Goal: Task Accomplishment & Management: Manage account settings

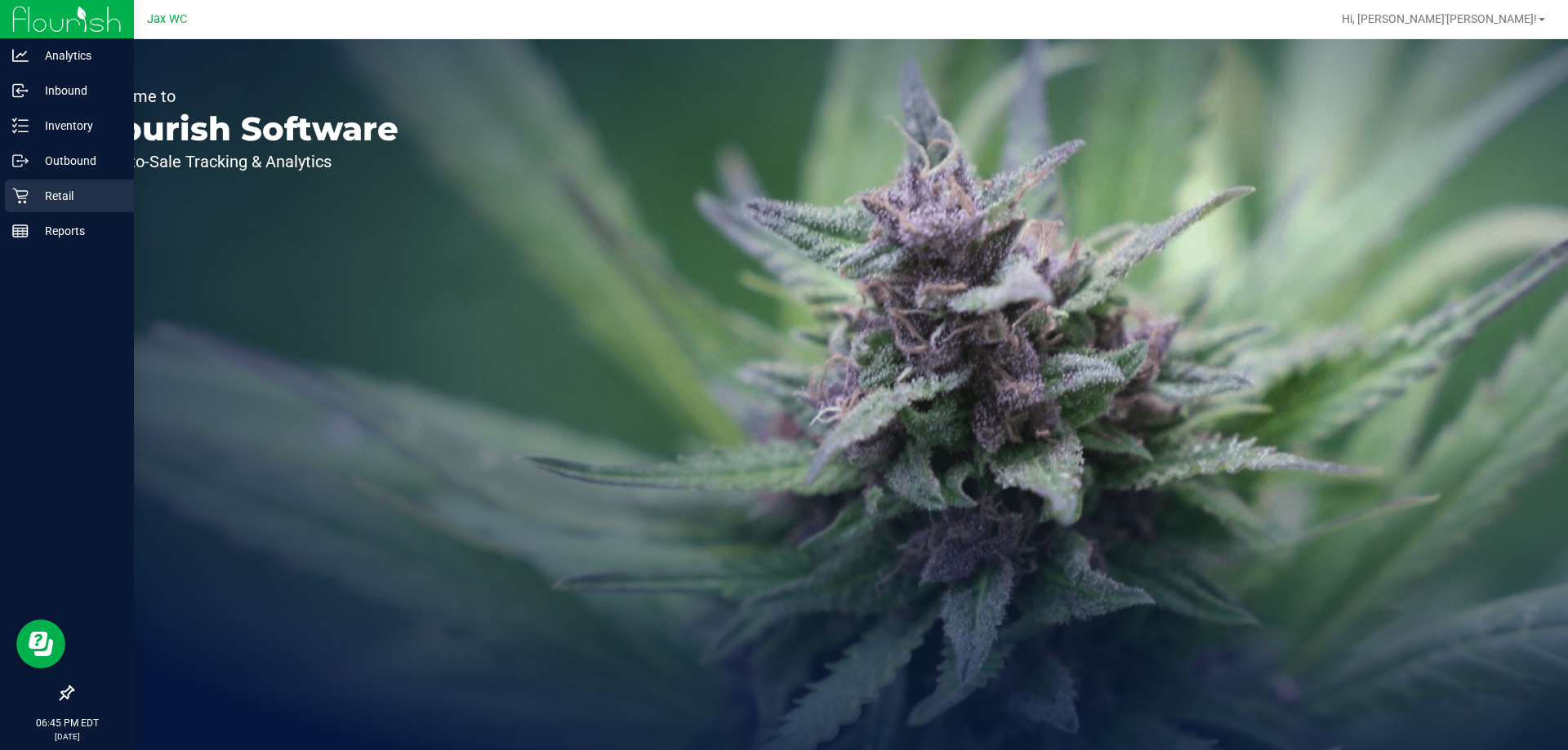
click at [35, 205] on div "Retail" at bounding box center [70, 195] width 129 height 32
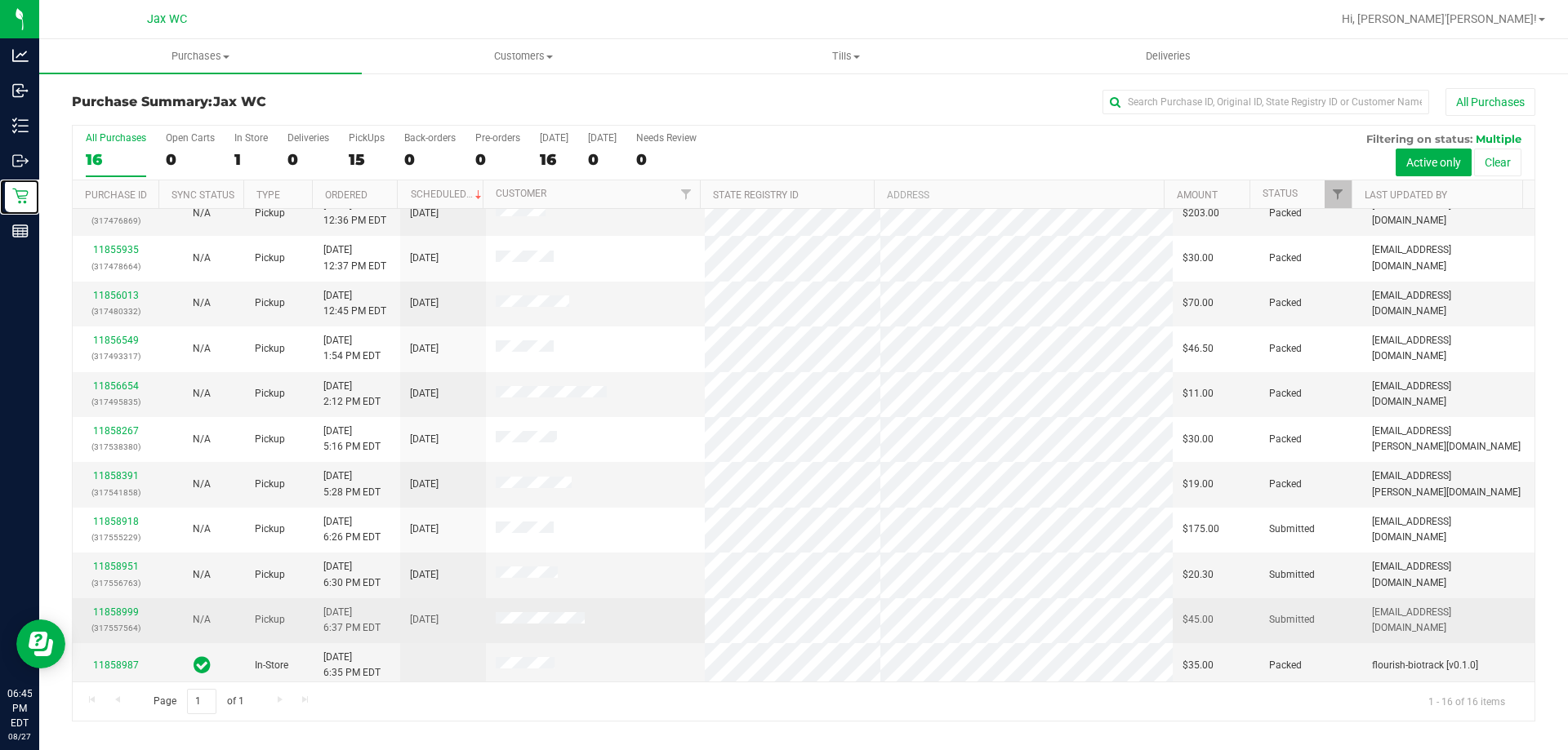
scroll to position [251, 0]
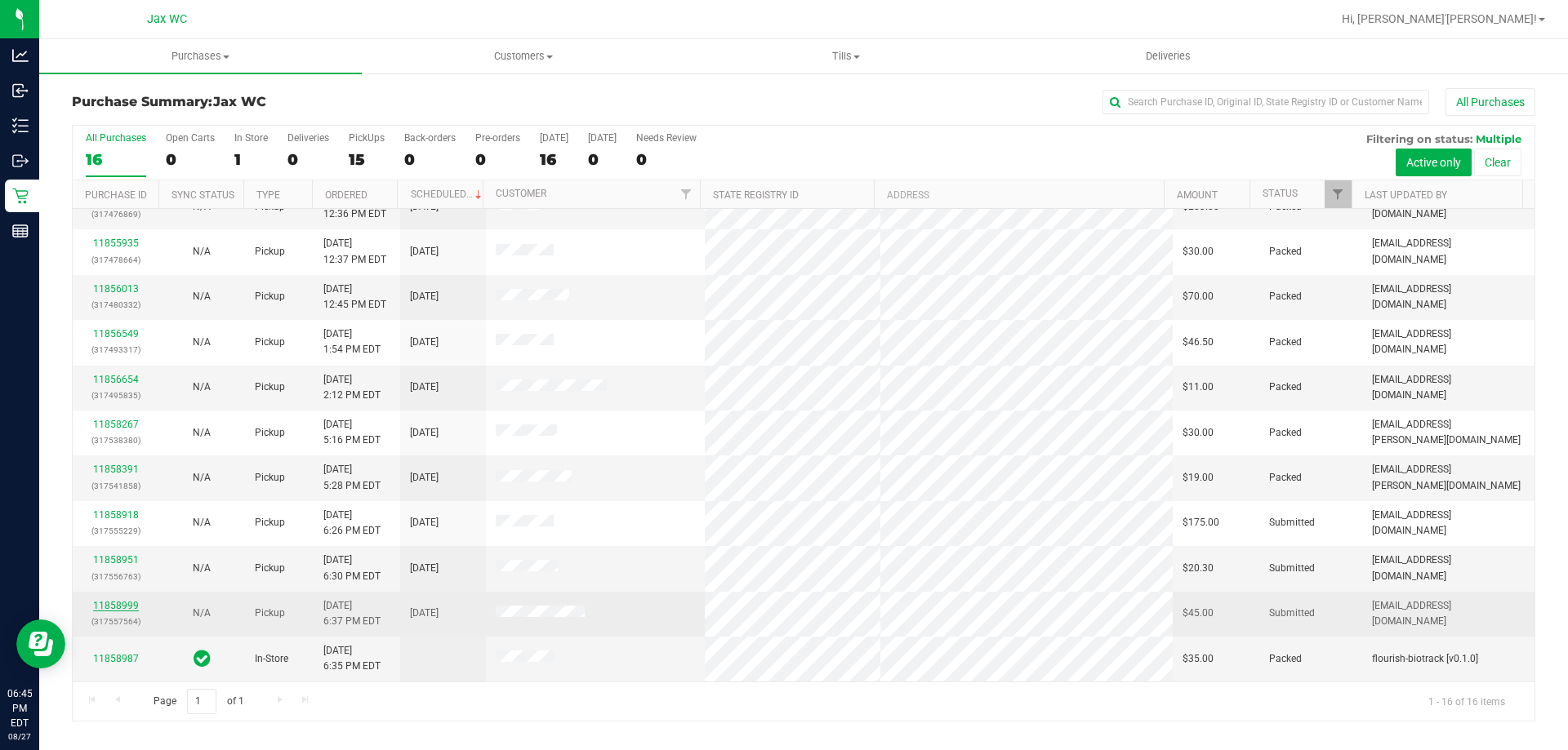
click at [110, 602] on link "11858999" at bounding box center [115, 605] width 45 height 11
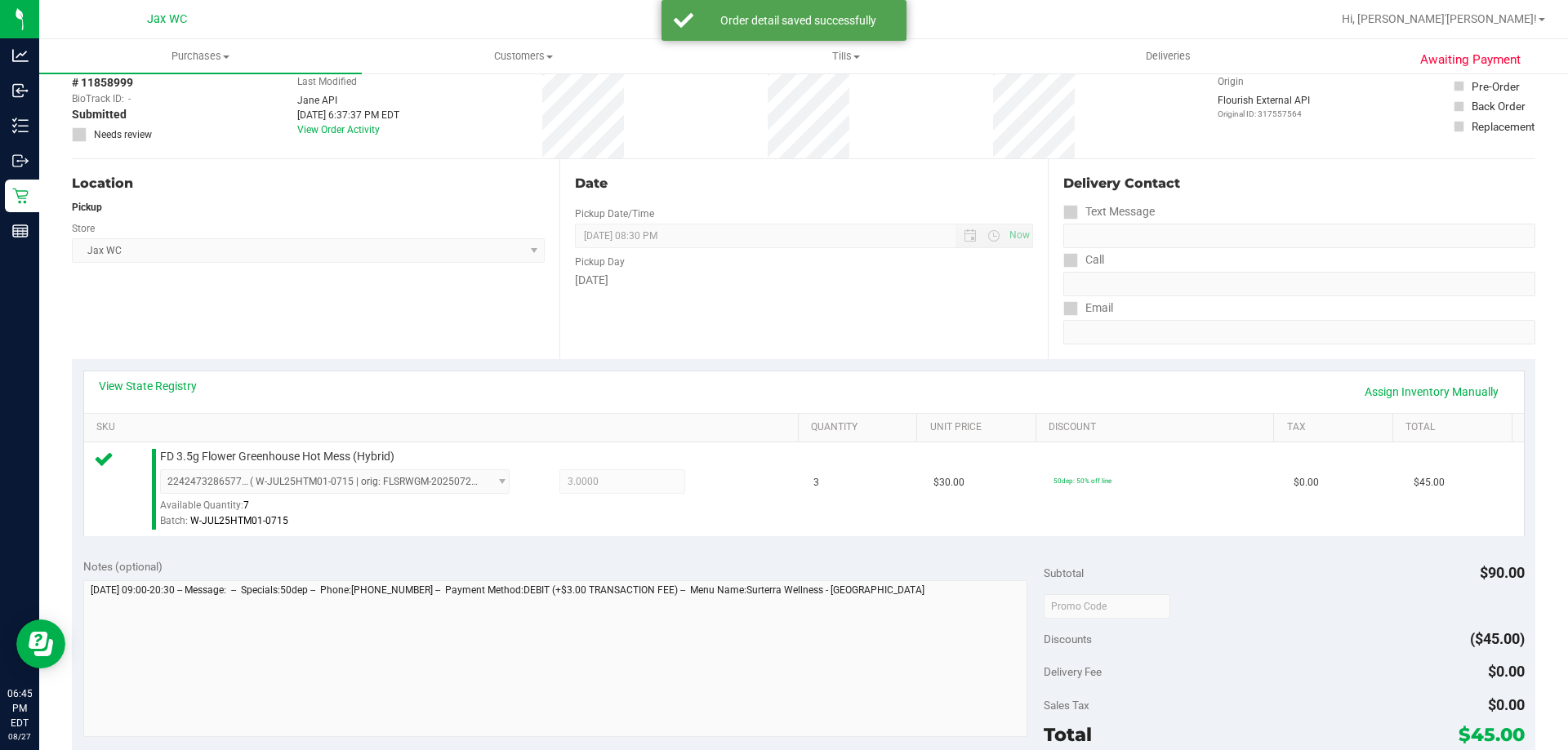
scroll to position [326, 0]
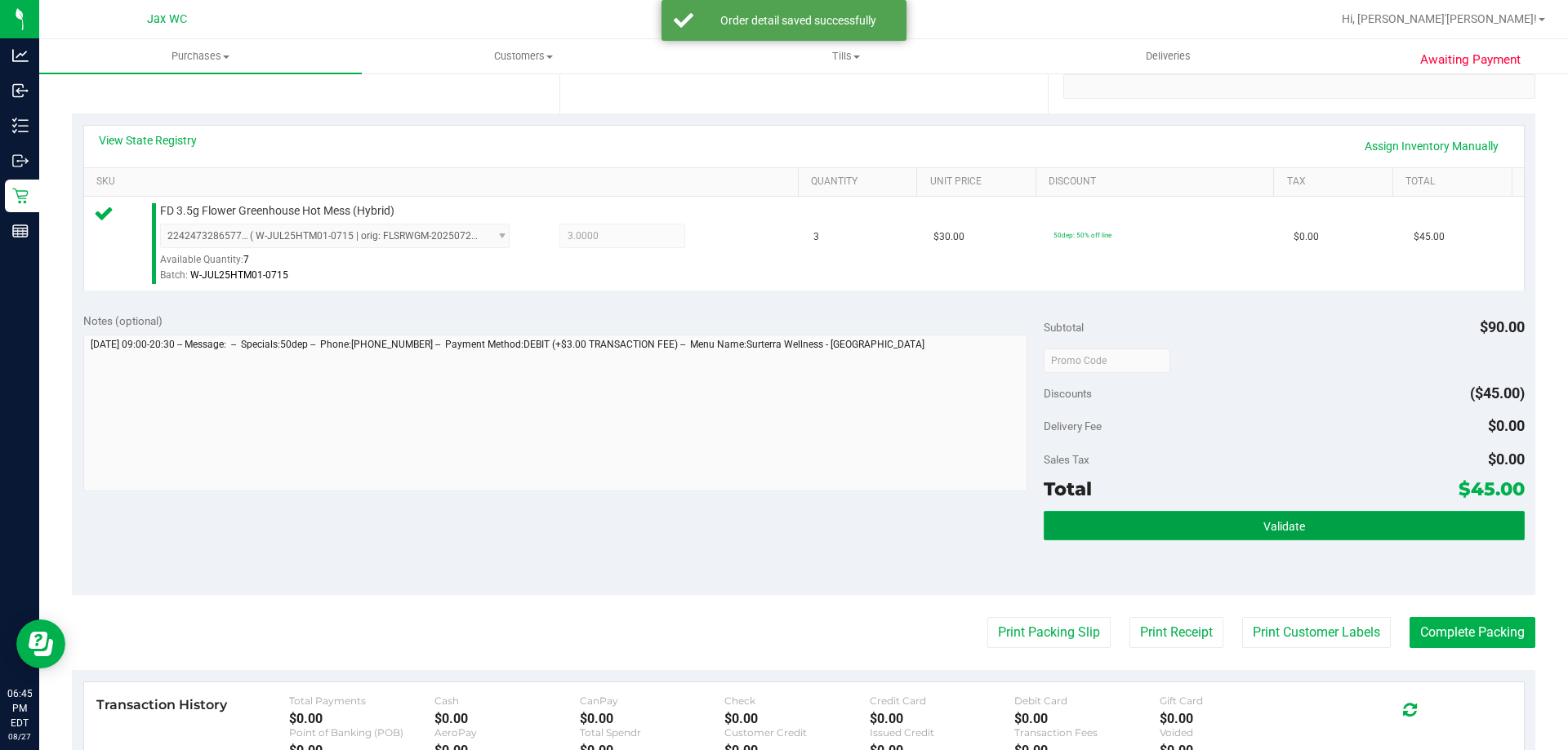
click at [1188, 512] on button "Validate" at bounding box center [1283, 525] width 480 height 30
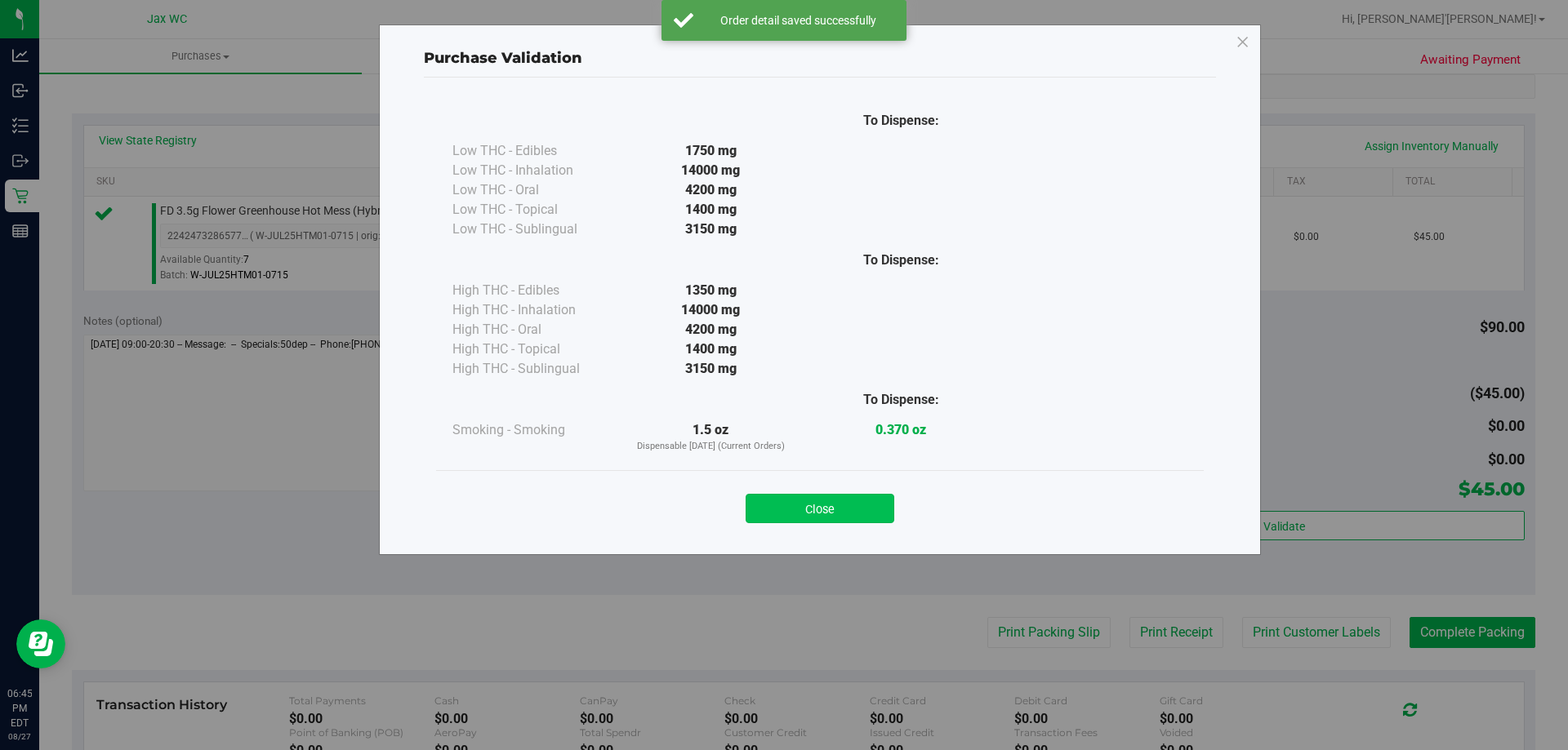
drag, startPoint x: 840, startPoint y: 486, endPoint x: 861, endPoint y: 499, distance: 24.7
click at [840, 486] on div "Close" at bounding box center [820, 503] width 743 height 41
click at [861, 499] on button "Close" at bounding box center [819, 509] width 149 height 30
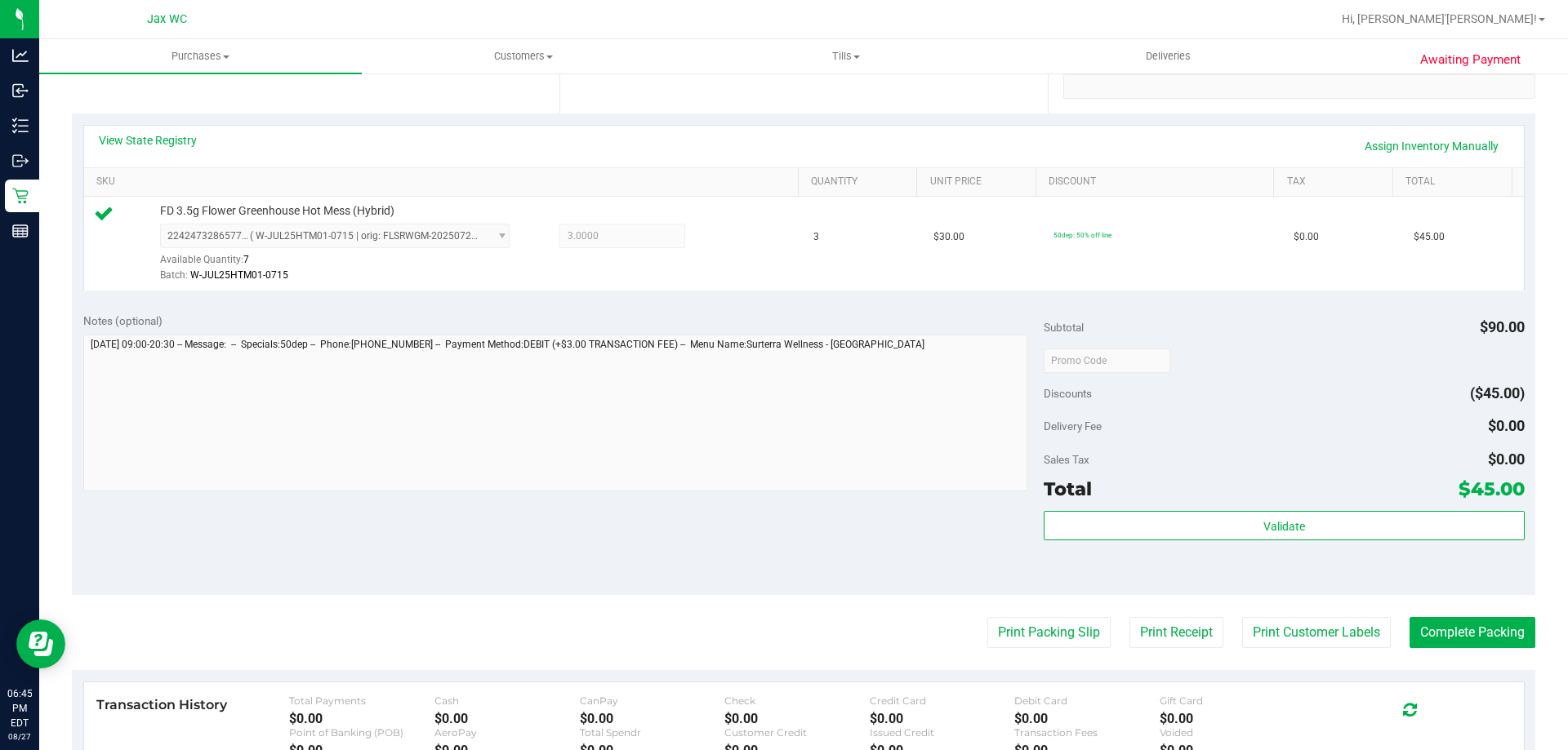
click at [1244, 615] on purchase-details "Back Edit Purchase Cancel Purchase View Profile # 11858999 BioTrack ID: - Submi…" at bounding box center [803, 368] width 1463 height 1213
click at [1248, 625] on button "Print Customer Labels" at bounding box center [1316, 632] width 149 height 31
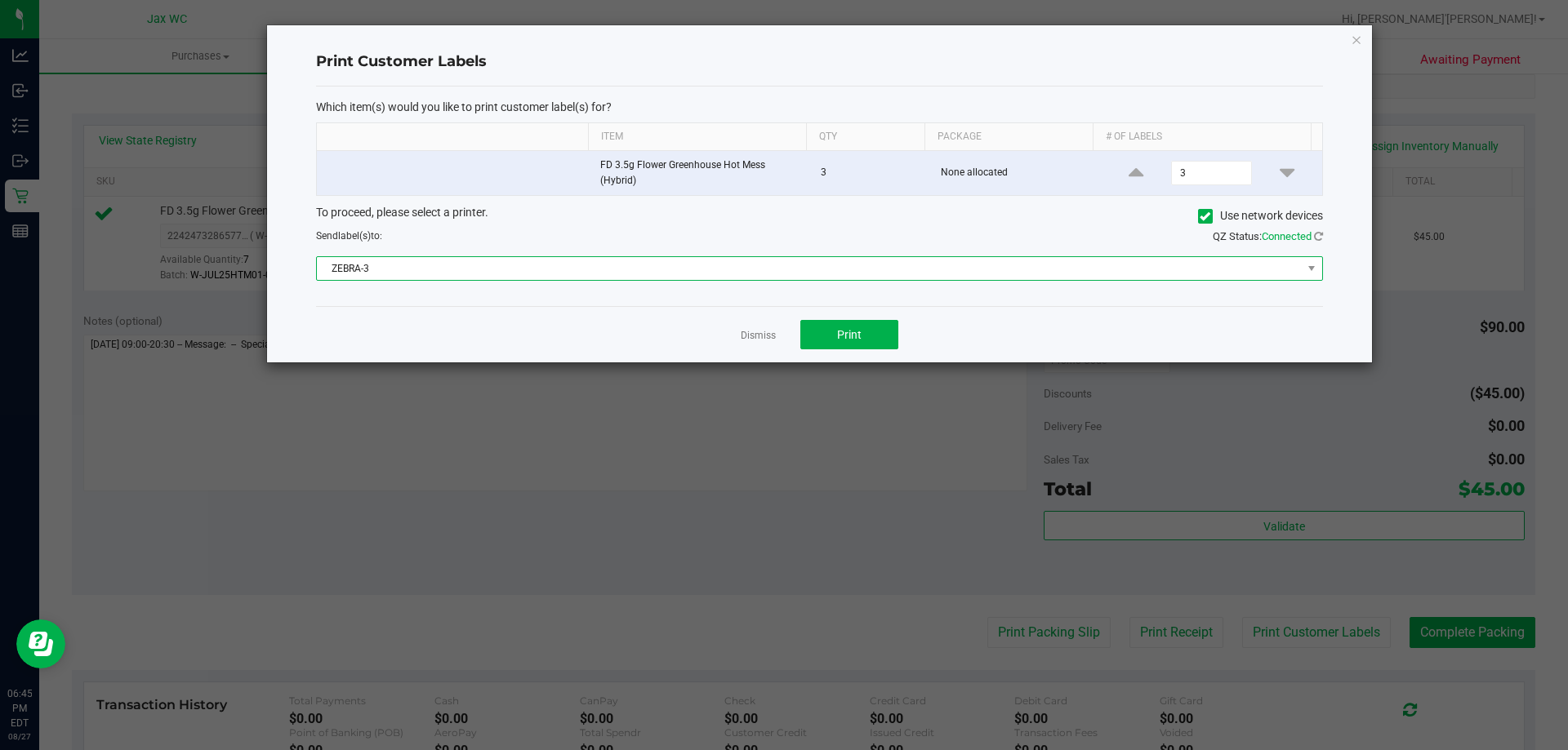
click at [813, 260] on span "ZEBRA-3" at bounding box center [809, 268] width 985 height 23
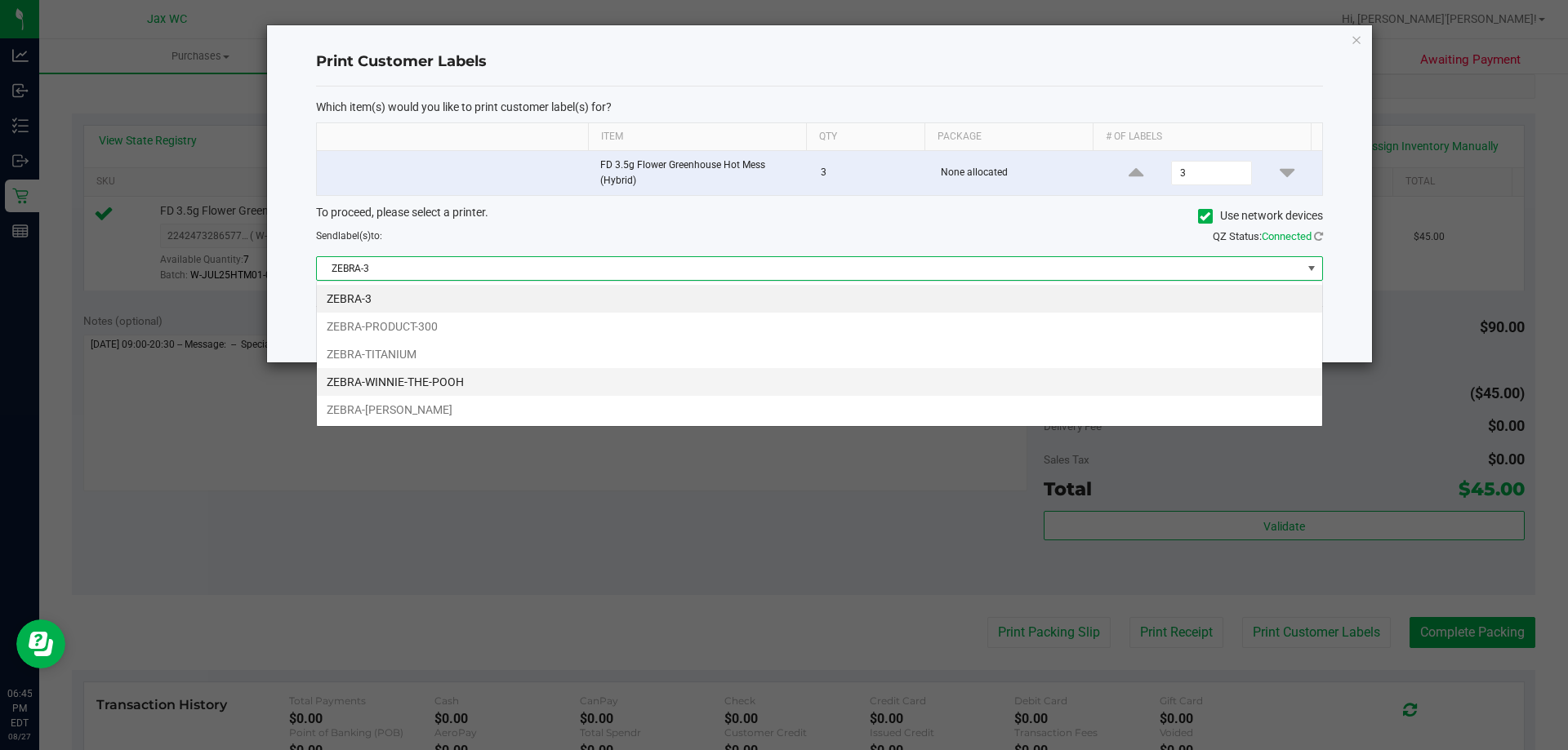
scroll to position [24, 1006]
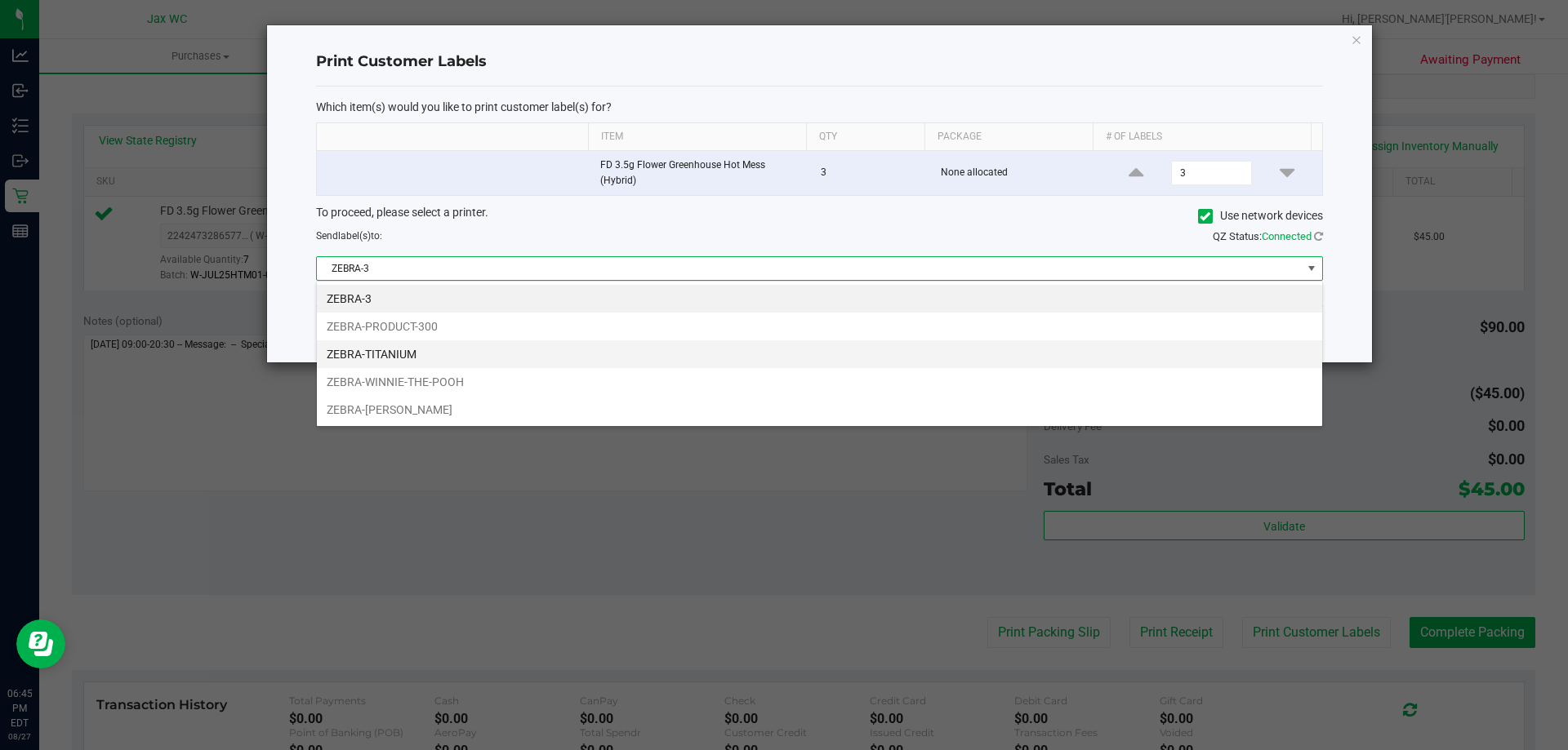
click at [523, 357] on li "ZEBRA-TITANIUM" at bounding box center [819, 354] width 1005 height 28
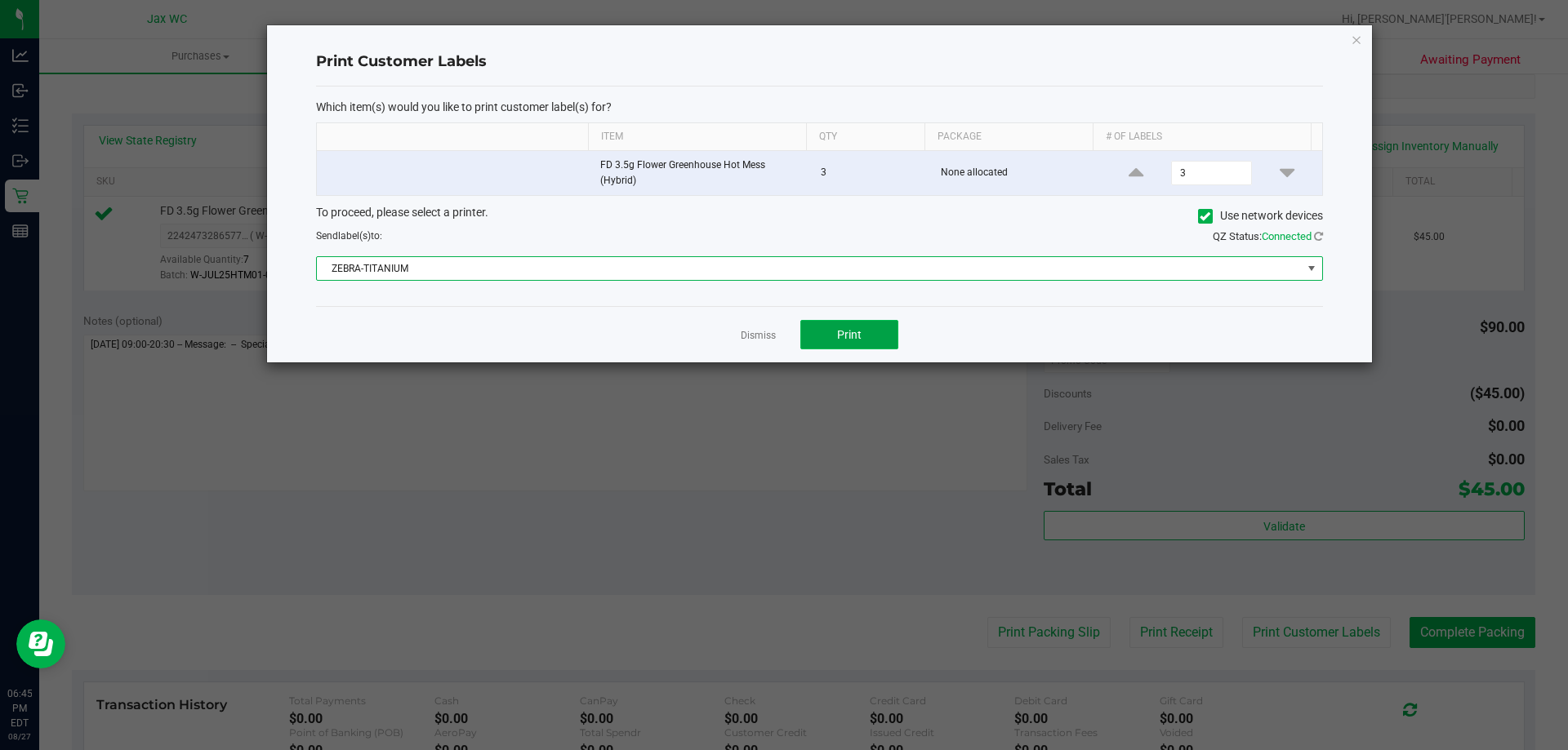
click at [830, 325] on button "Print" at bounding box center [849, 335] width 98 height 30
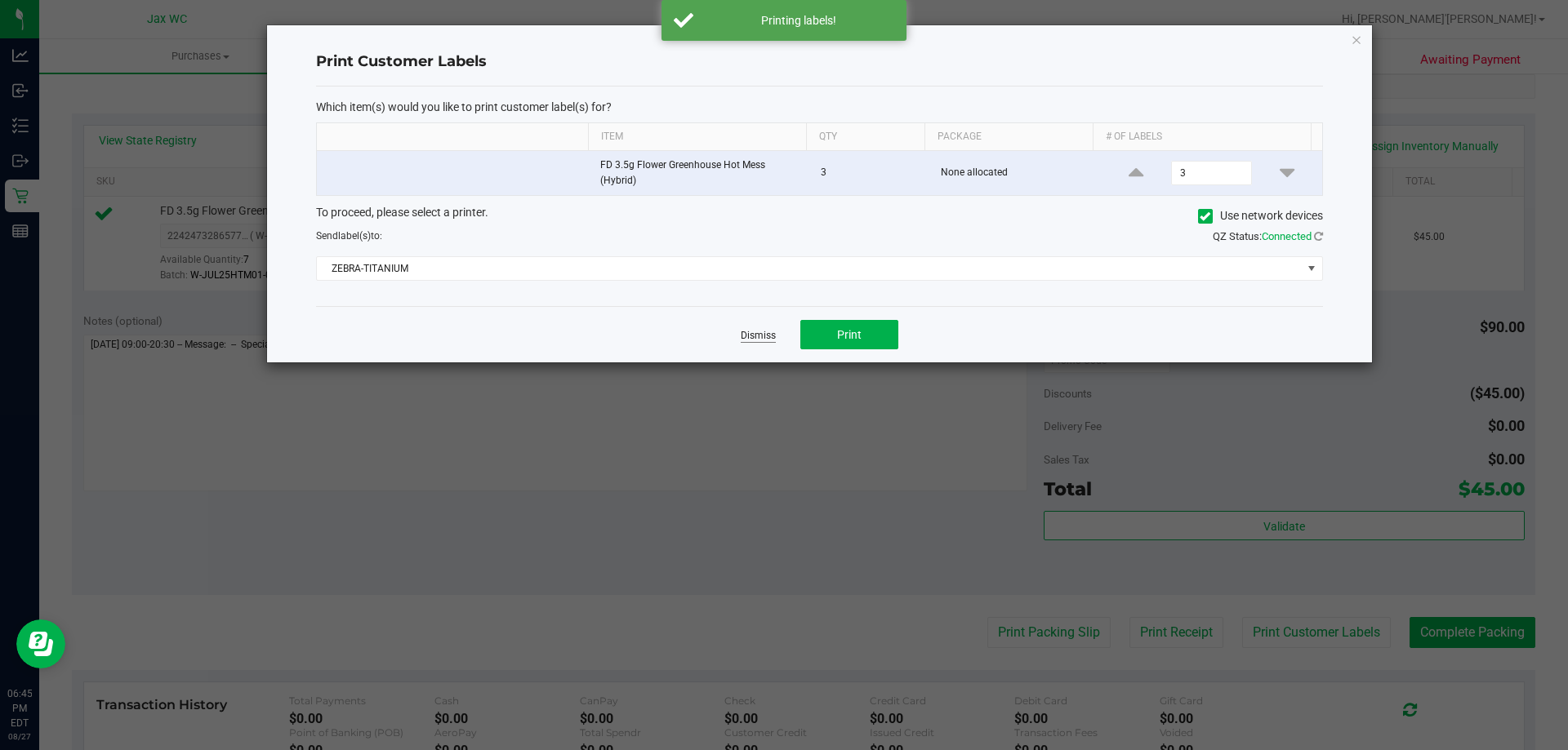
click at [760, 336] on link "Dismiss" at bounding box center [758, 336] width 35 height 14
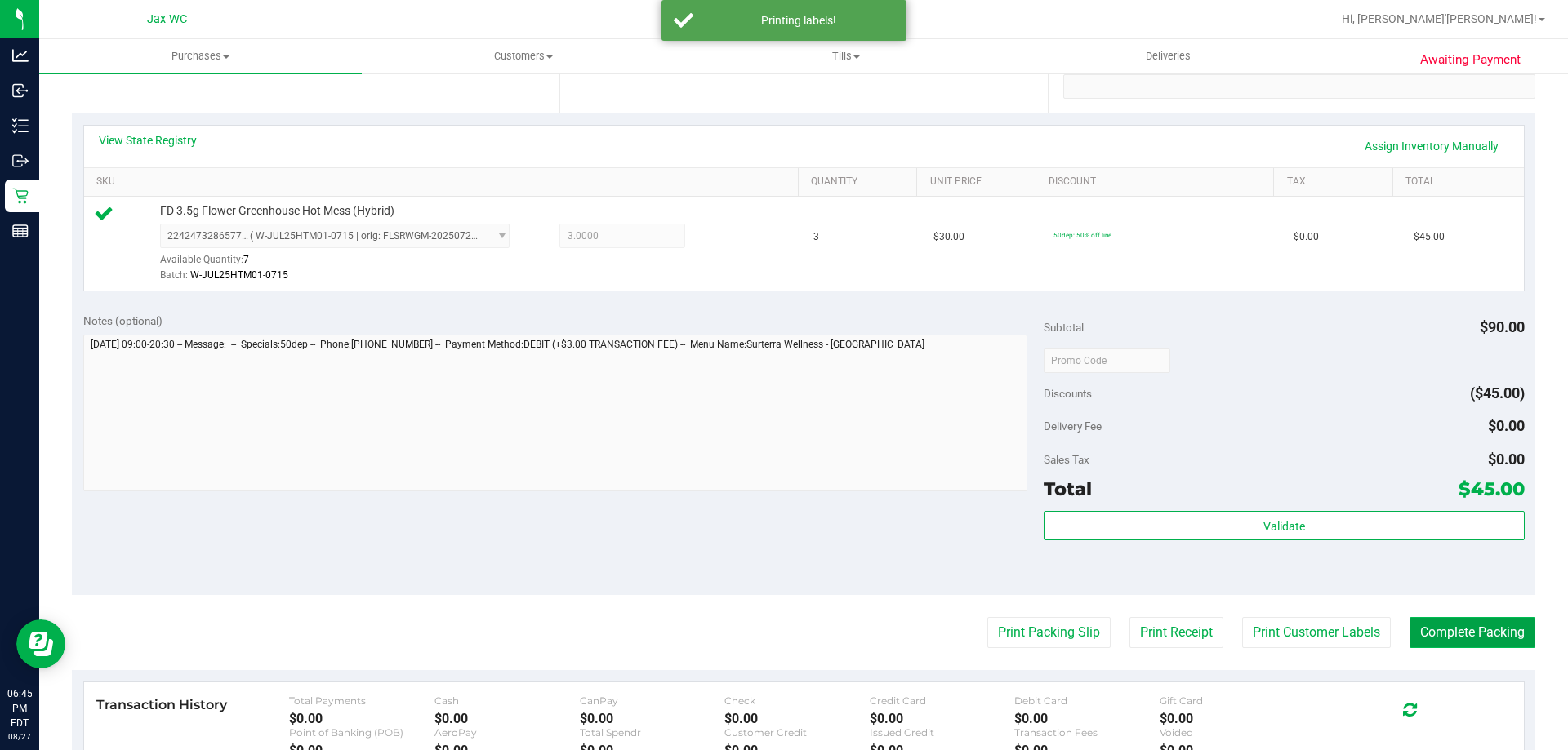
click at [1478, 619] on button "Complete Packing" at bounding box center [1472, 632] width 126 height 31
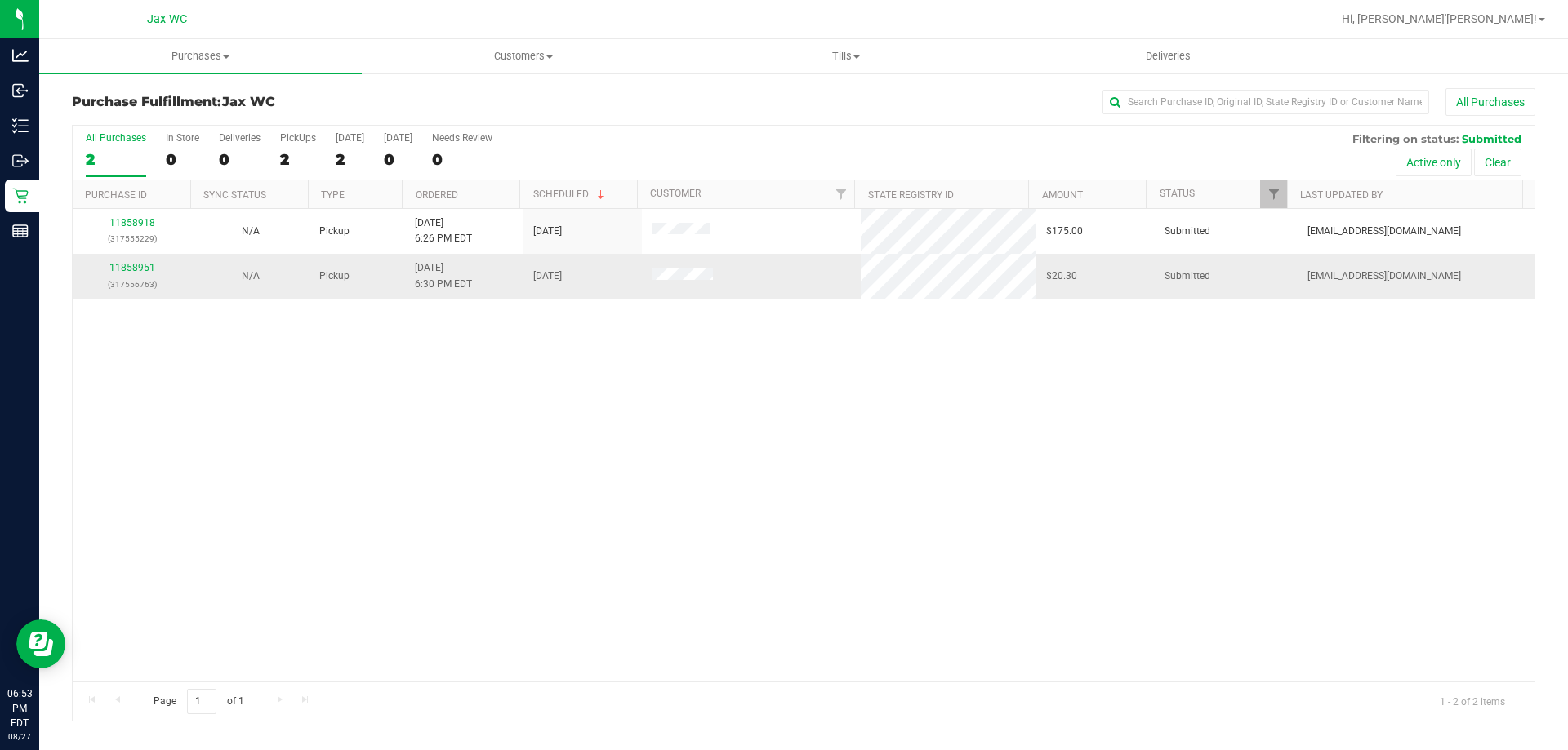
click at [125, 264] on link "11858951" at bounding box center [132, 267] width 45 height 11
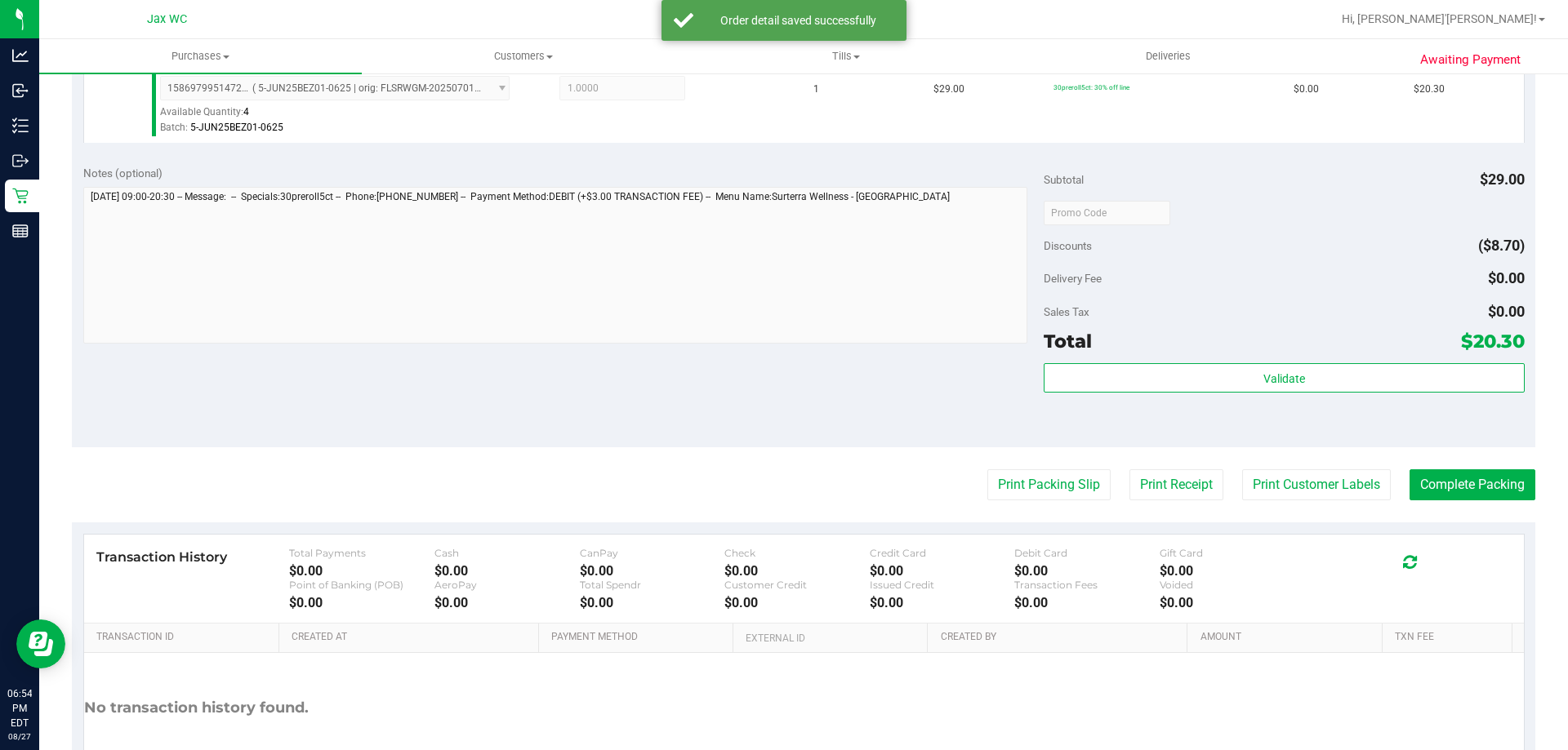
scroll to position [490, 0]
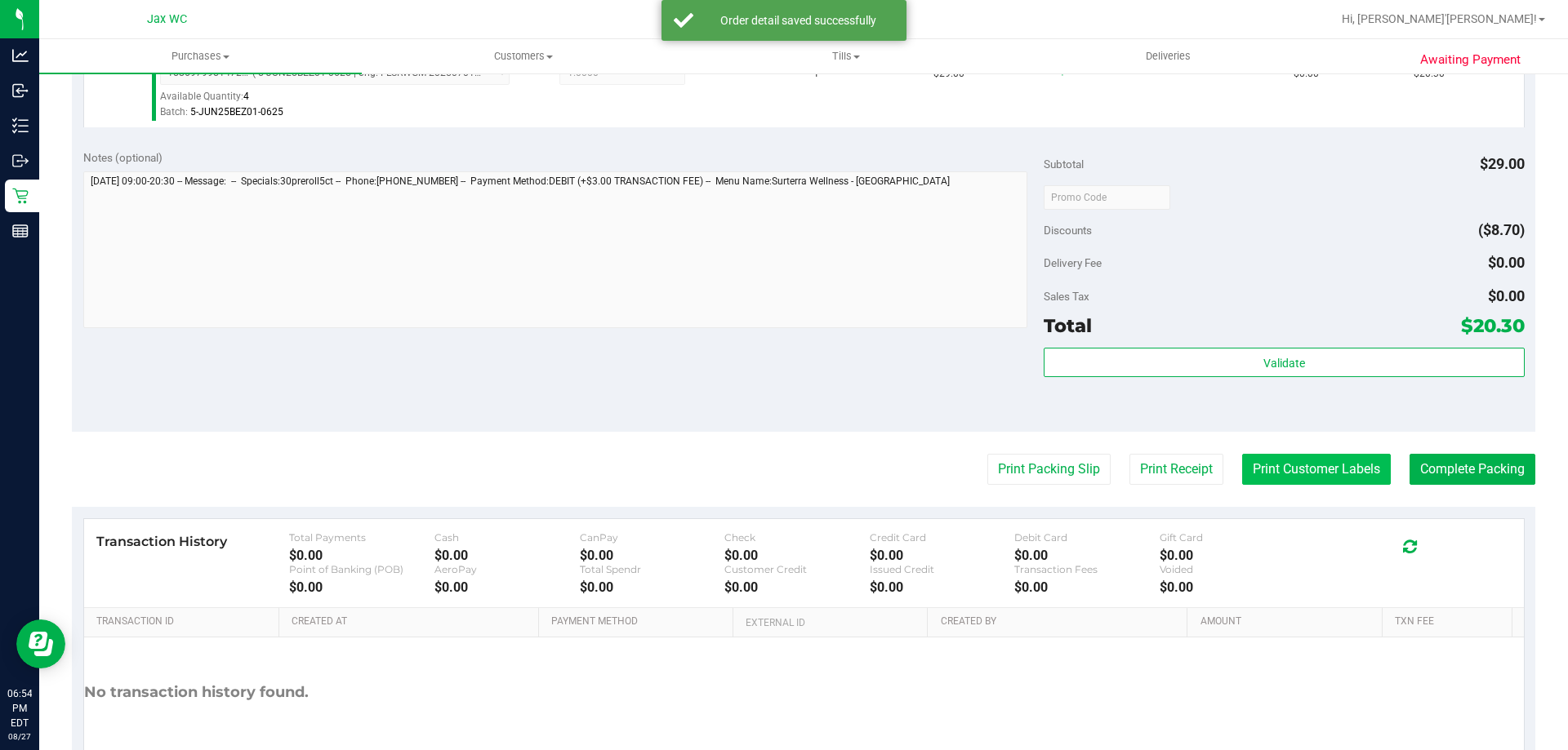
click at [1315, 461] on button "Print Customer Labels" at bounding box center [1316, 469] width 149 height 31
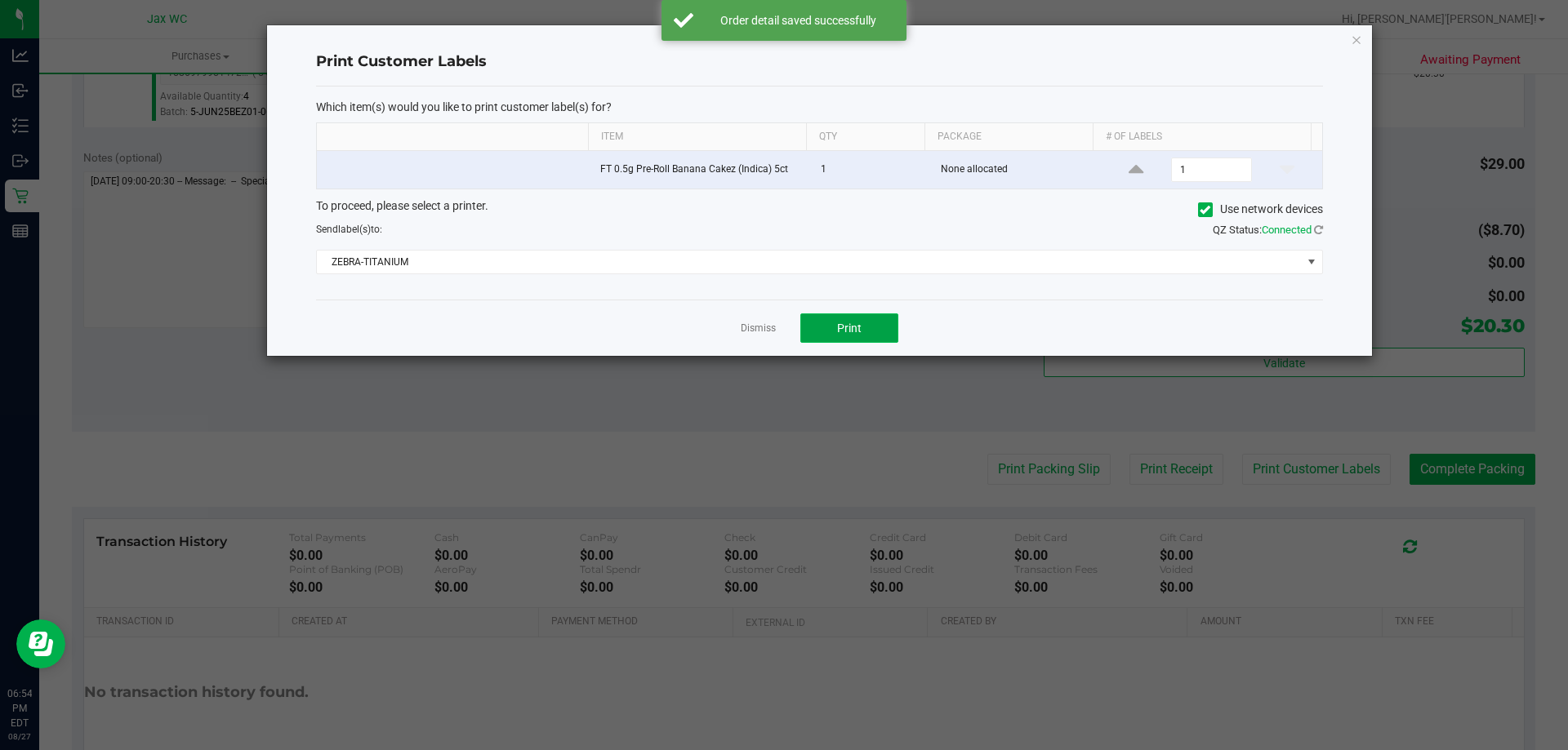
click at [875, 325] on button "Print" at bounding box center [849, 329] width 98 height 30
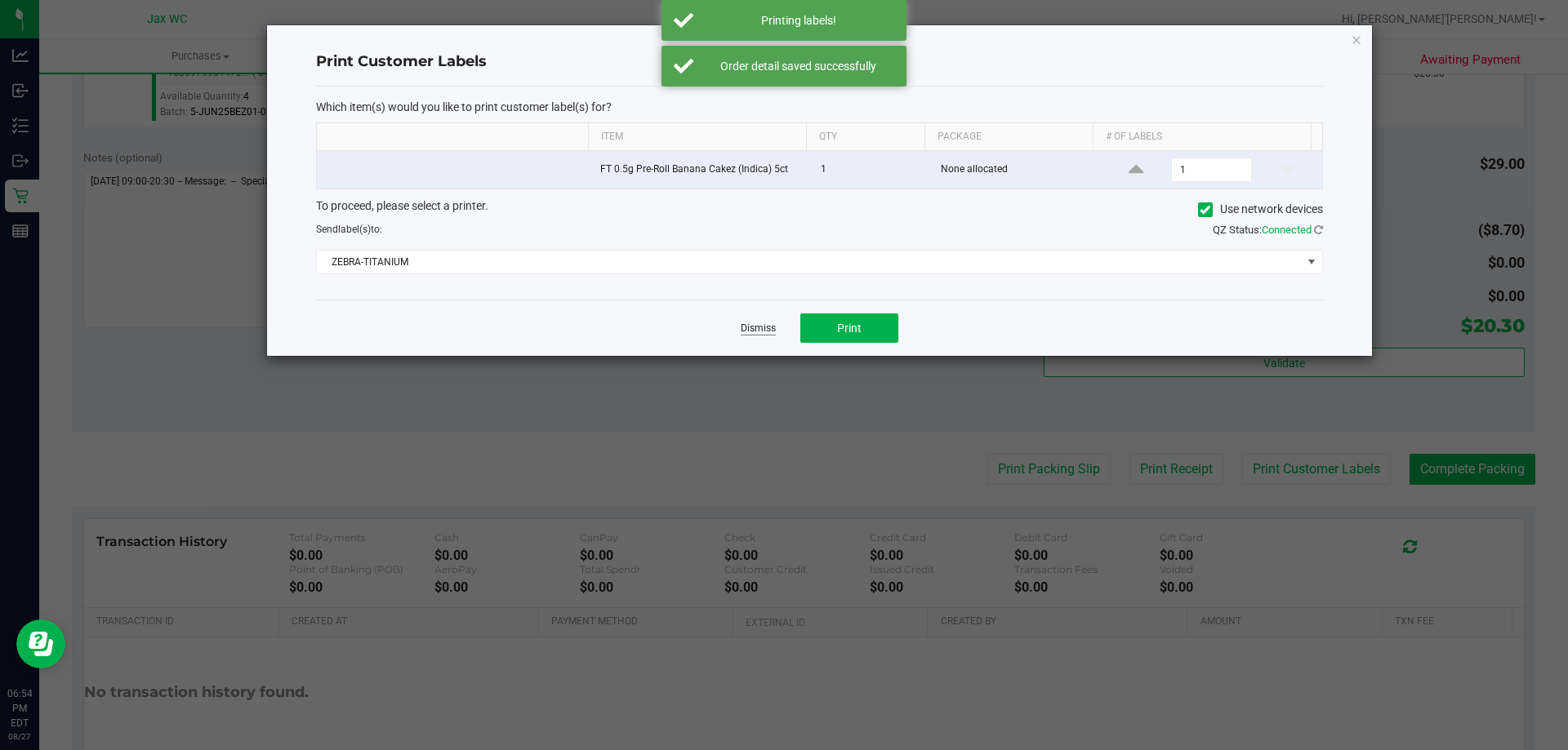
drag, startPoint x: 740, startPoint y: 343, endPoint x: 742, endPoint y: 334, distance: 9.2
click at [740, 342] on div "Dismiss Print" at bounding box center [819, 328] width 1007 height 56
drag, startPoint x: 742, startPoint y: 334, endPoint x: 793, endPoint y: 326, distance: 51.6
click at [744, 334] on link "Dismiss" at bounding box center [758, 329] width 35 height 14
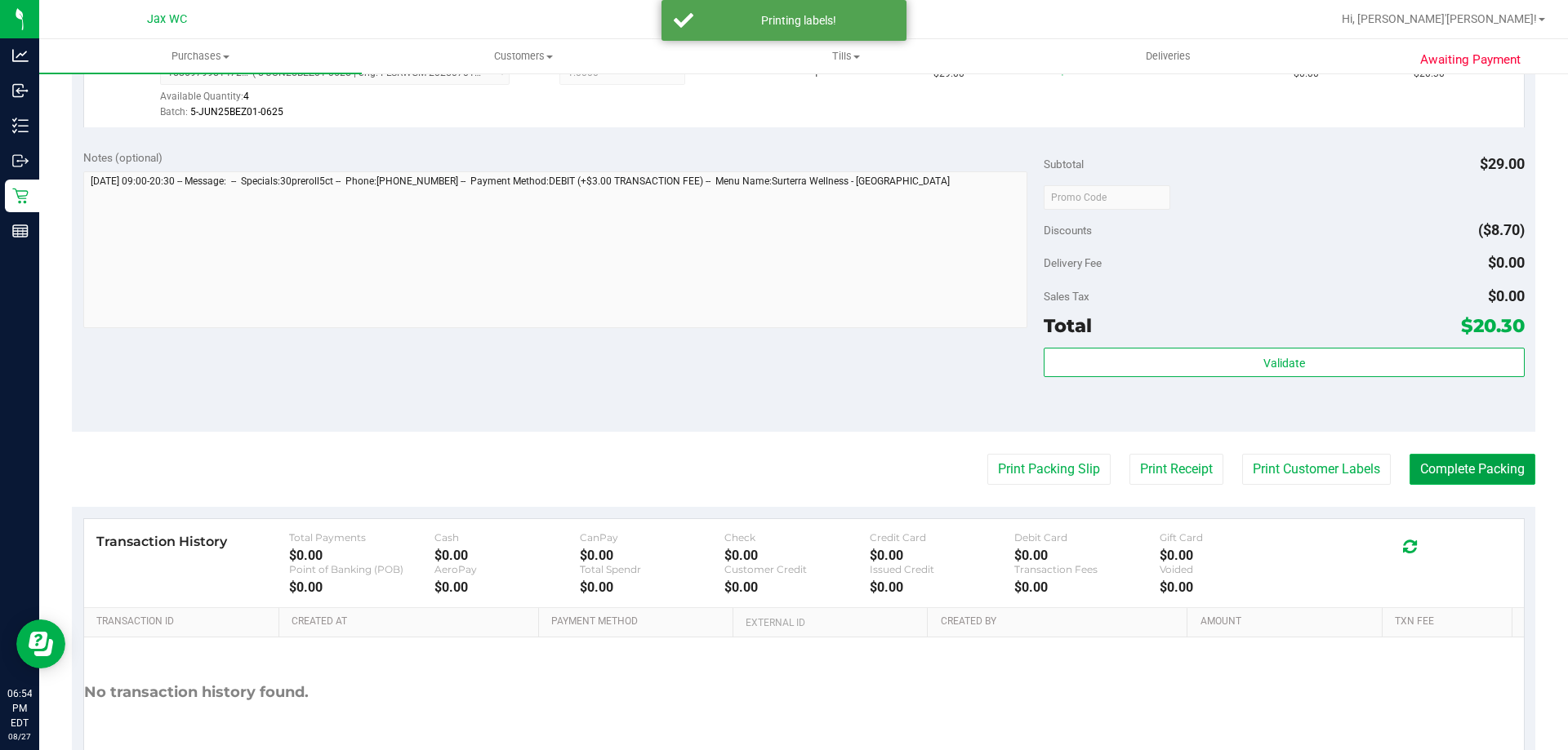
click at [1509, 473] on button "Complete Packing" at bounding box center [1472, 469] width 126 height 31
click at [1511, 463] on icon at bounding box center [1518, 469] width 14 height 14
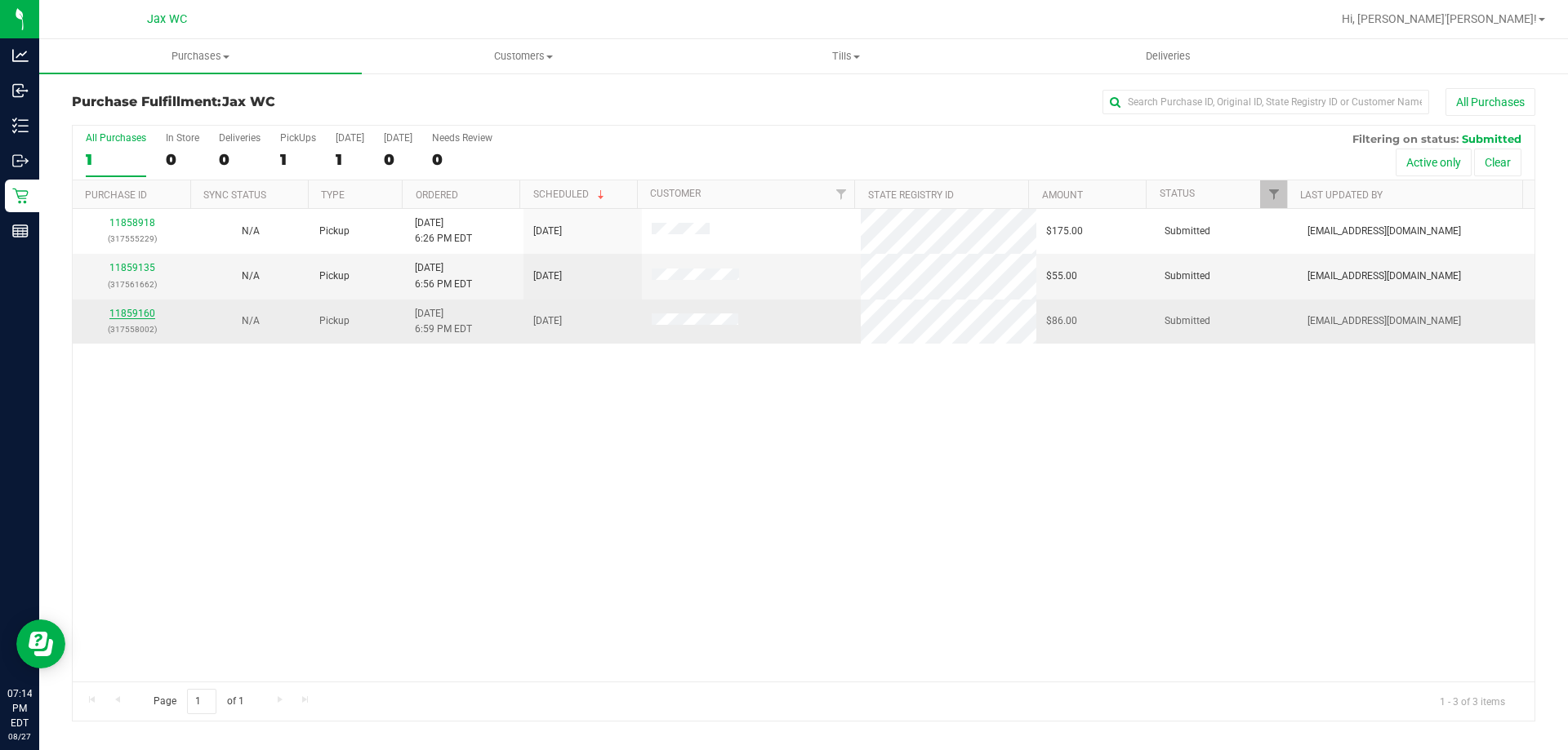
click at [141, 314] on link "11859160" at bounding box center [132, 313] width 45 height 11
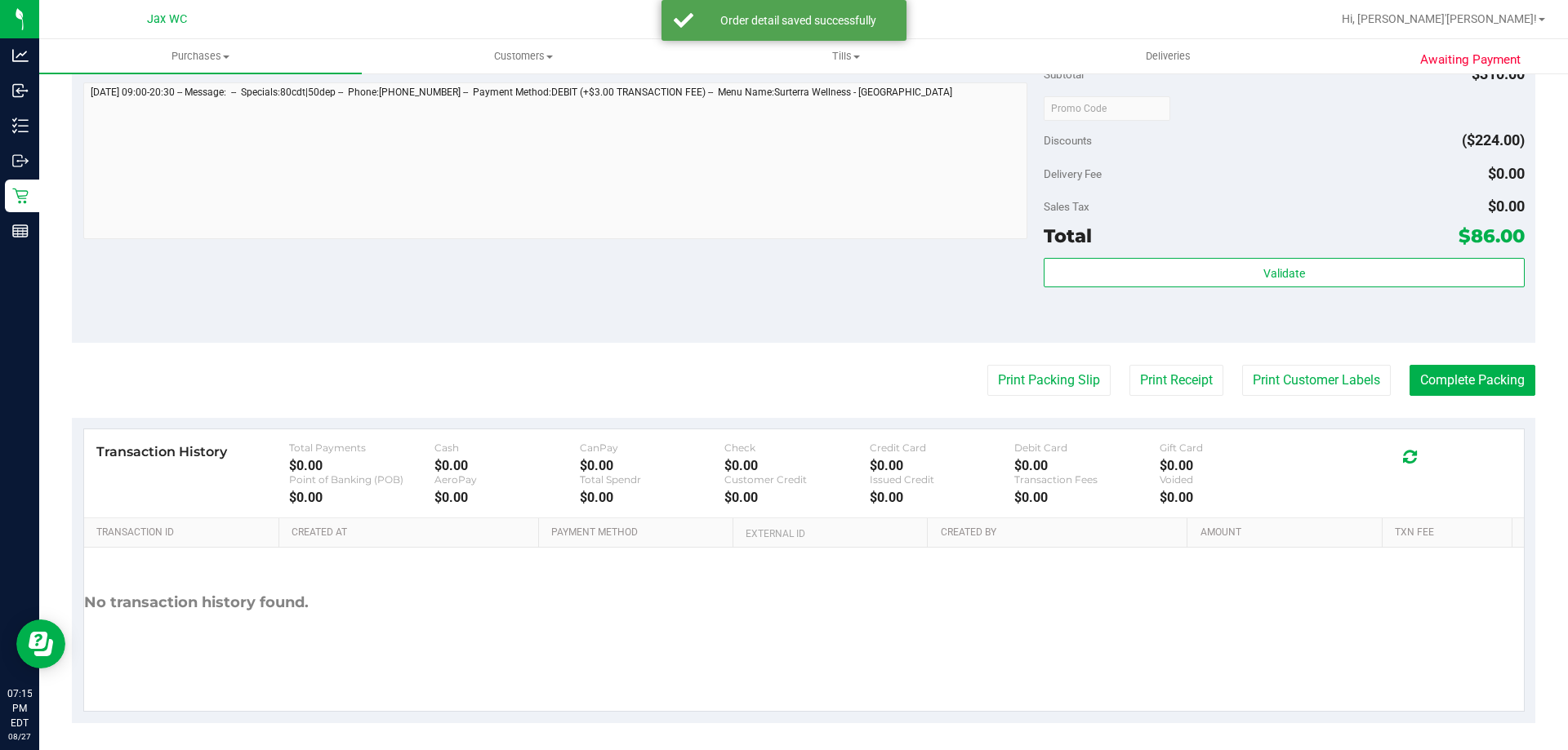
scroll to position [962, 0]
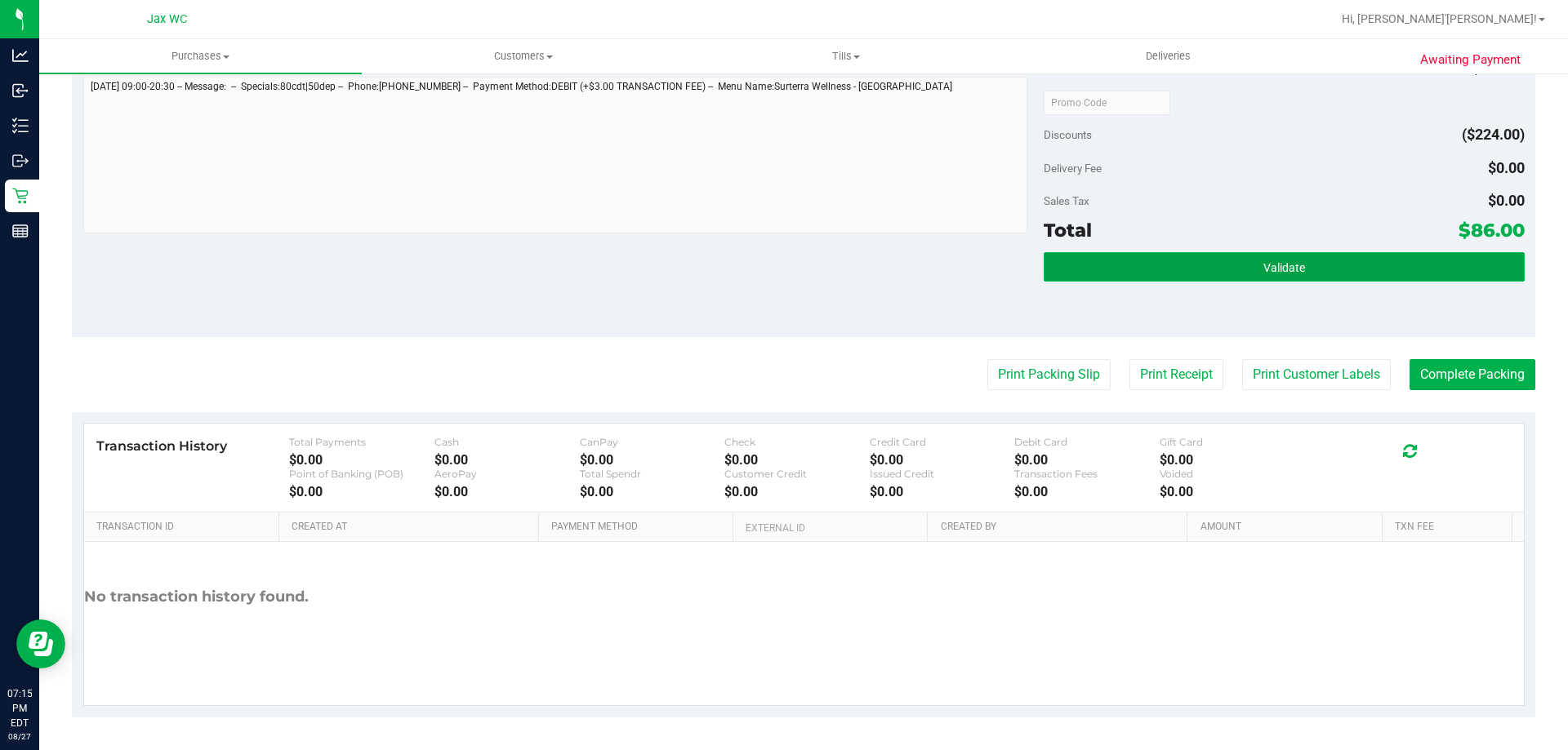
click at [1305, 260] on button "Validate" at bounding box center [1283, 267] width 480 height 30
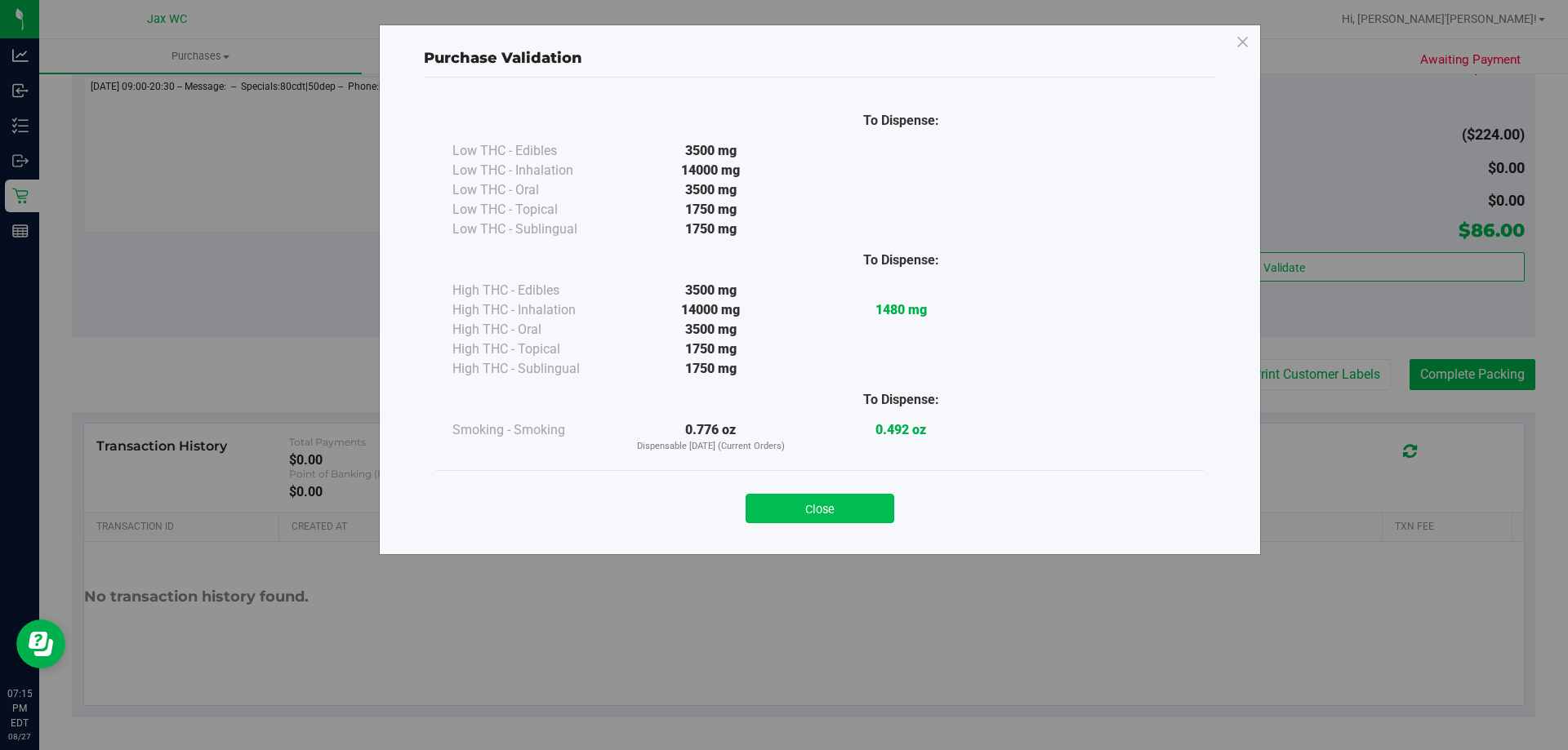
click at [856, 503] on button "Close" at bounding box center [819, 509] width 149 height 30
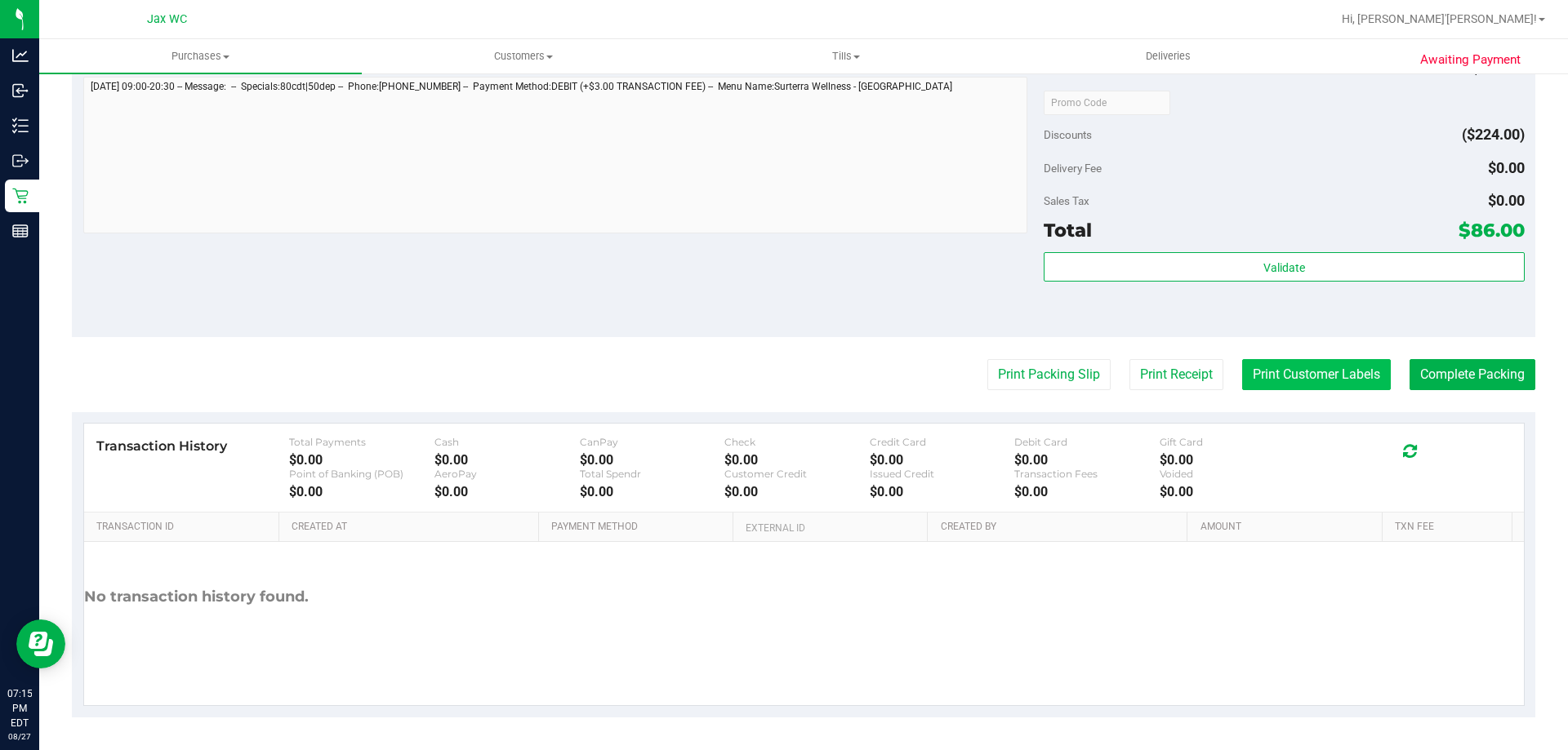
click at [1266, 377] on button "Print Customer Labels" at bounding box center [1316, 374] width 149 height 31
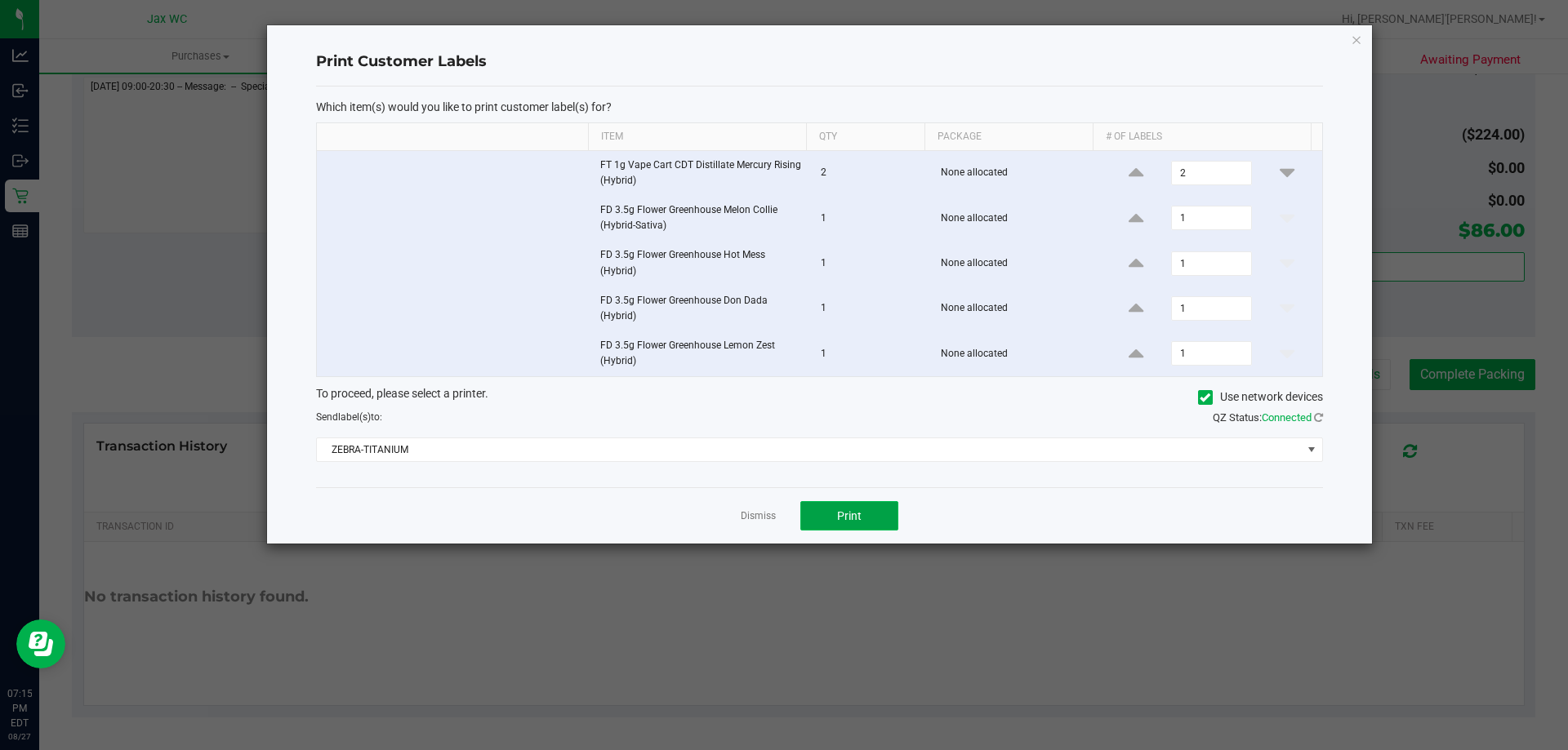
click at [836, 524] on button "Print" at bounding box center [849, 516] width 98 height 30
click at [770, 515] on link "Dismiss" at bounding box center [758, 517] width 35 height 14
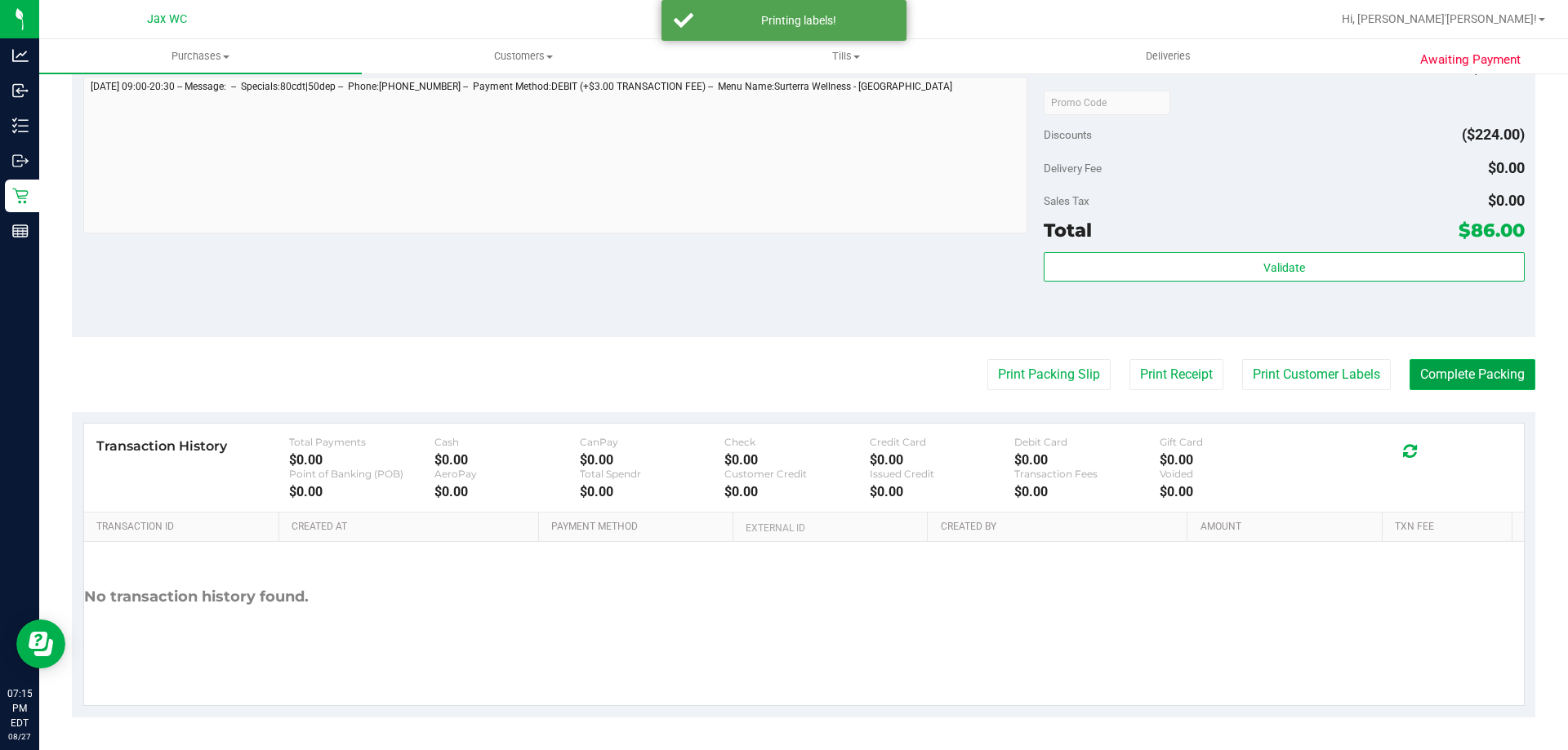
click at [1434, 374] on button "Complete Packing" at bounding box center [1472, 374] width 126 height 31
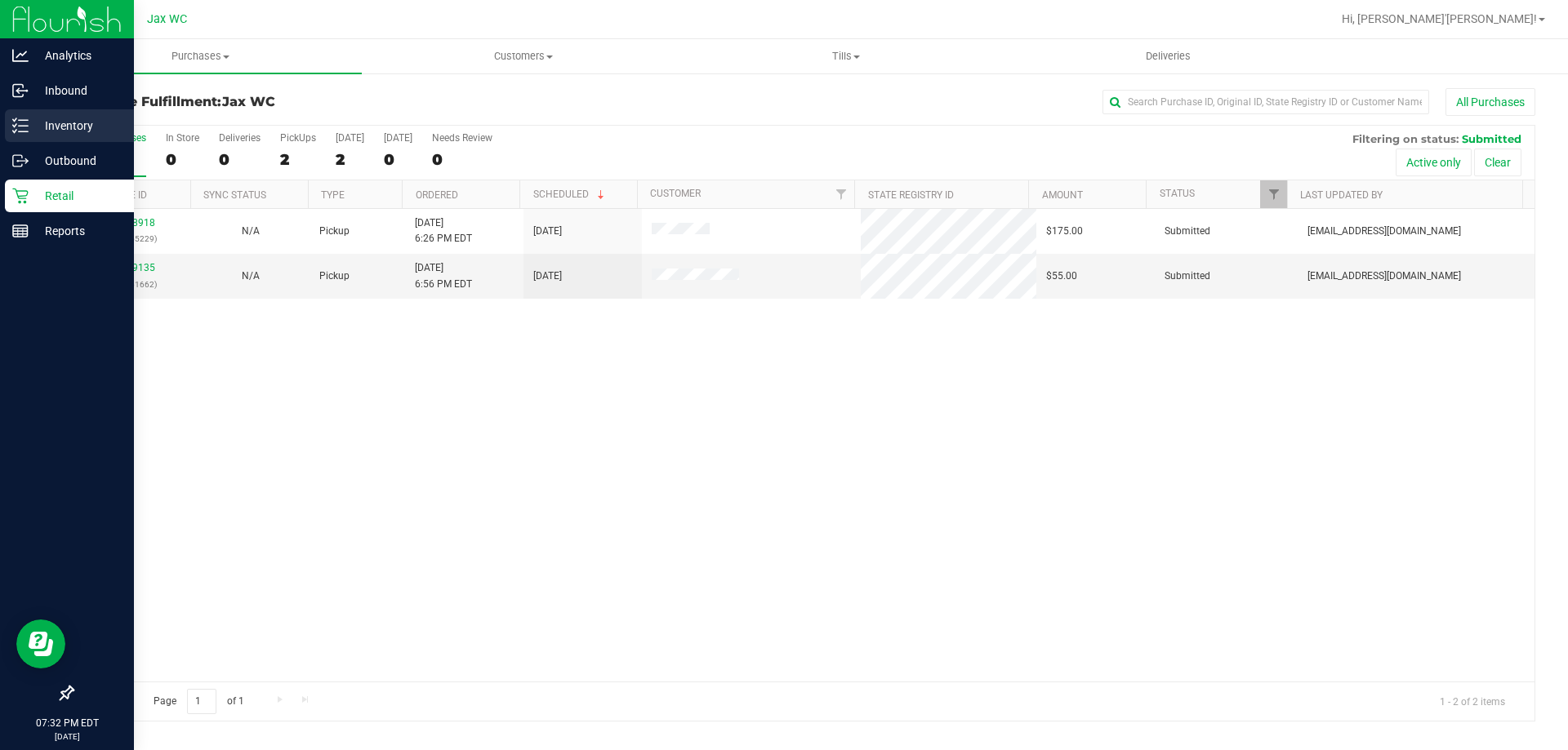
click at [28, 128] on icon at bounding box center [20, 125] width 17 height 17
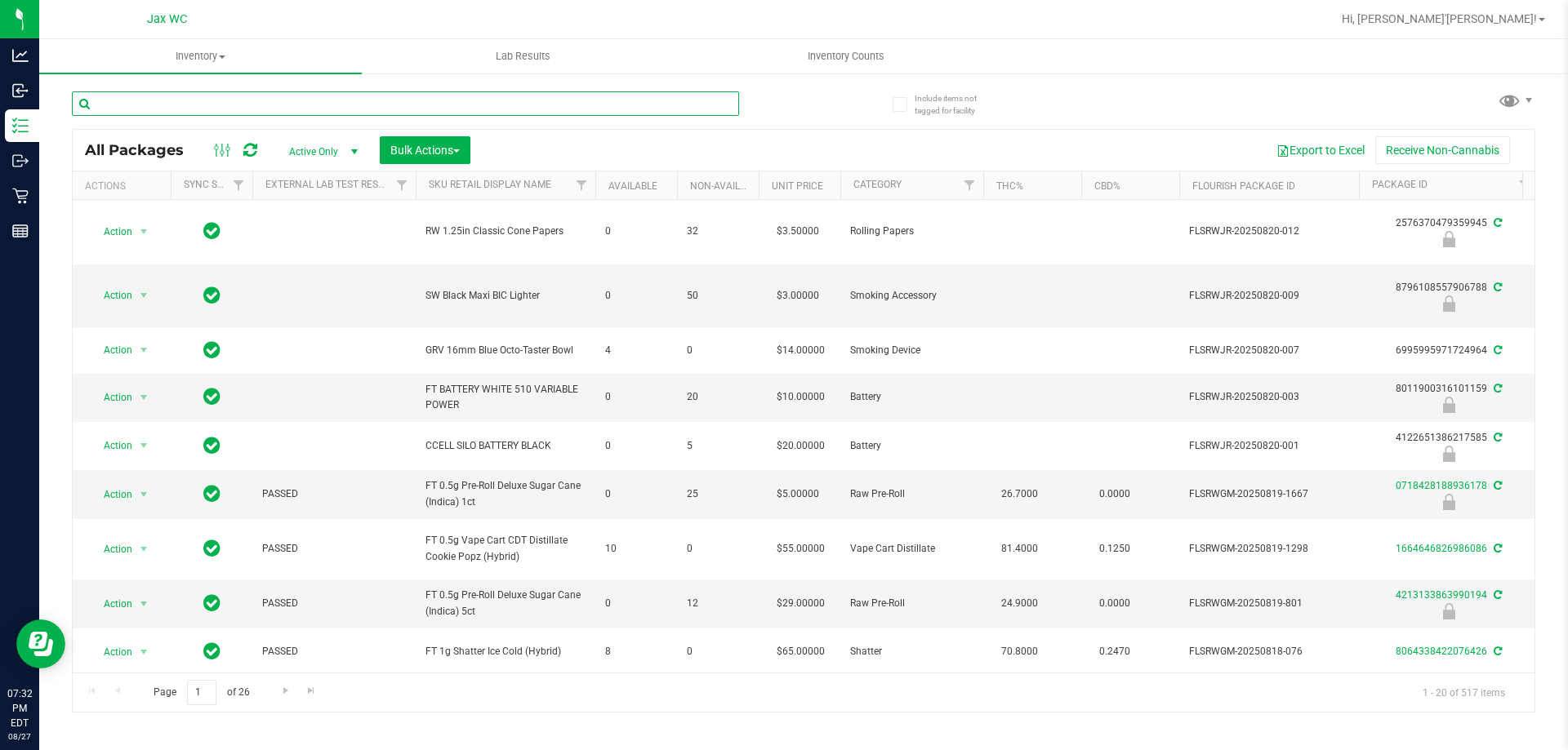
click at [285, 97] on input "text" at bounding box center [405, 104] width 667 height 24
type input "8173890837025406"
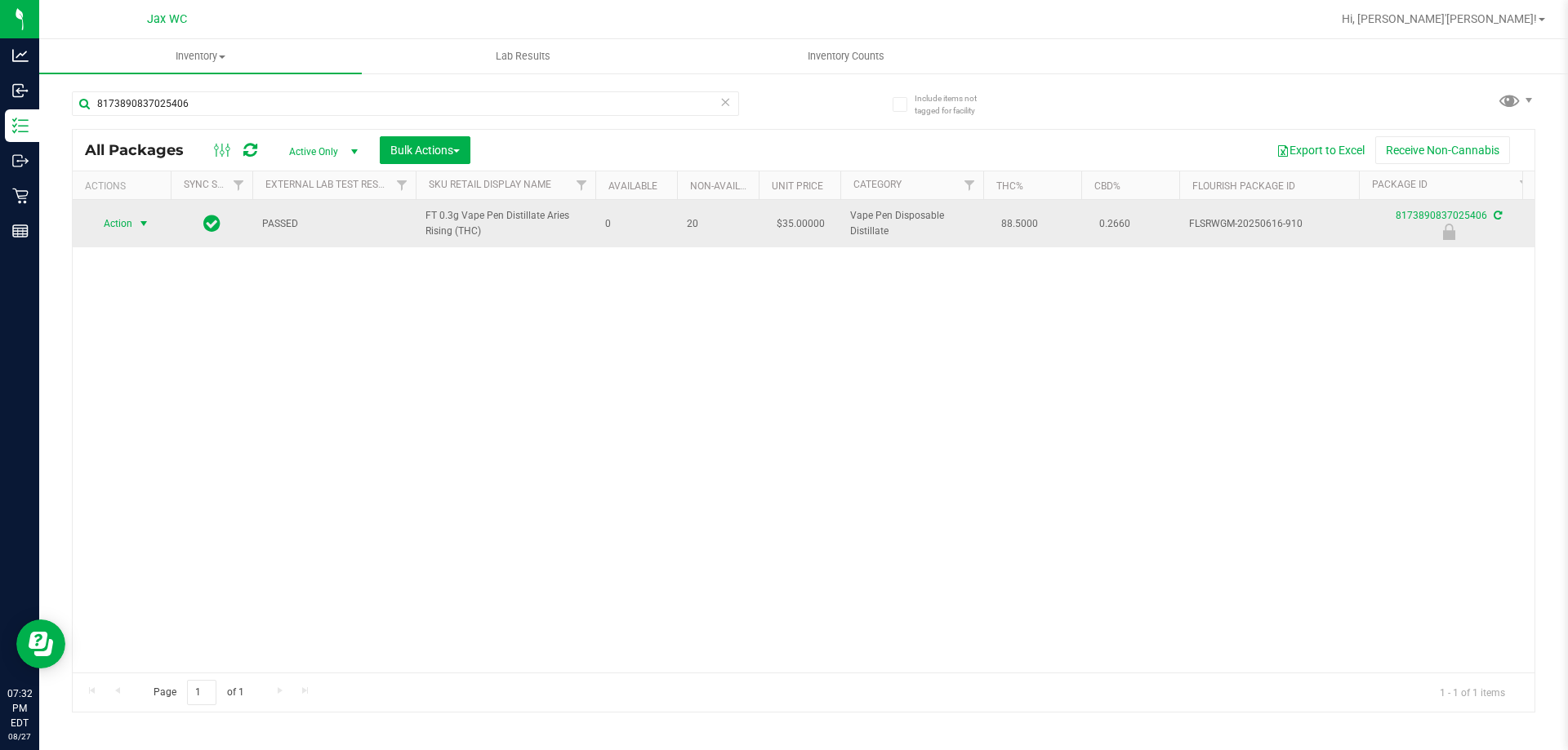
click at [105, 219] on span "Action" at bounding box center [111, 224] width 44 height 23
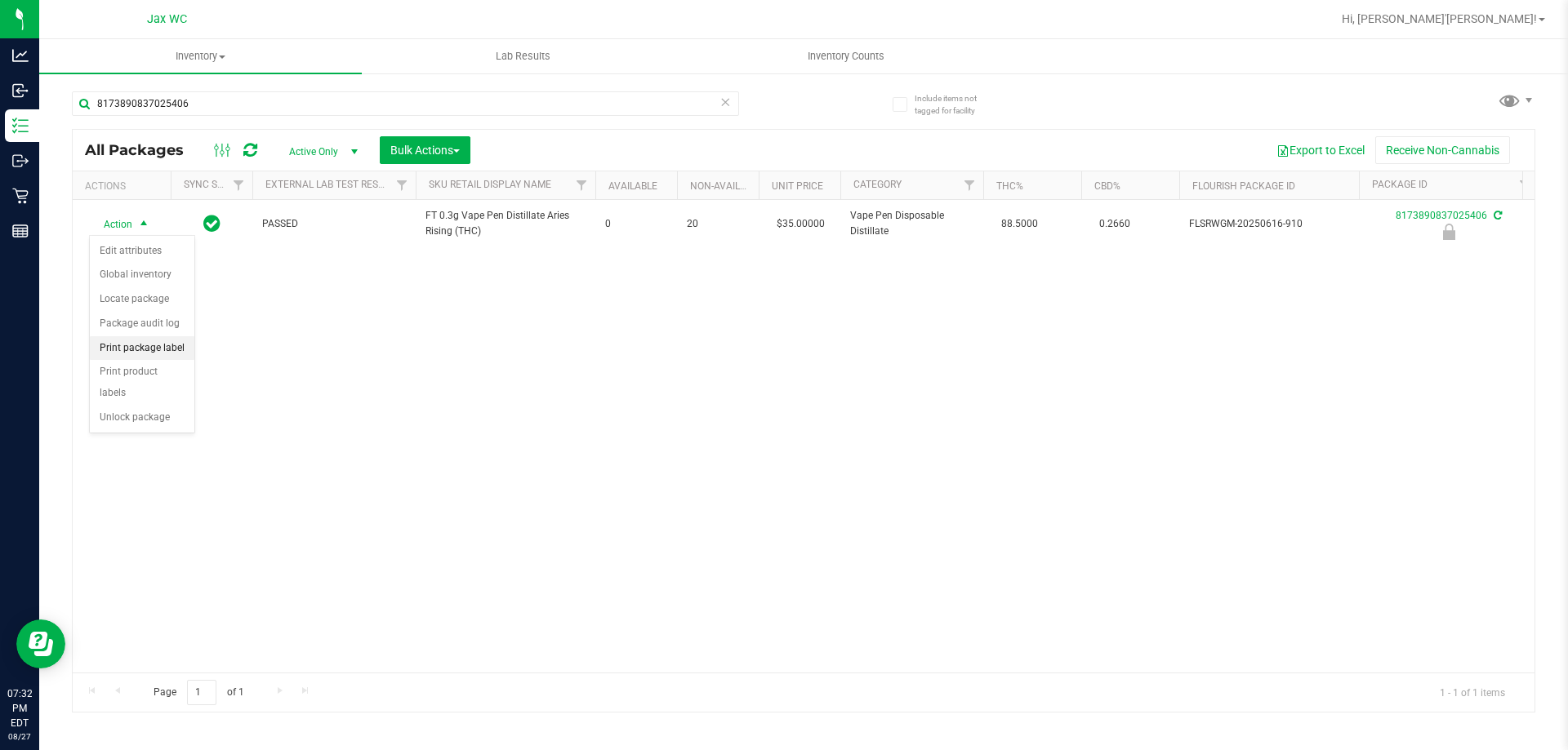
click at [175, 347] on li "Print package label" at bounding box center [143, 349] width 105 height 24
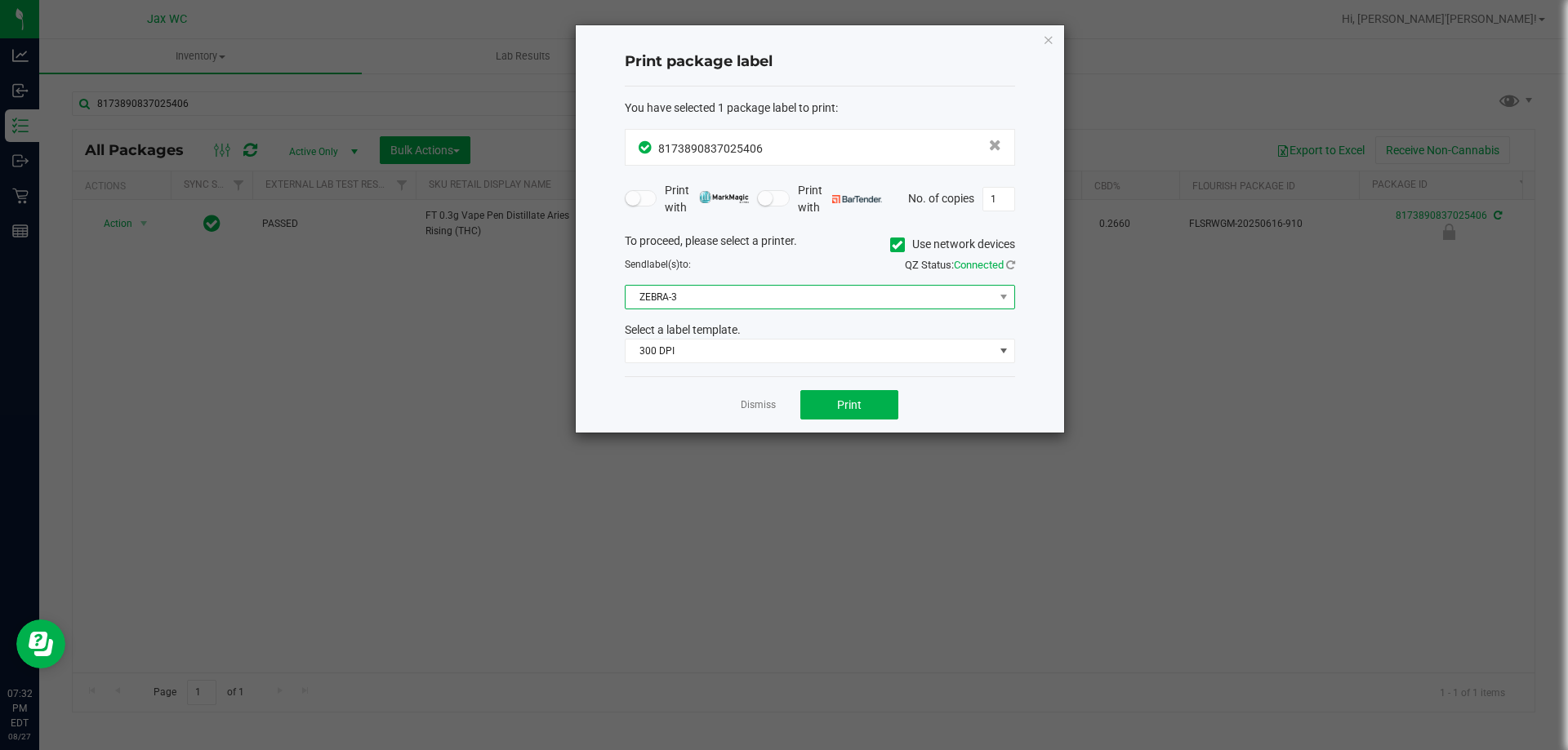
drag, startPoint x: 867, startPoint y: 300, endPoint x: 852, endPoint y: 302, distance: 15.1
click at [867, 300] on span "ZEBRA-3" at bounding box center [809, 297] width 368 height 23
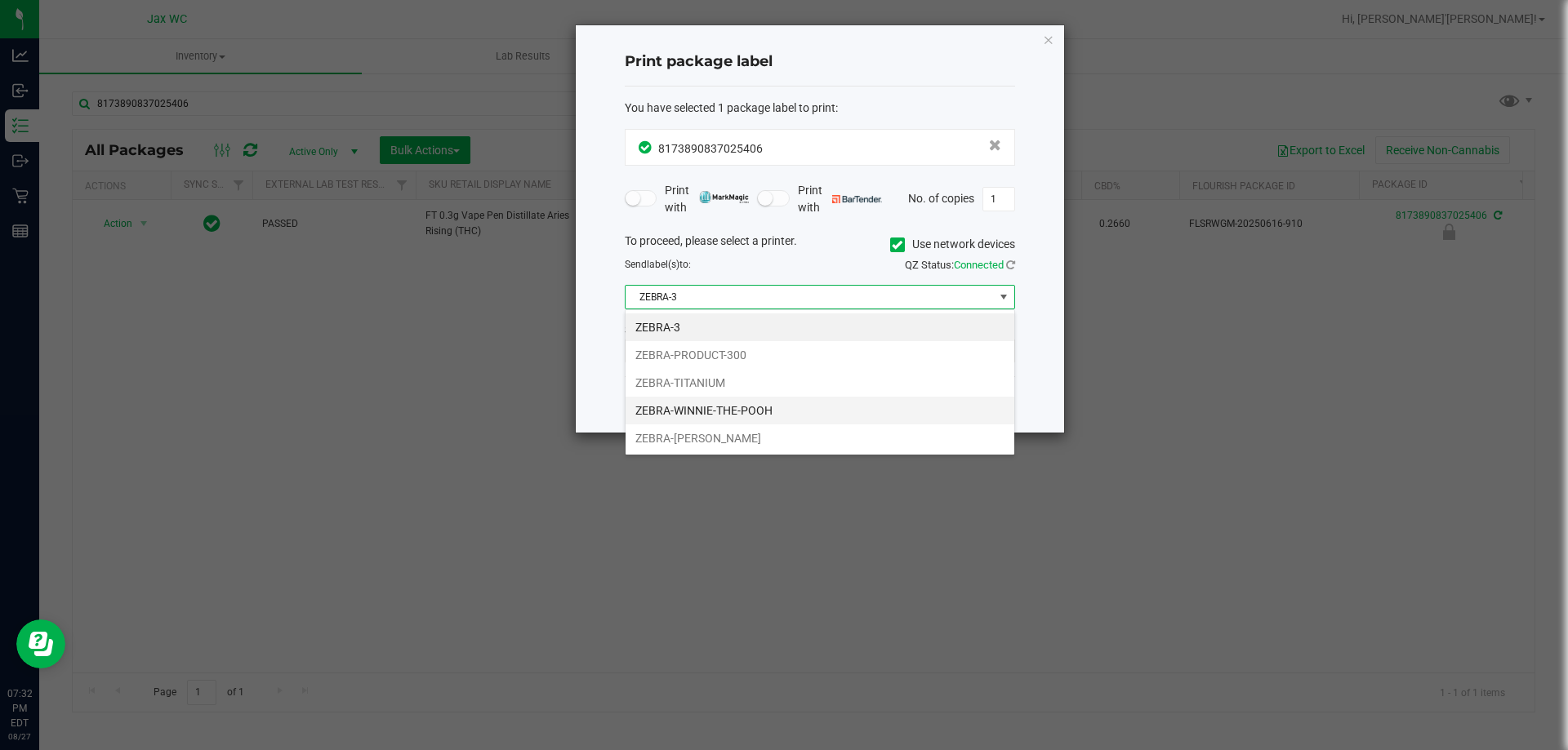
scroll to position [24, 390]
click at [719, 389] on li "ZEBRA-TITANIUM" at bounding box center [819, 383] width 388 height 28
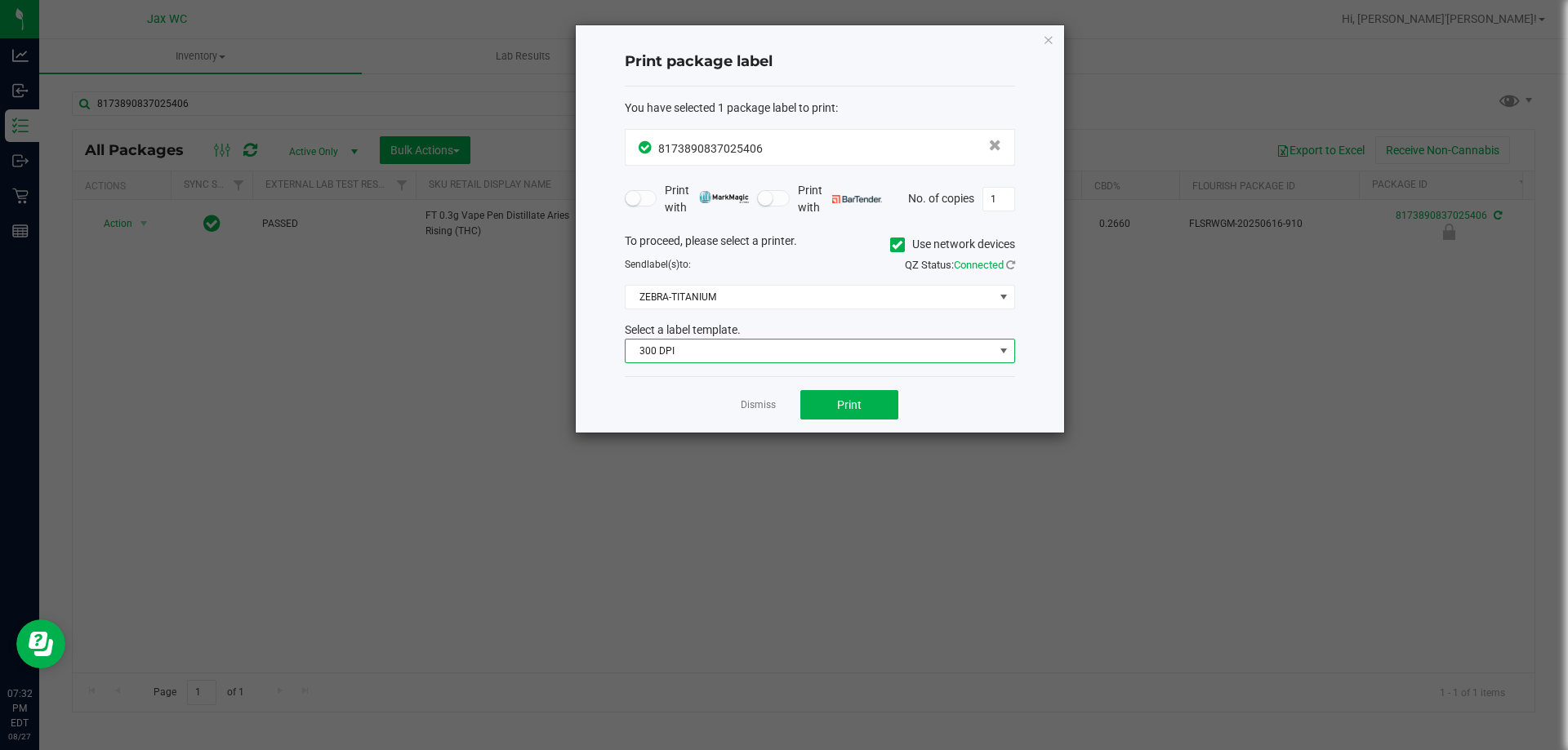
click at [707, 356] on span "300 DPI" at bounding box center [809, 351] width 368 height 23
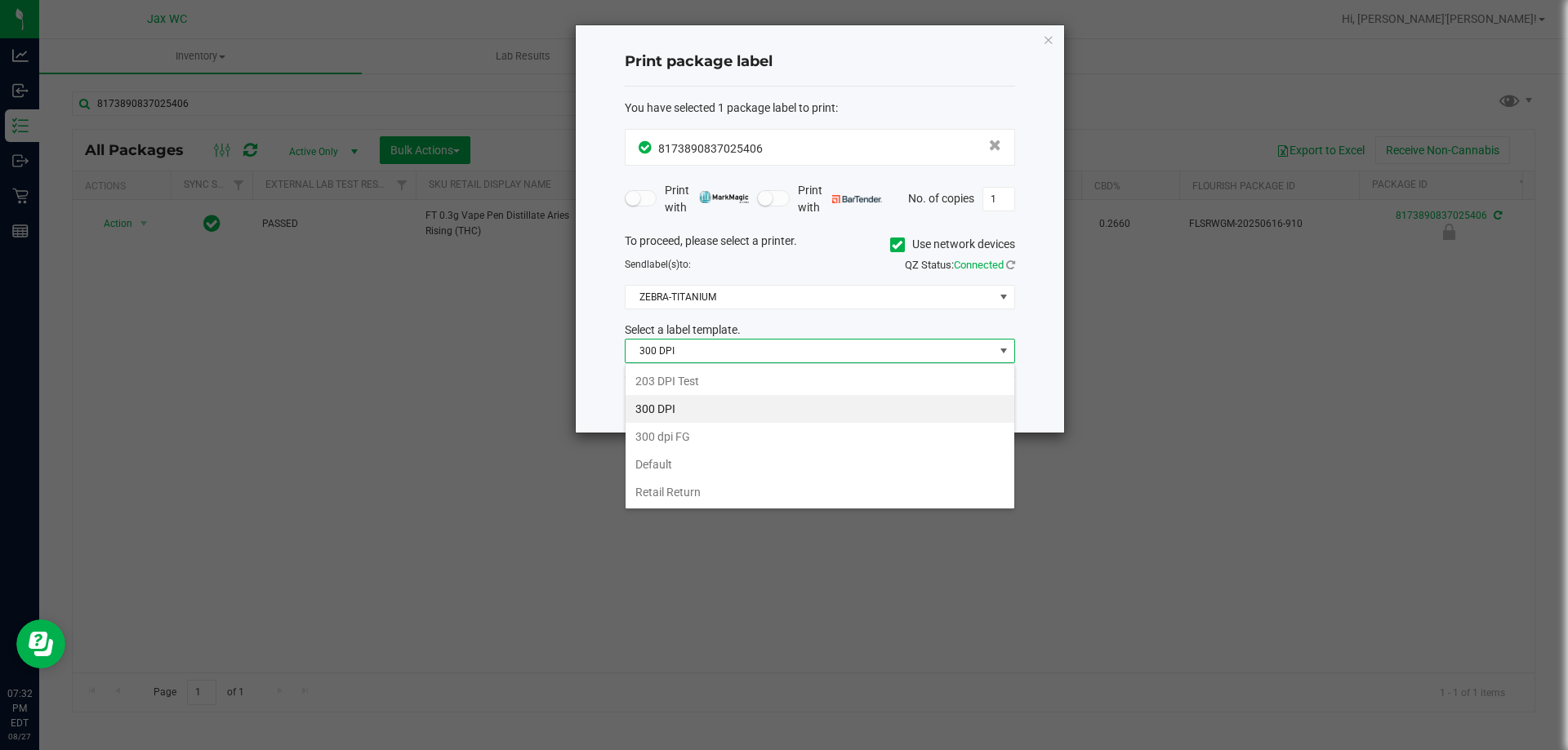
click at [697, 365] on div "203 DPI Test 300 DPI 300 dpi FG Default Retail Return" at bounding box center [819, 435] width 390 height 146
click at [698, 375] on li "203 DPI Test" at bounding box center [819, 381] width 388 height 28
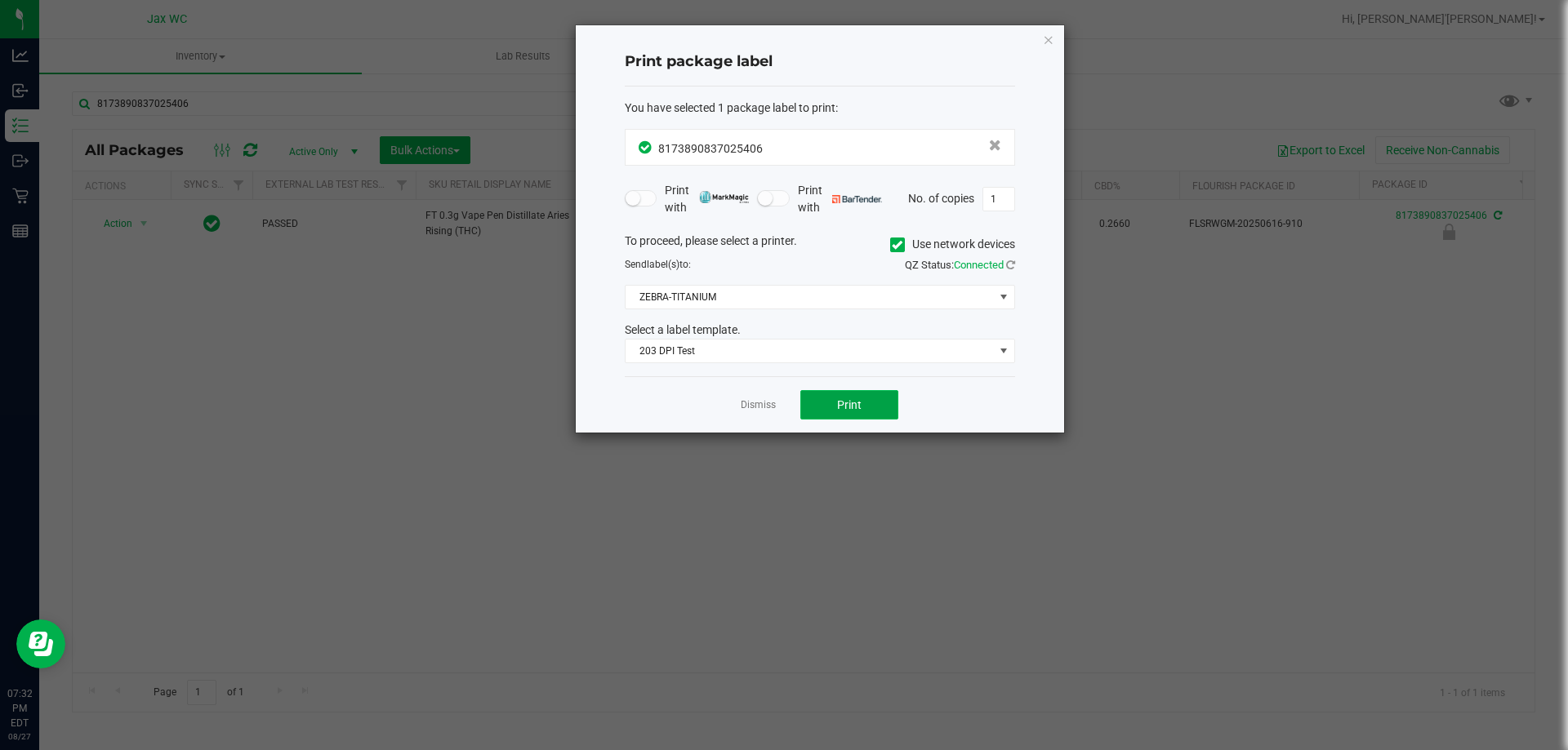
click at [867, 402] on button "Print" at bounding box center [849, 405] width 98 height 30
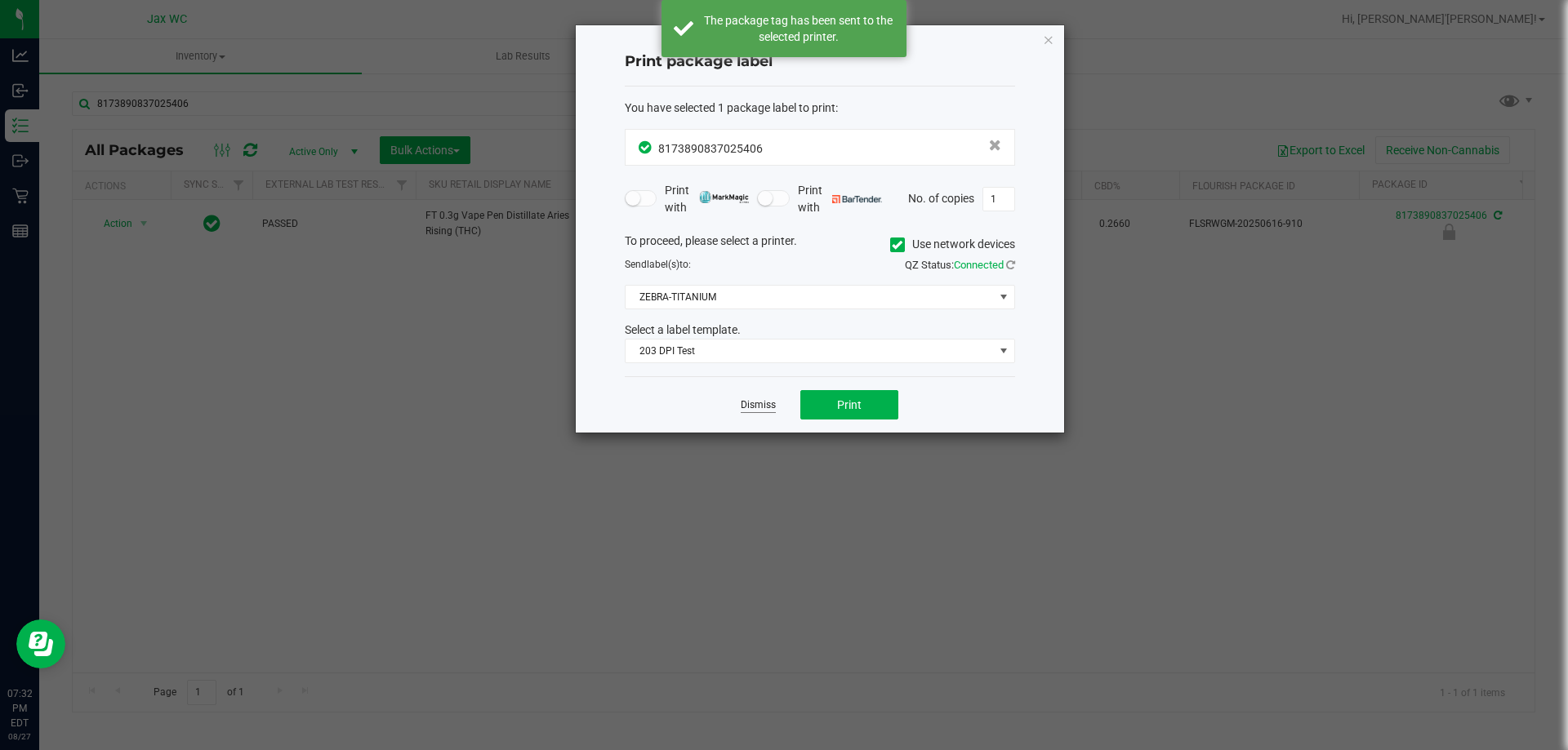
click at [769, 403] on link "Dismiss" at bounding box center [758, 406] width 35 height 14
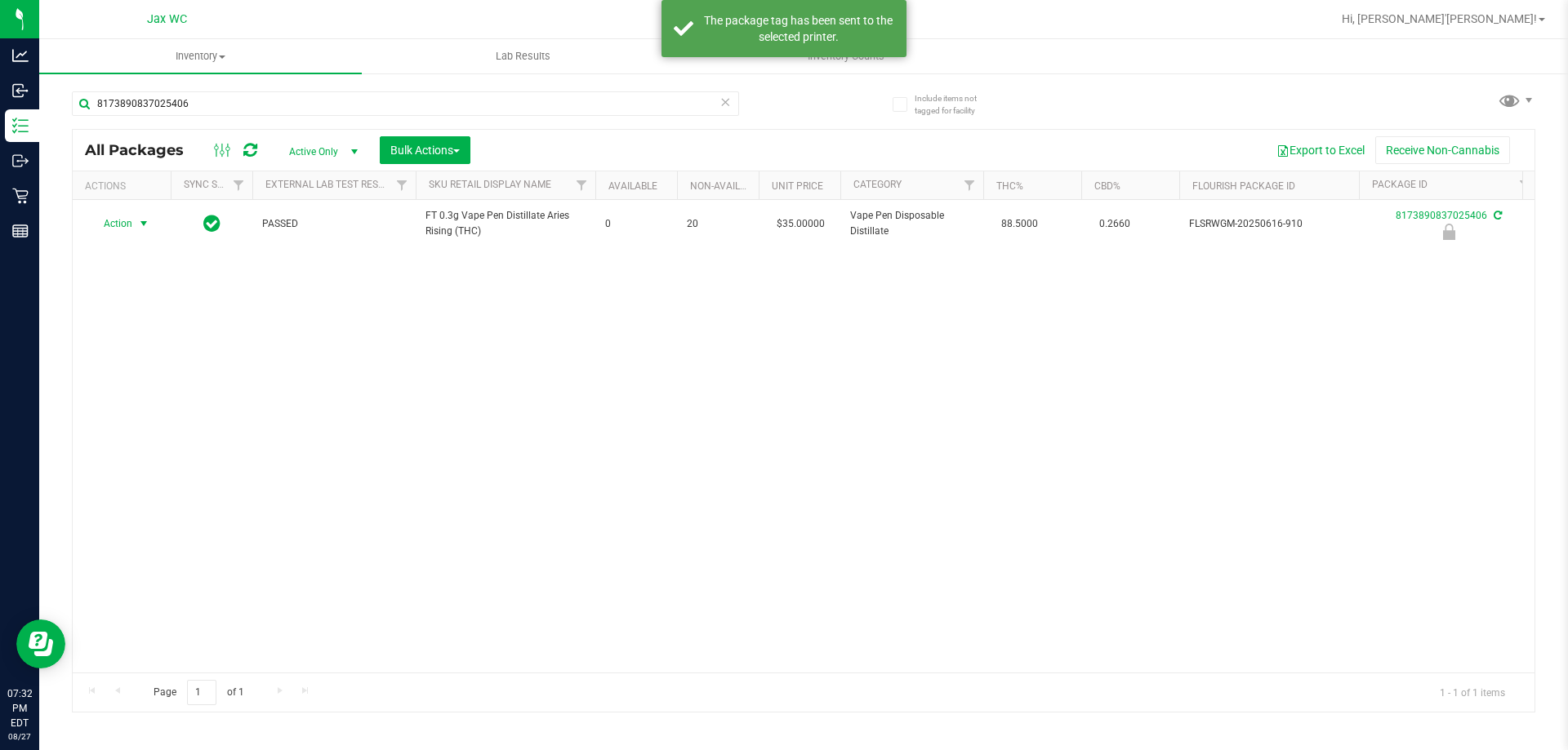
click at [110, 225] on span "Action" at bounding box center [111, 224] width 44 height 23
click at [140, 406] on li "Unlock package" at bounding box center [143, 418] width 105 height 24
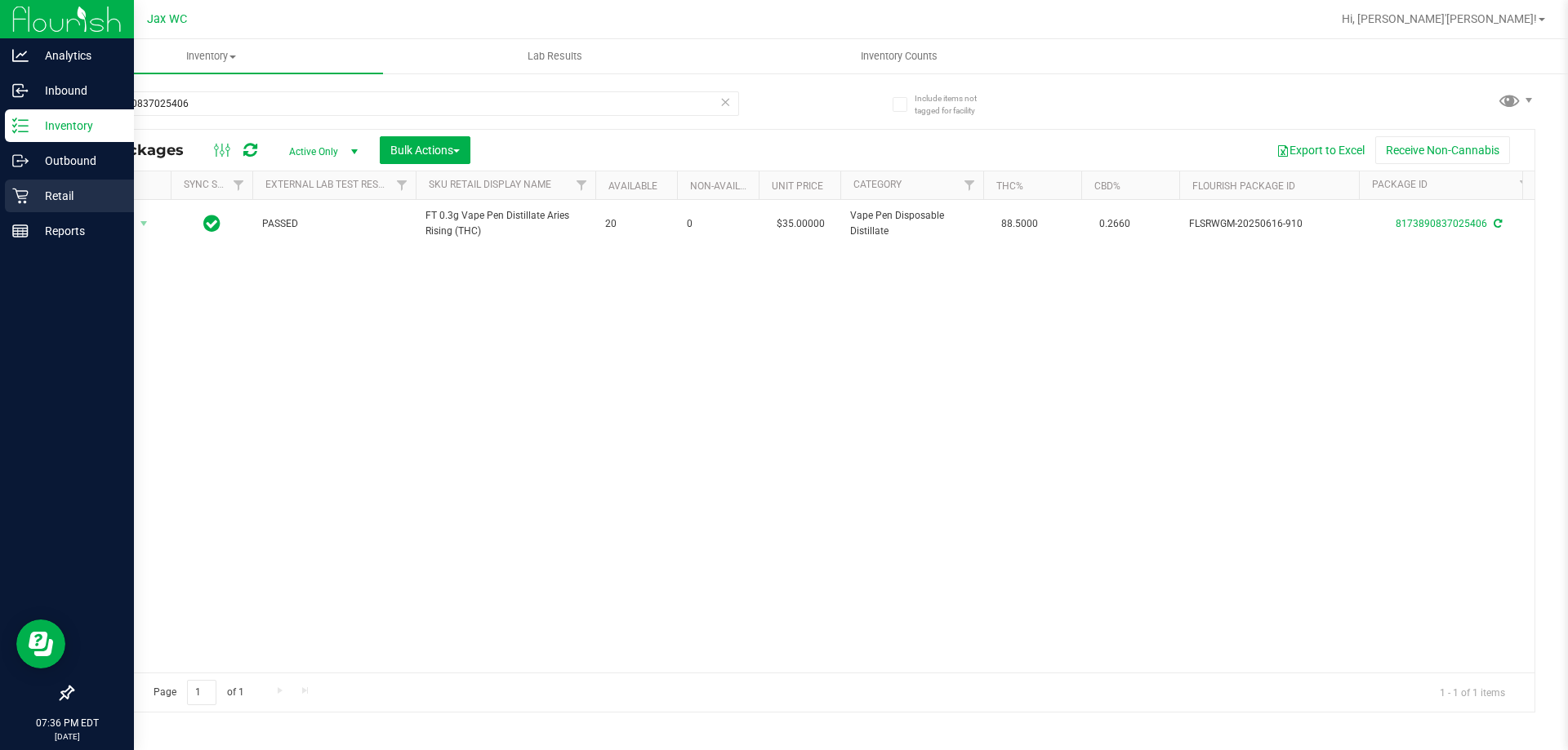
click at [28, 196] on icon at bounding box center [20, 196] width 17 height 17
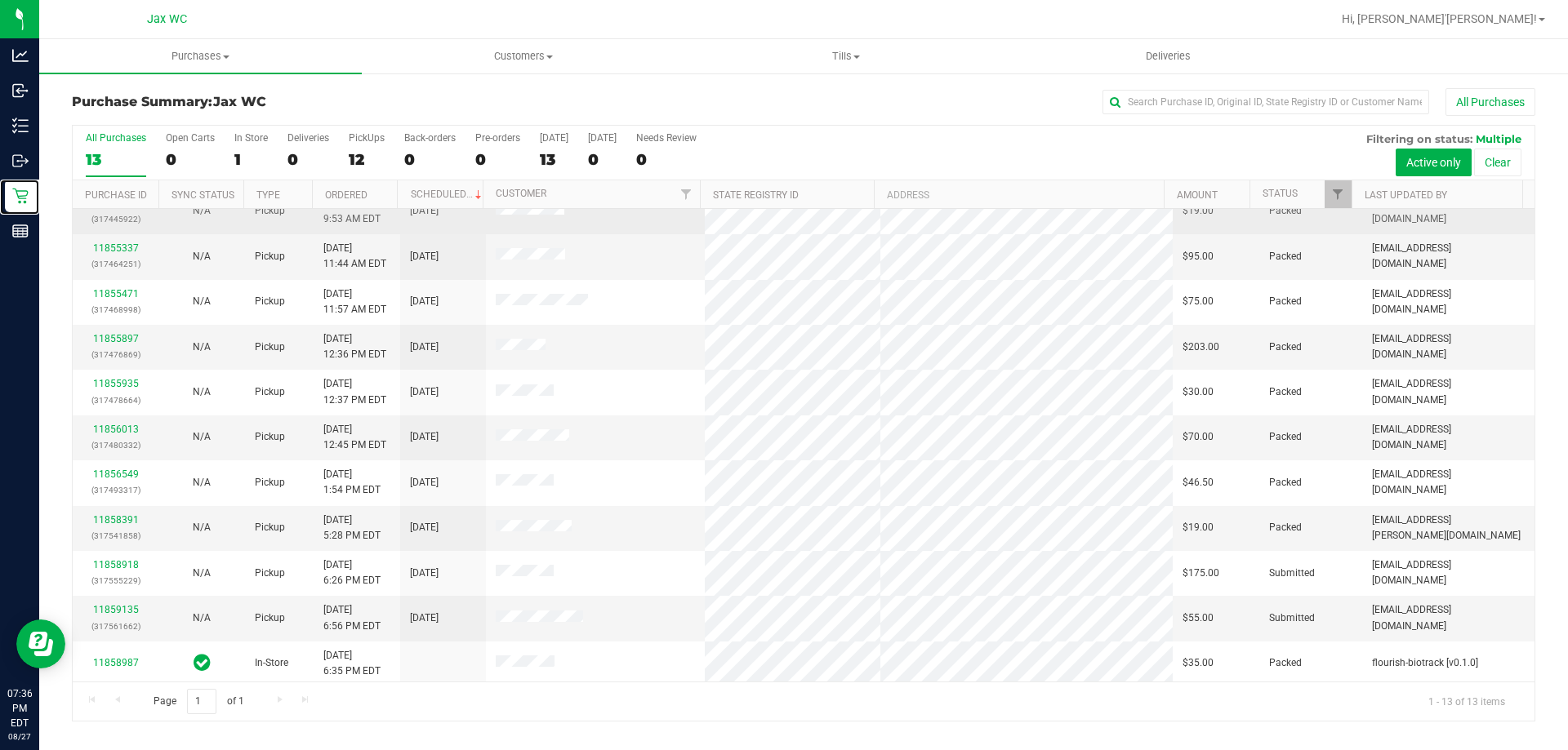
scroll to position [115, 0]
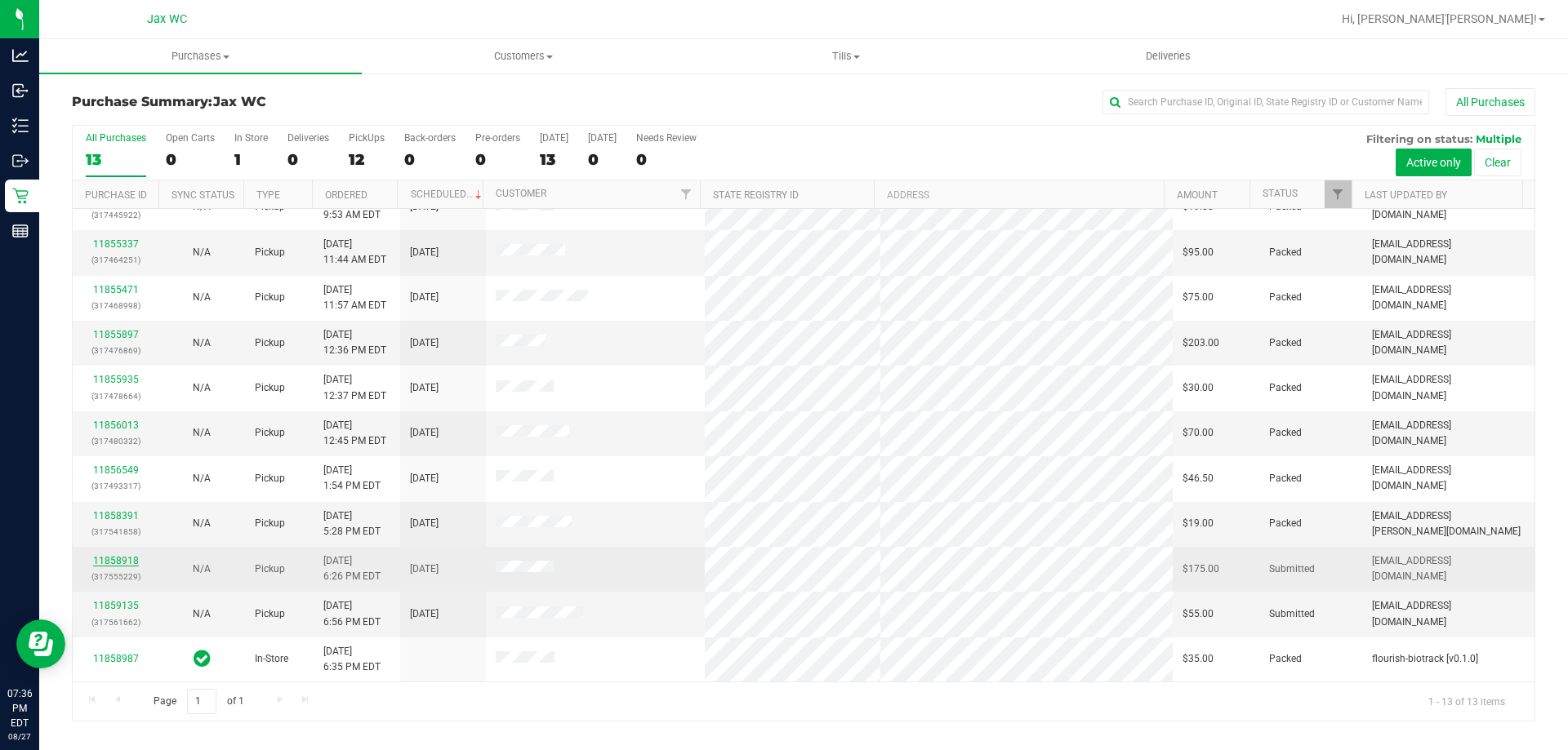
click at [102, 559] on link "11858918" at bounding box center [115, 560] width 45 height 11
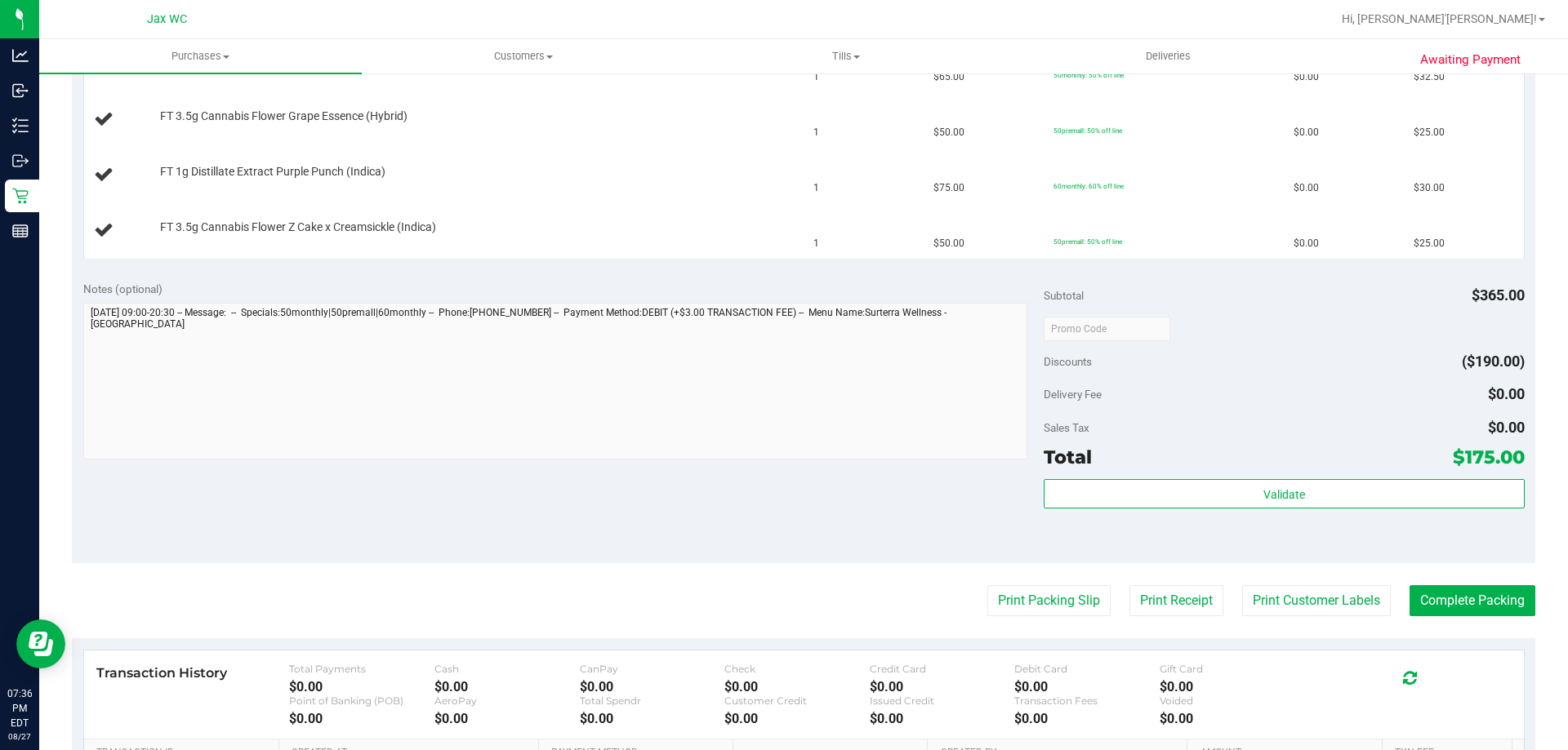
scroll to position [653, 0]
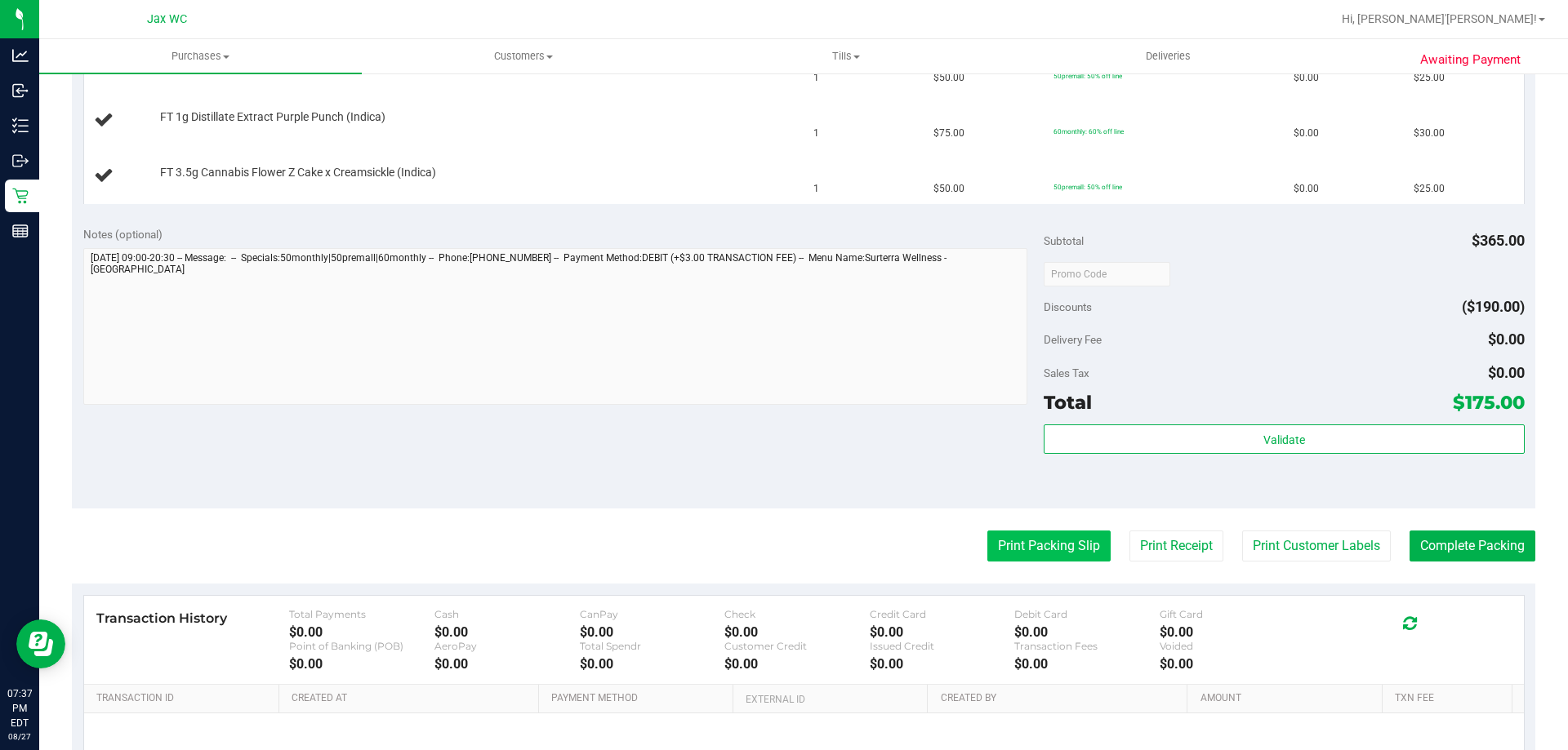
click at [1056, 557] on button "Print Packing Slip" at bounding box center [1049, 545] width 123 height 31
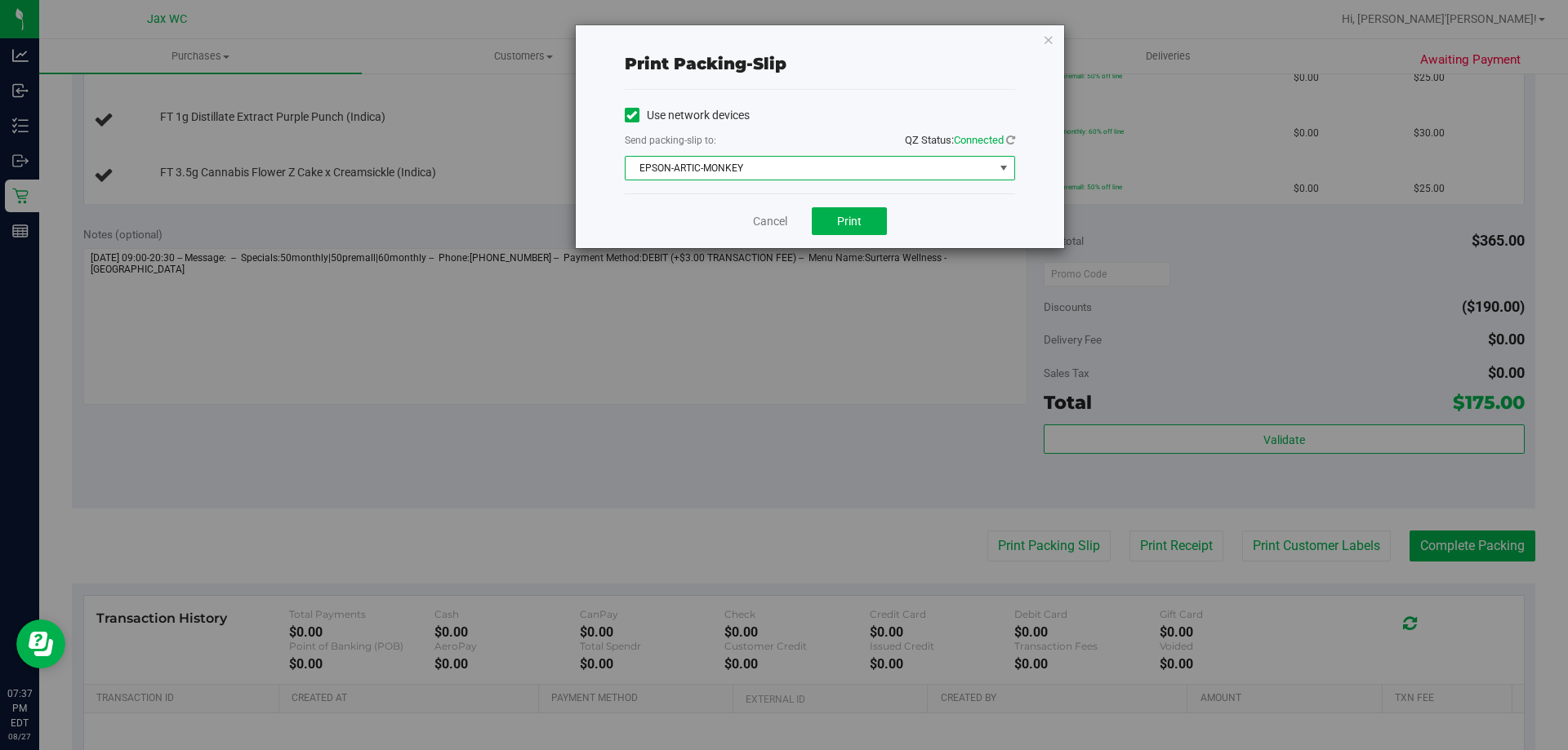
click at [784, 156] on span "EPSON-ARTIC-MONKEY" at bounding box center [819, 168] width 390 height 24
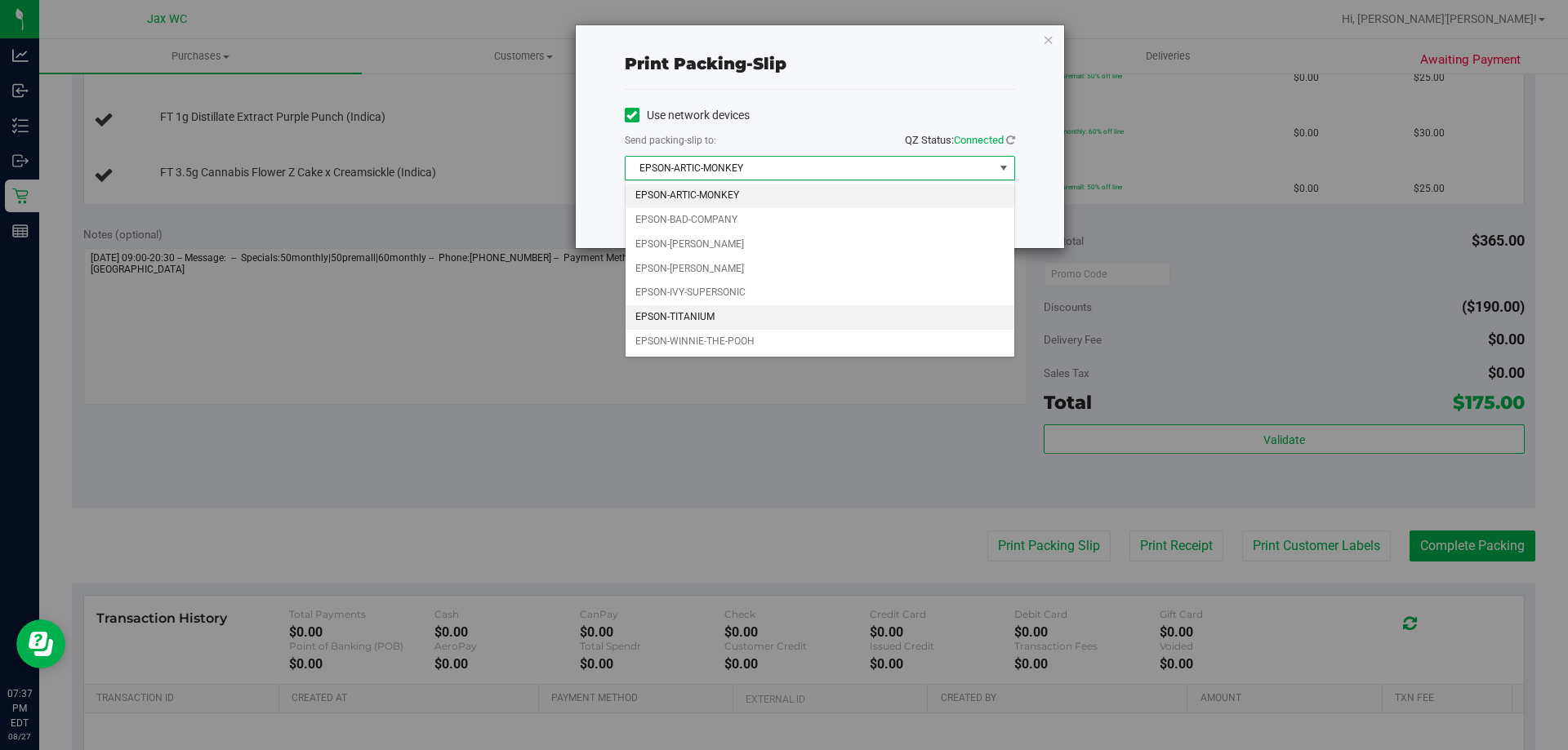
click at [692, 313] on li "EPSON-TITANIUM" at bounding box center [819, 317] width 388 height 24
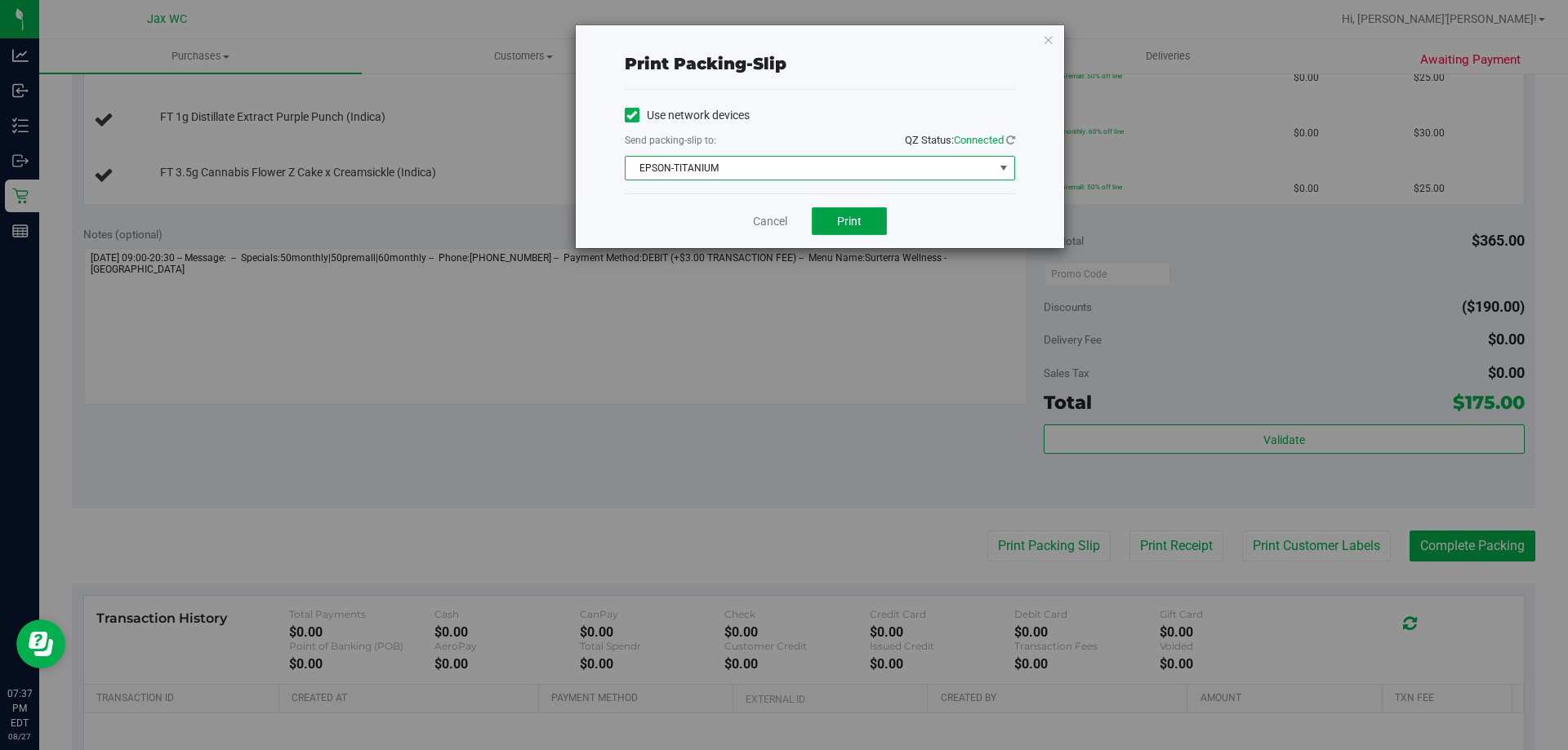
click at [833, 211] on button "Print" at bounding box center [849, 221] width 75 height 28
click at [753, 217] on link "Cancel" at bounding box center [770, 222] width 34 height 17
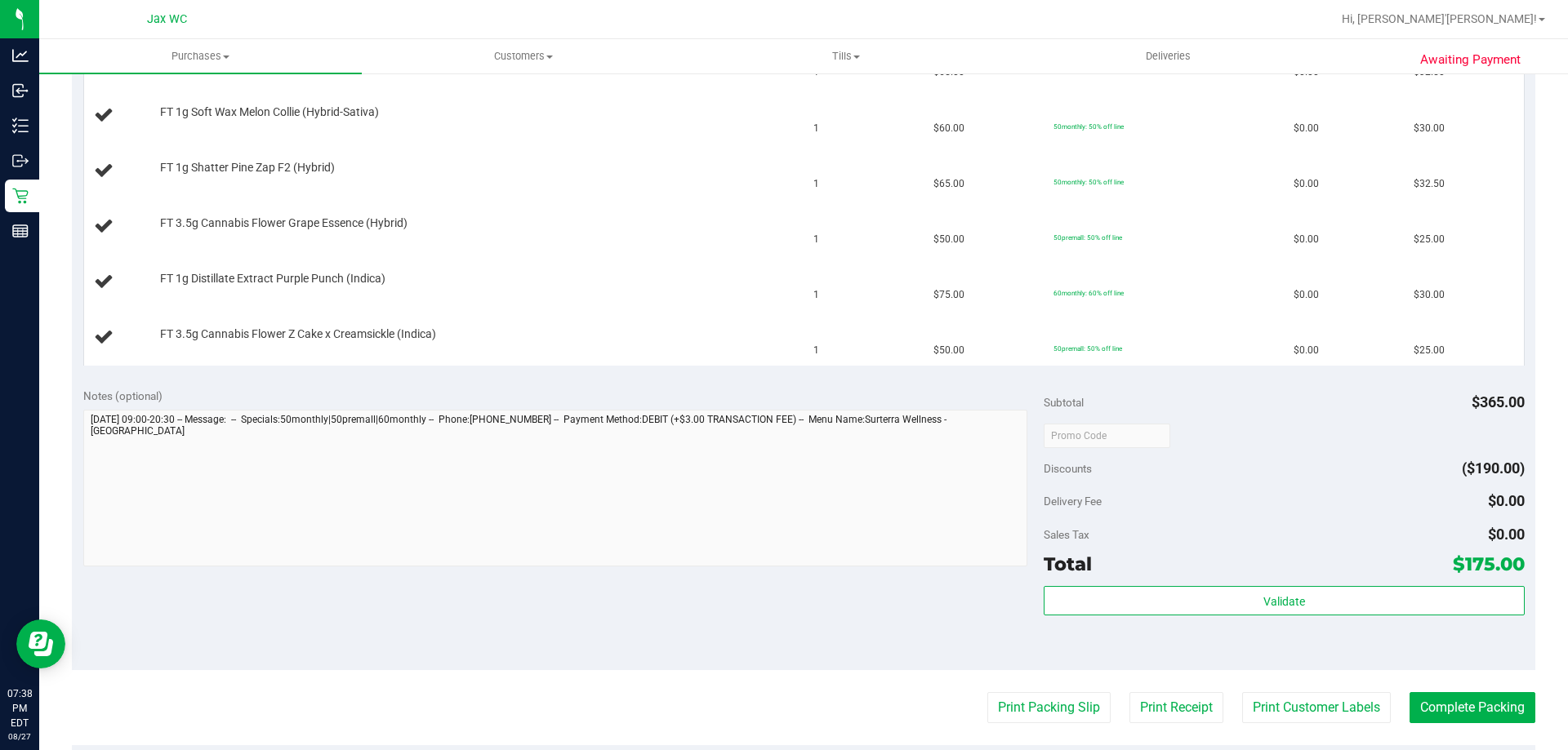
scroll to position [490, 0]
click at [987, 694] on button "Print Packing Slip" at bounding box center [1049, 709] width 123 height 31
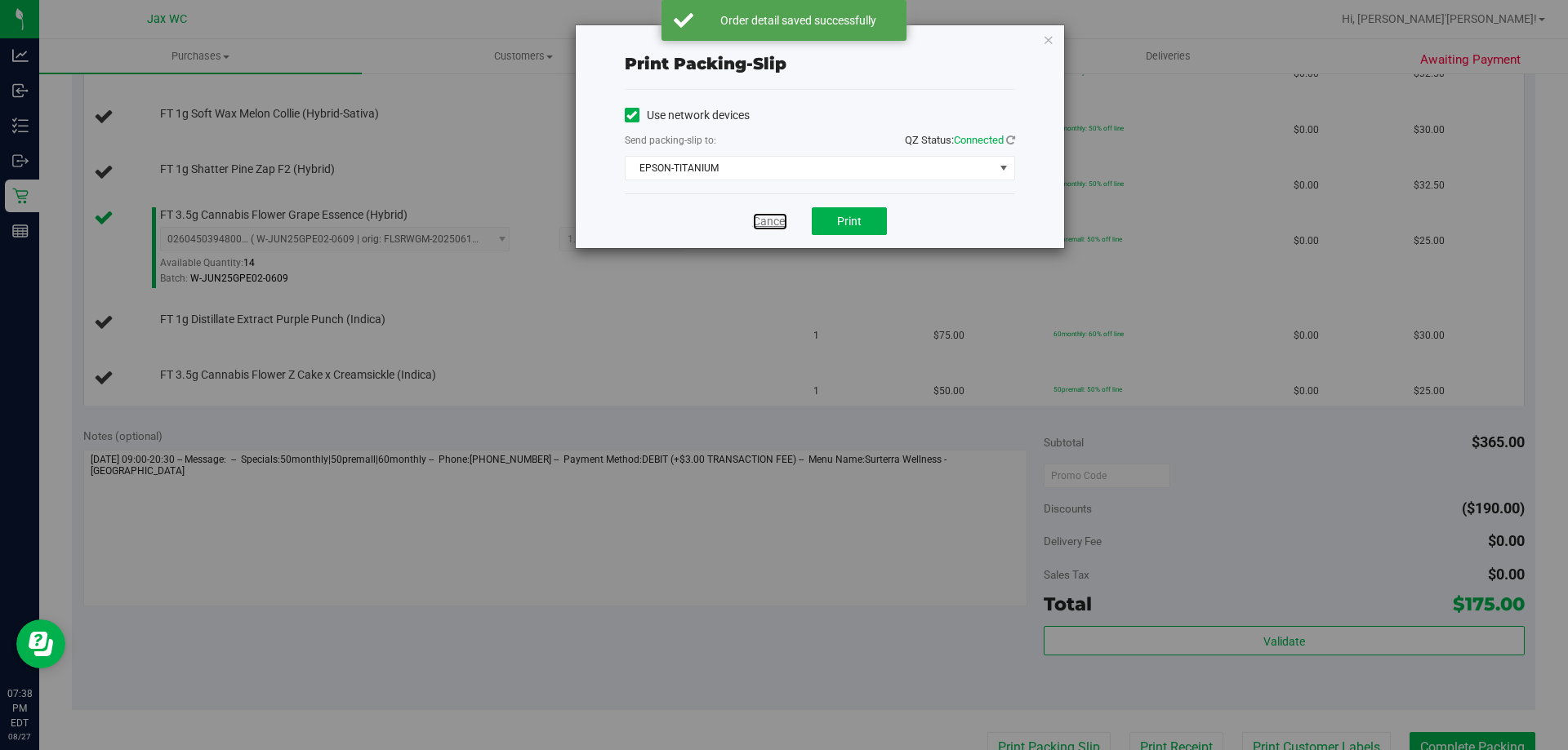
click at [763, 227] on link "Cancel" at bounding box center [770, 222] width 34 height 17
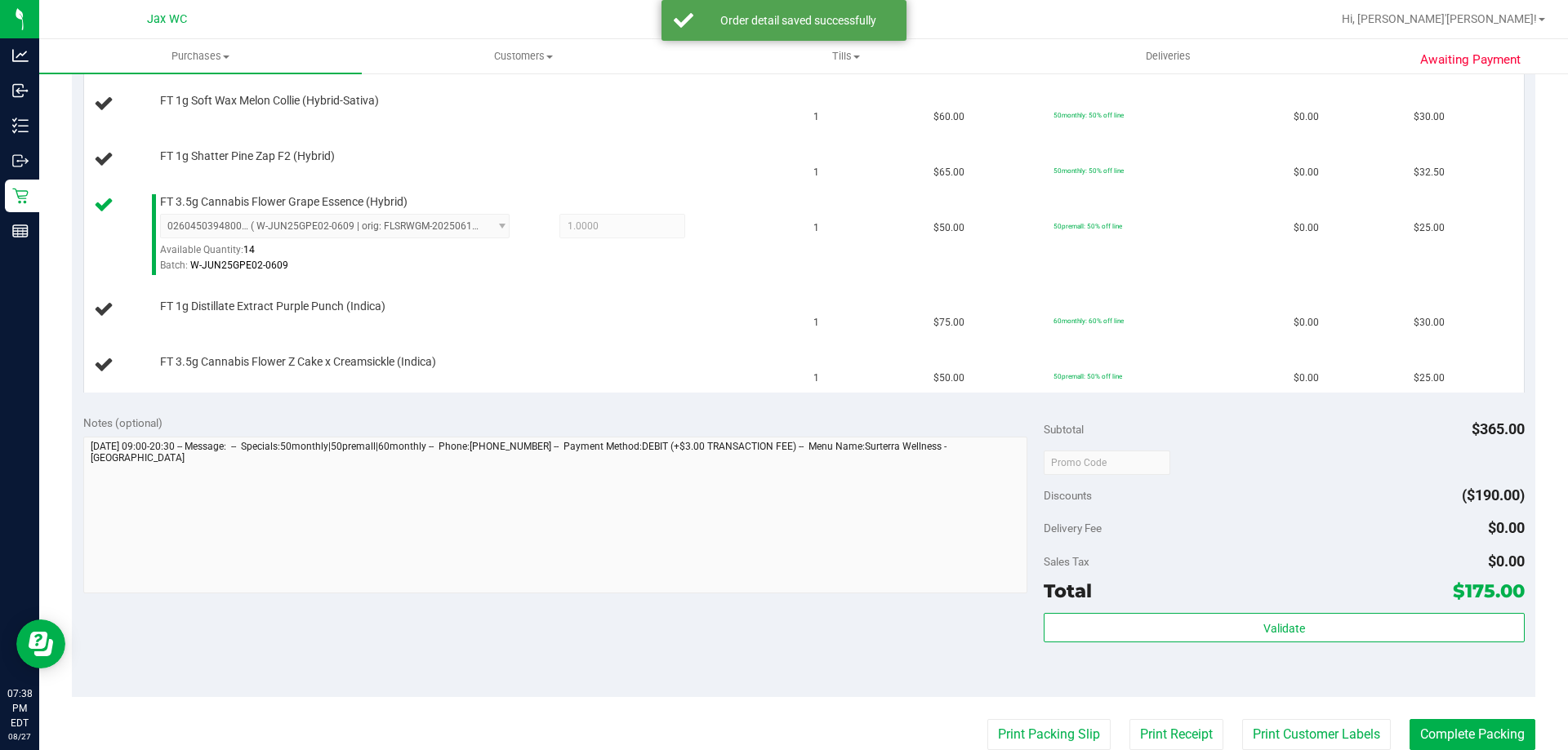
click at [987, 719] on button "Print Packing Slip" at bounding box center [1049, 733] width 123 height 31
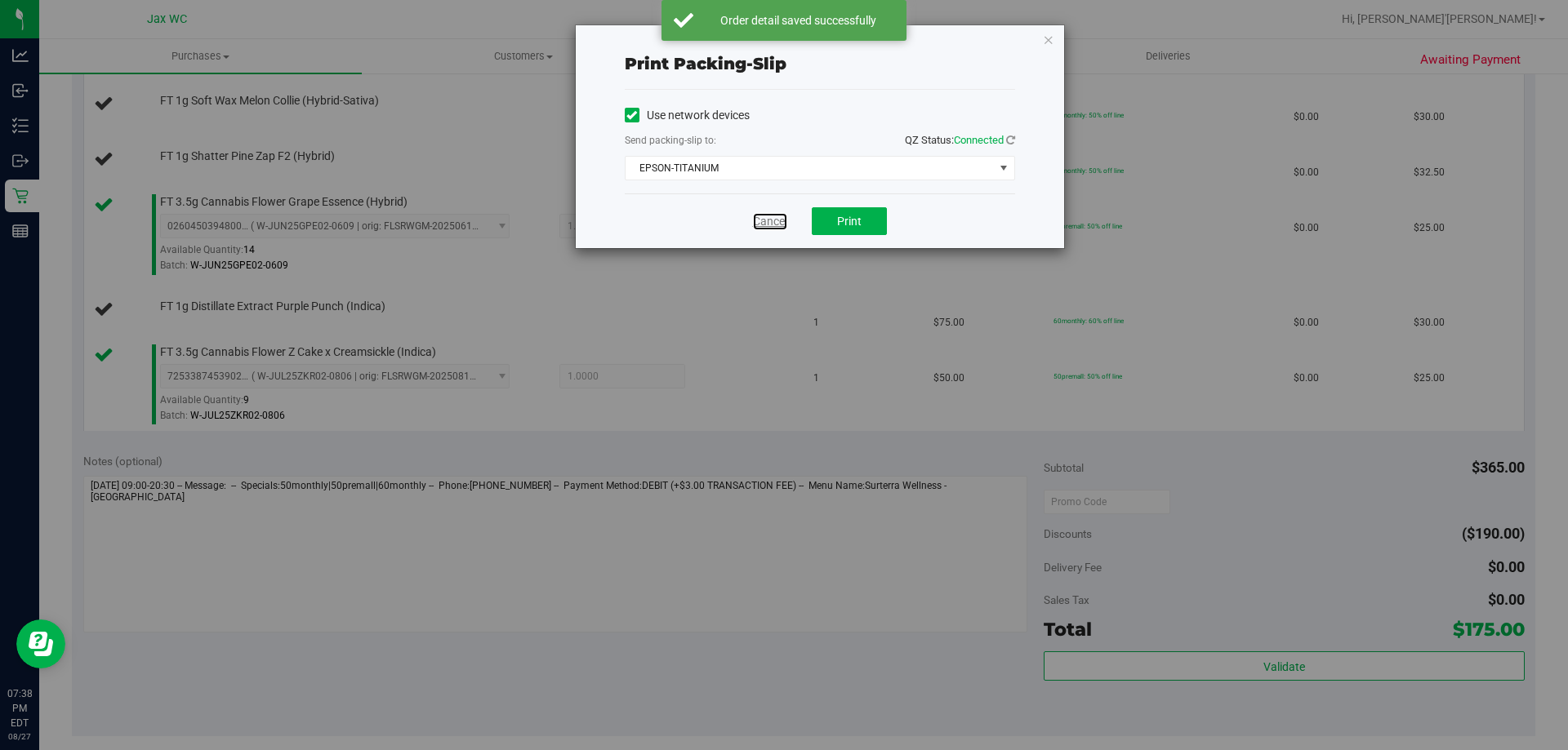
click at [763, 227] on link "Cancel" at bounding box center [770, 222] width 34 height 17
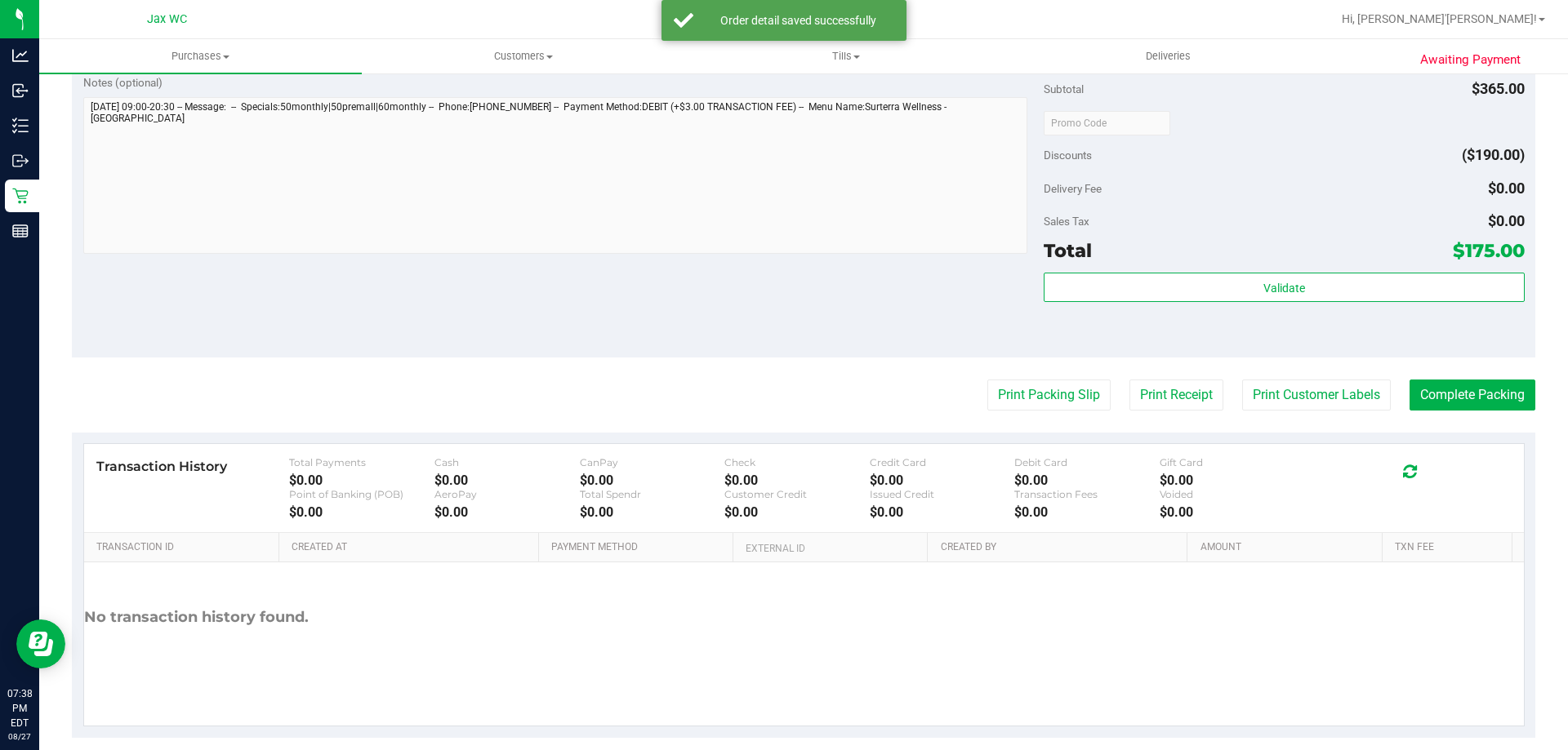
scroll to position [473, 0]
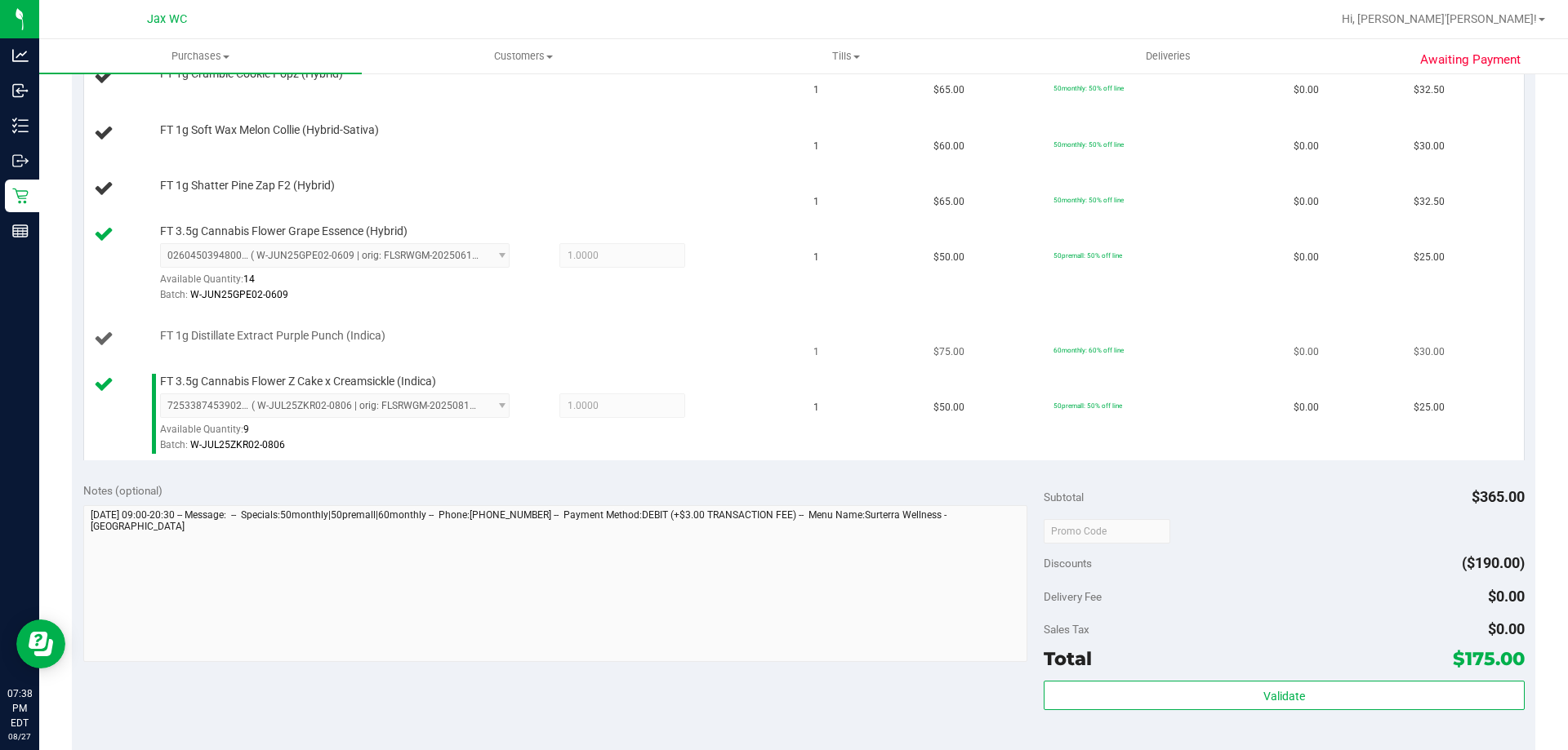
click at [648, 323] on td "FT 1g Distillate Extract Purple Punch (Indica)" at bounding box center [443, 339] width 720 height 55
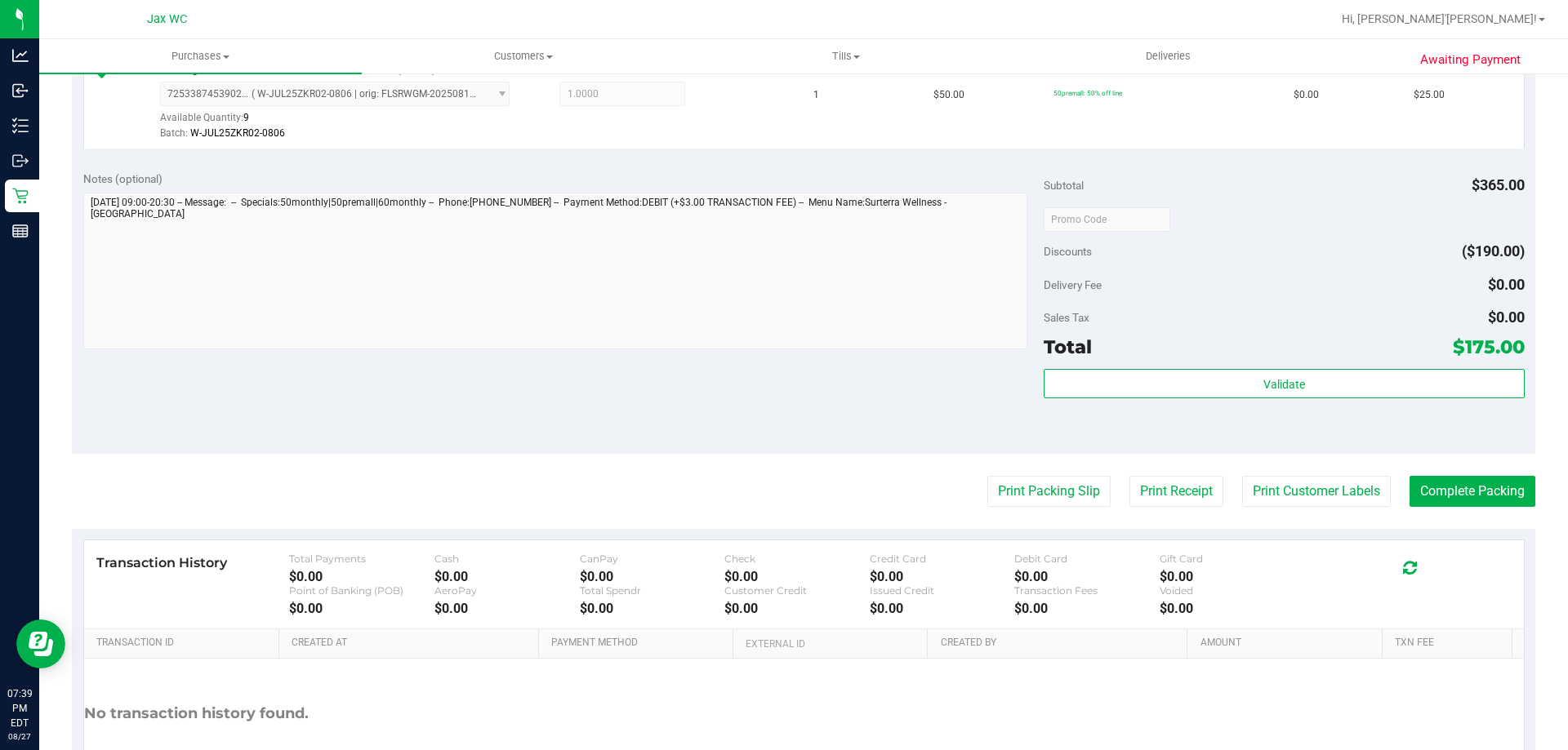
scroll to position [963, 0]
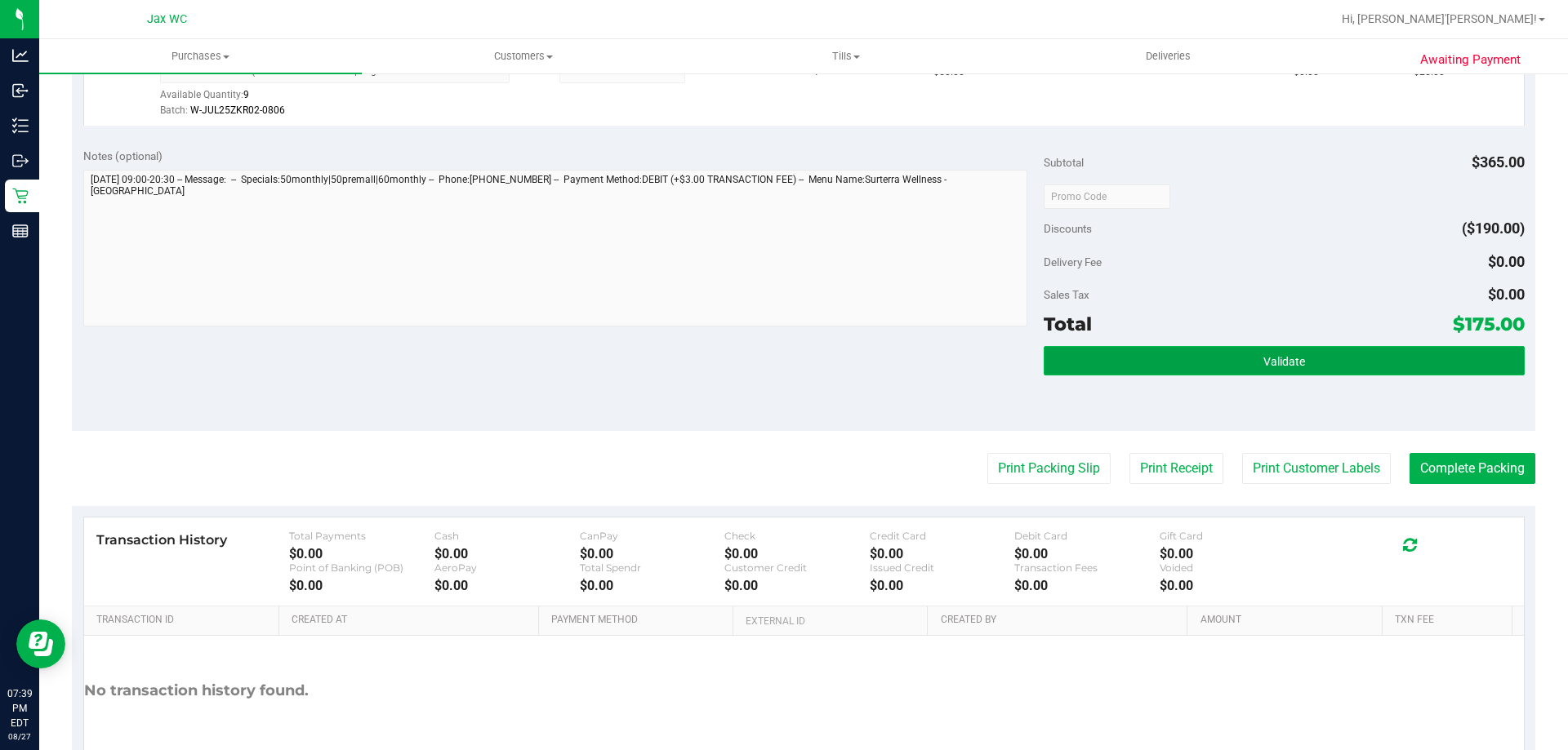
click at [1263, 360] on span "Validate" at bounding box center [1284, 361] width 42 height 13
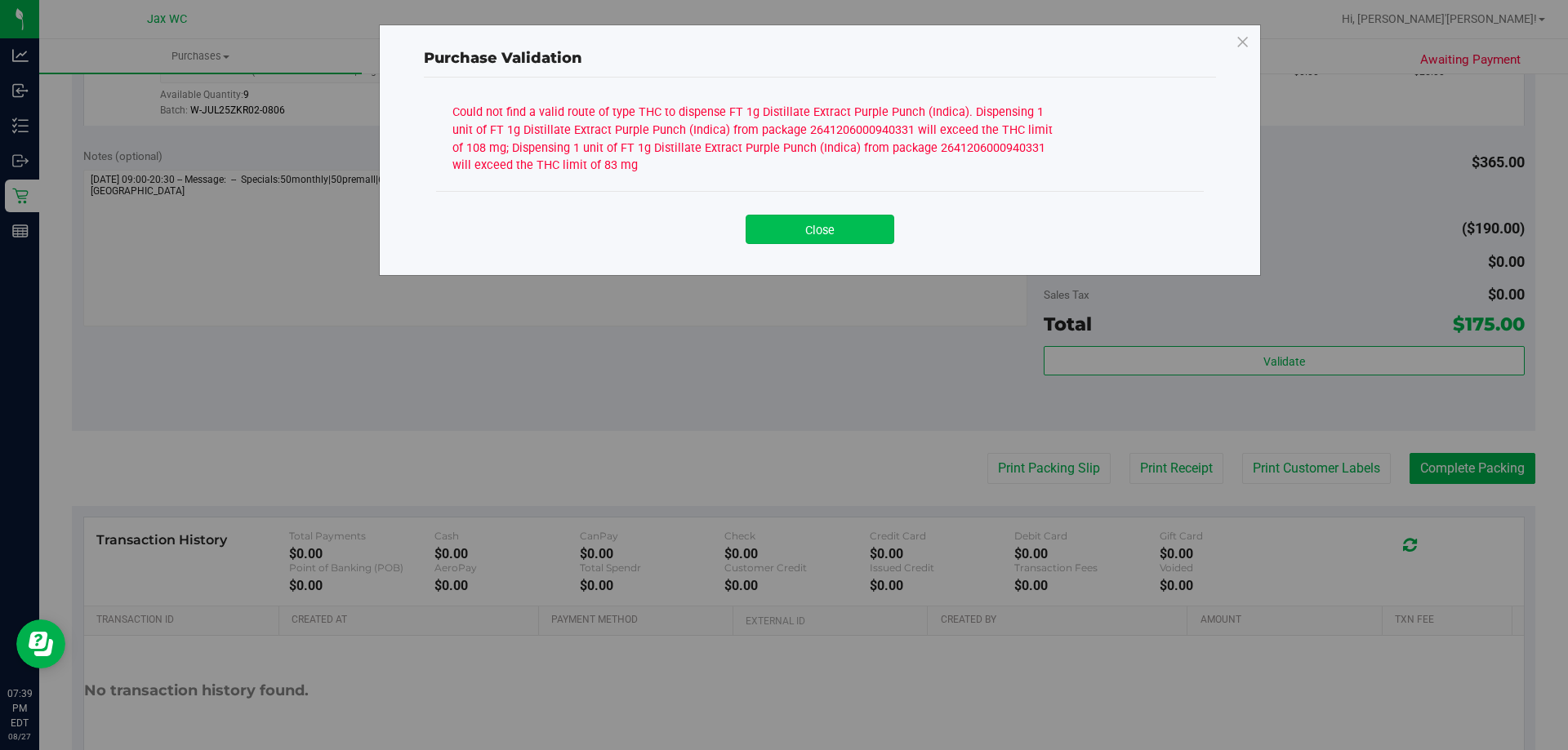
click at [843, 233] on button "Close" at bounding box center [819, 230] width 149 height 30
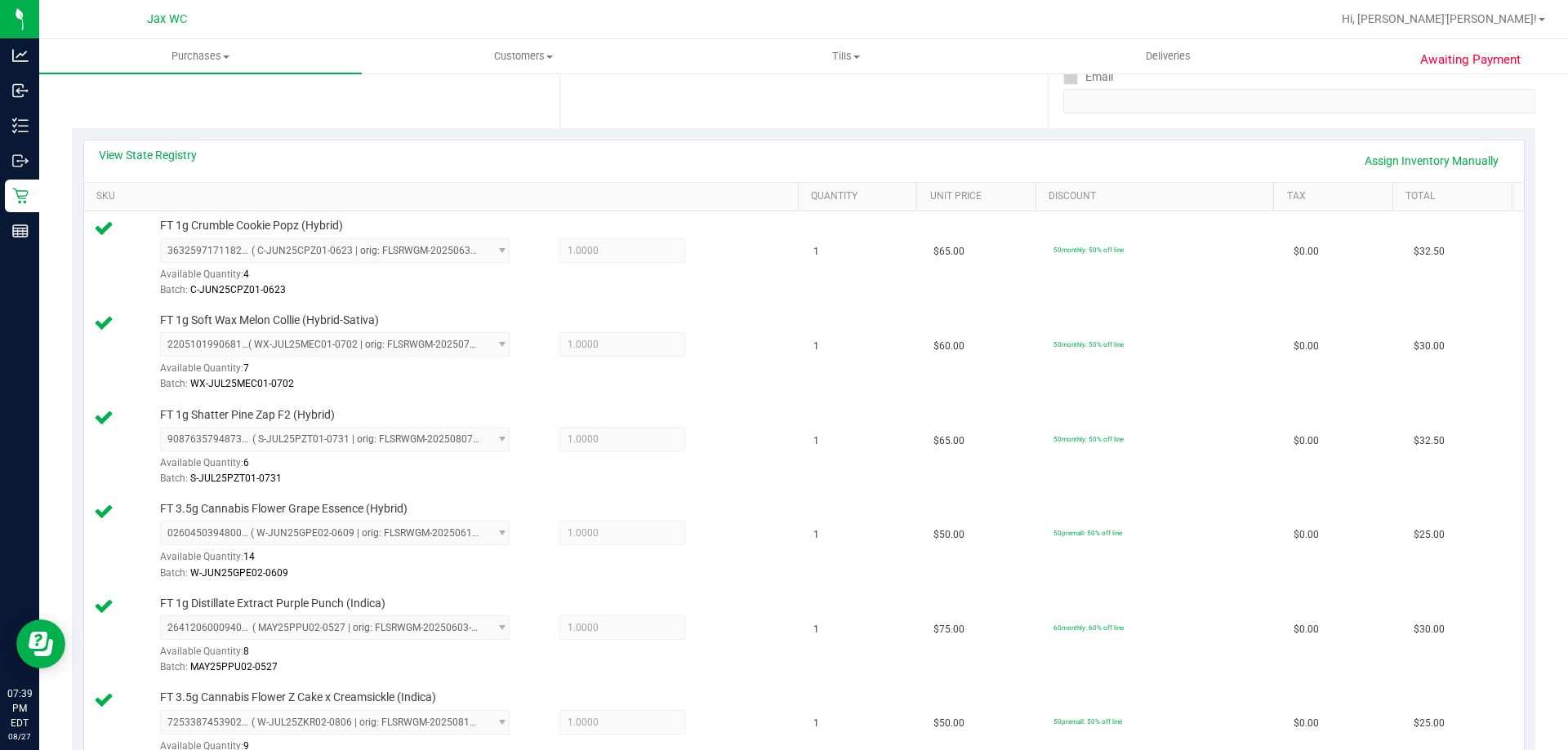
scroll to position [310, 0]
click at [161, 154] on link "View State Registry" at bounding box center [148, 156] width 98 height 17
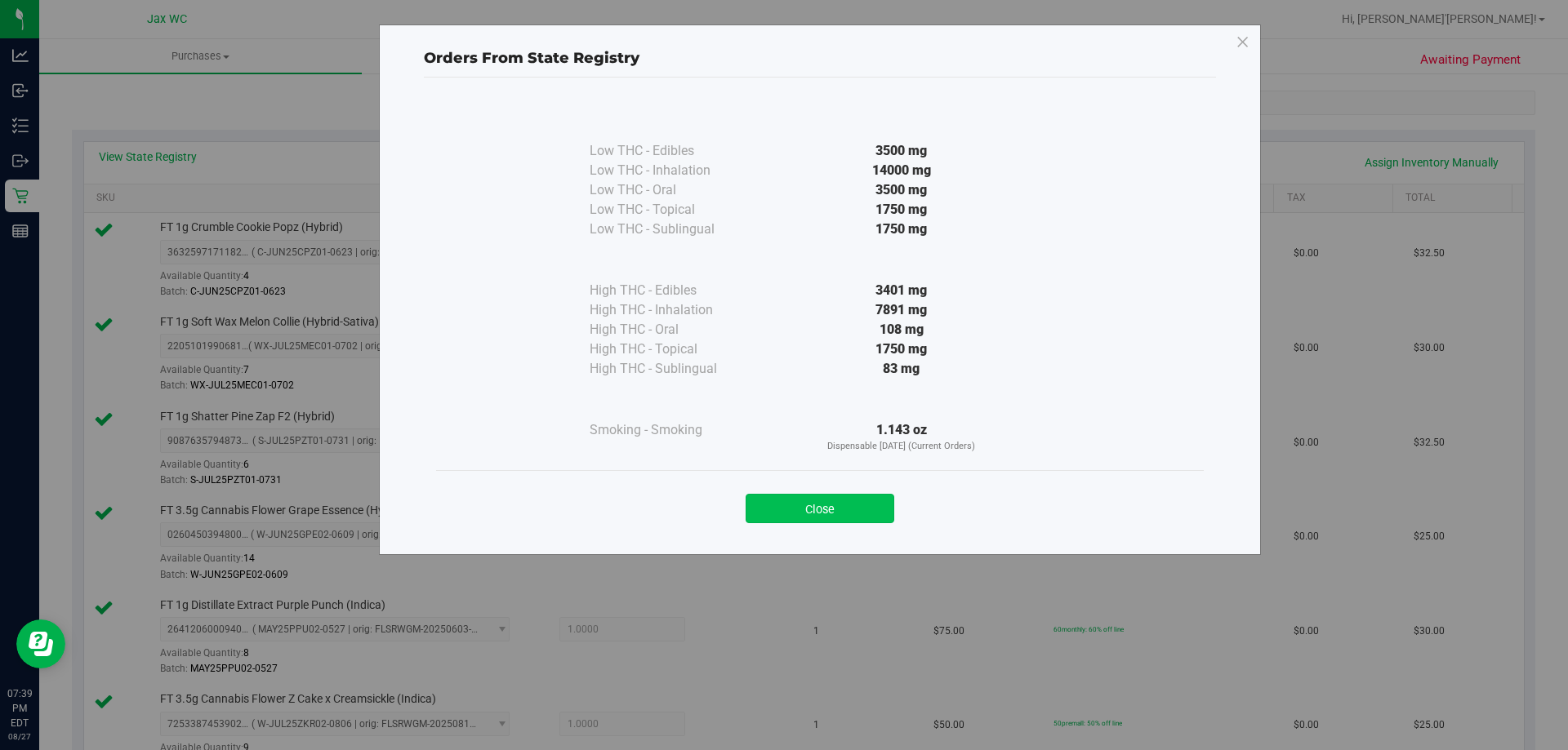
click at [802, 500] on button "Close" at bounding box center [819, 509] width 149 height 30
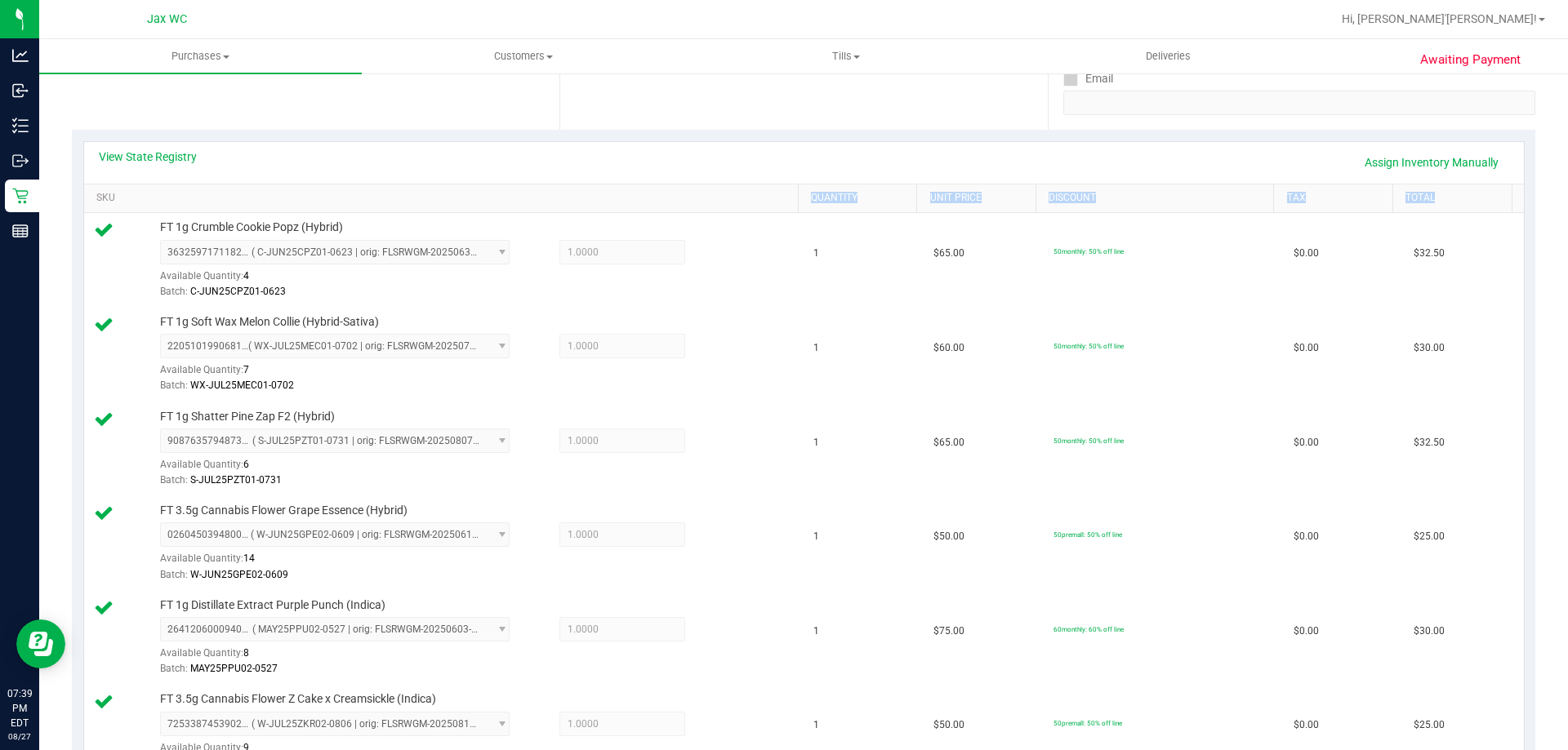
drag, startPoint x: 162, startPoint y: 227, endPoint x: 485, endPoint y: 179, distance: 326.5
click at [428, 197] on div "View State Registry Assign Inventory Manually SKU Quantity Unit Price Discount …" at bounding box center [804, 461] width 1441 height 638
click at [491, 171] on div "View State Registry Assign Inventory Manually" at bounding box center [804, 163] width 1410 height 28
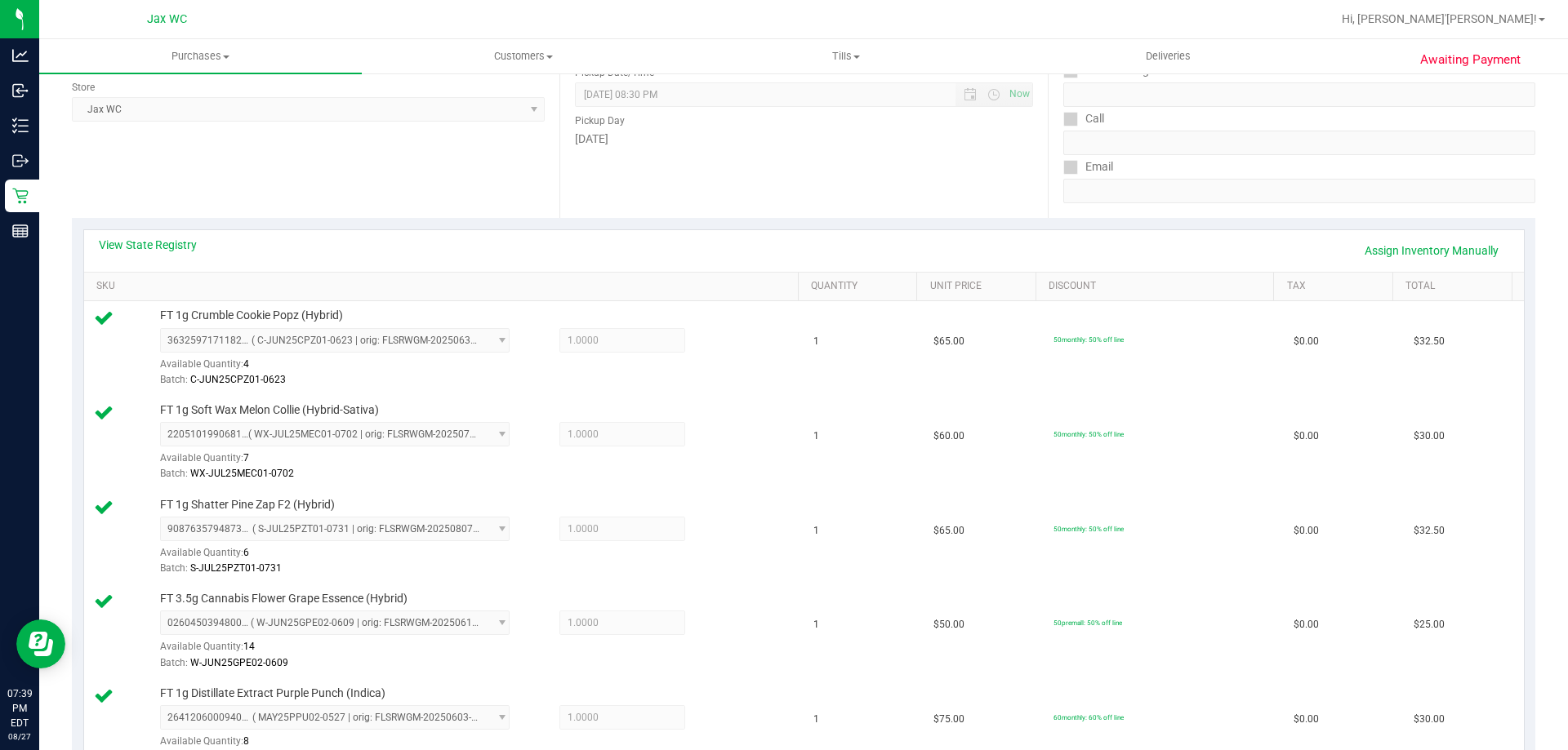
scroll to position [0, 0]
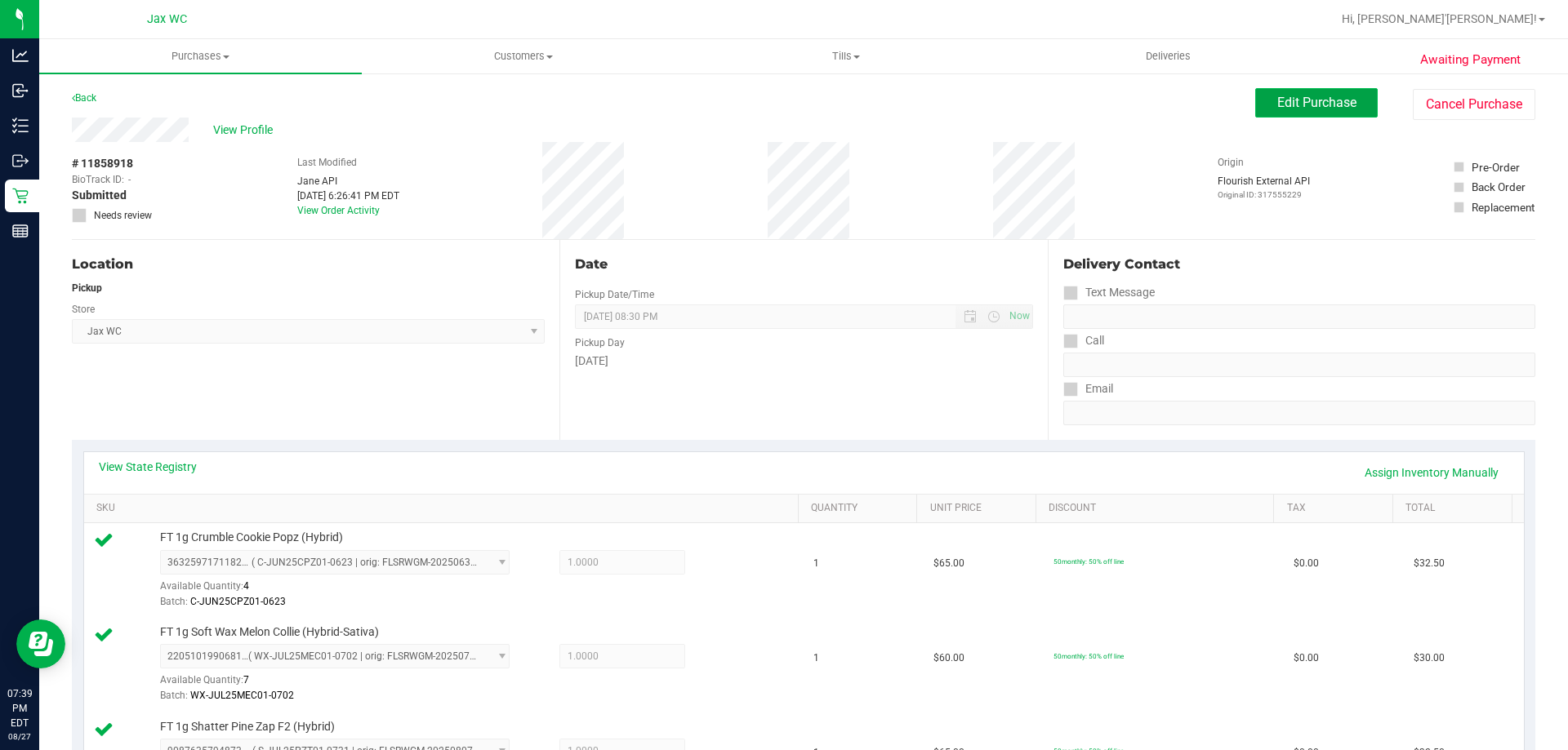
click at [1332, 100] on span "Edit Purchase" at bounding box center [1316, 102] width 80 height 16
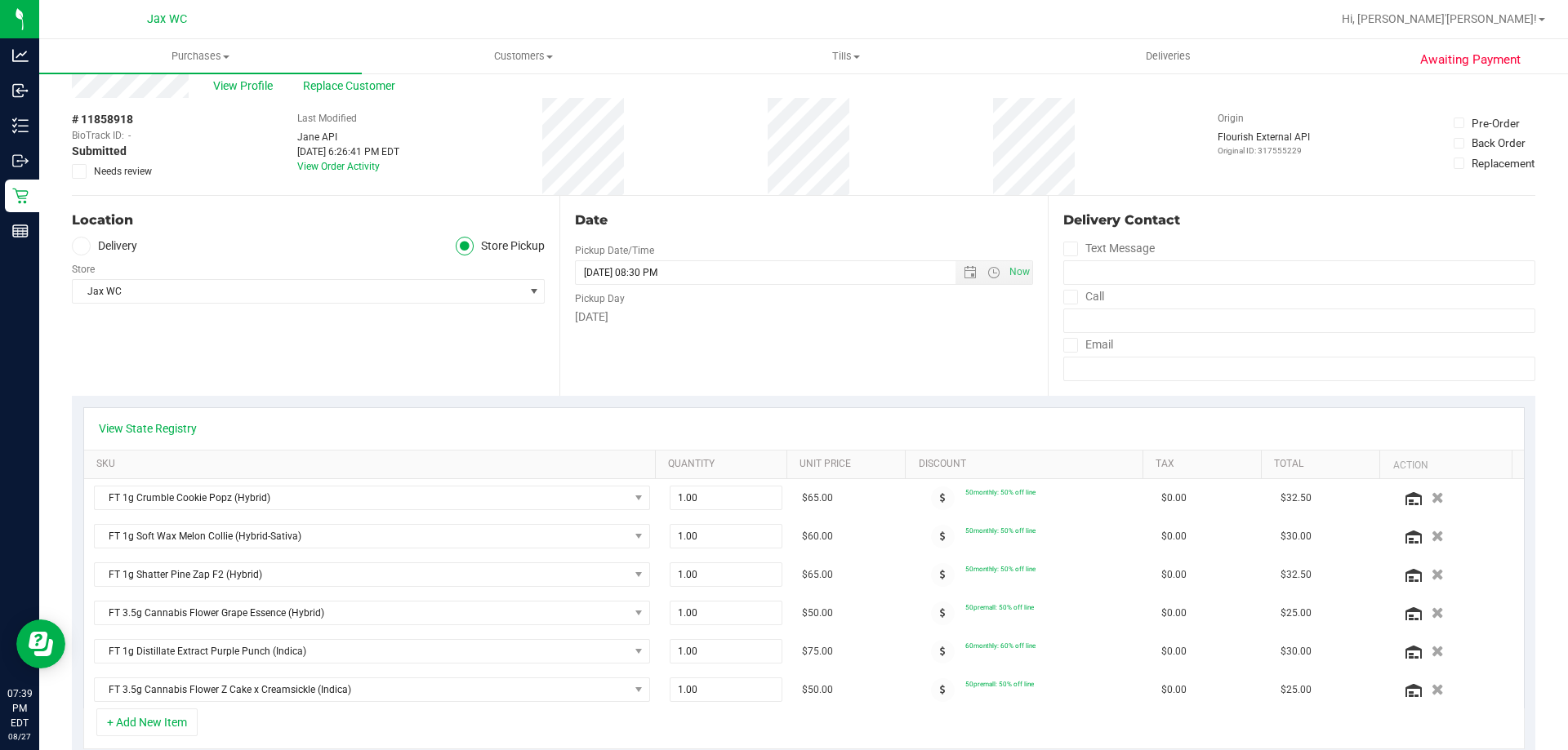
scroll to position [81, 0]
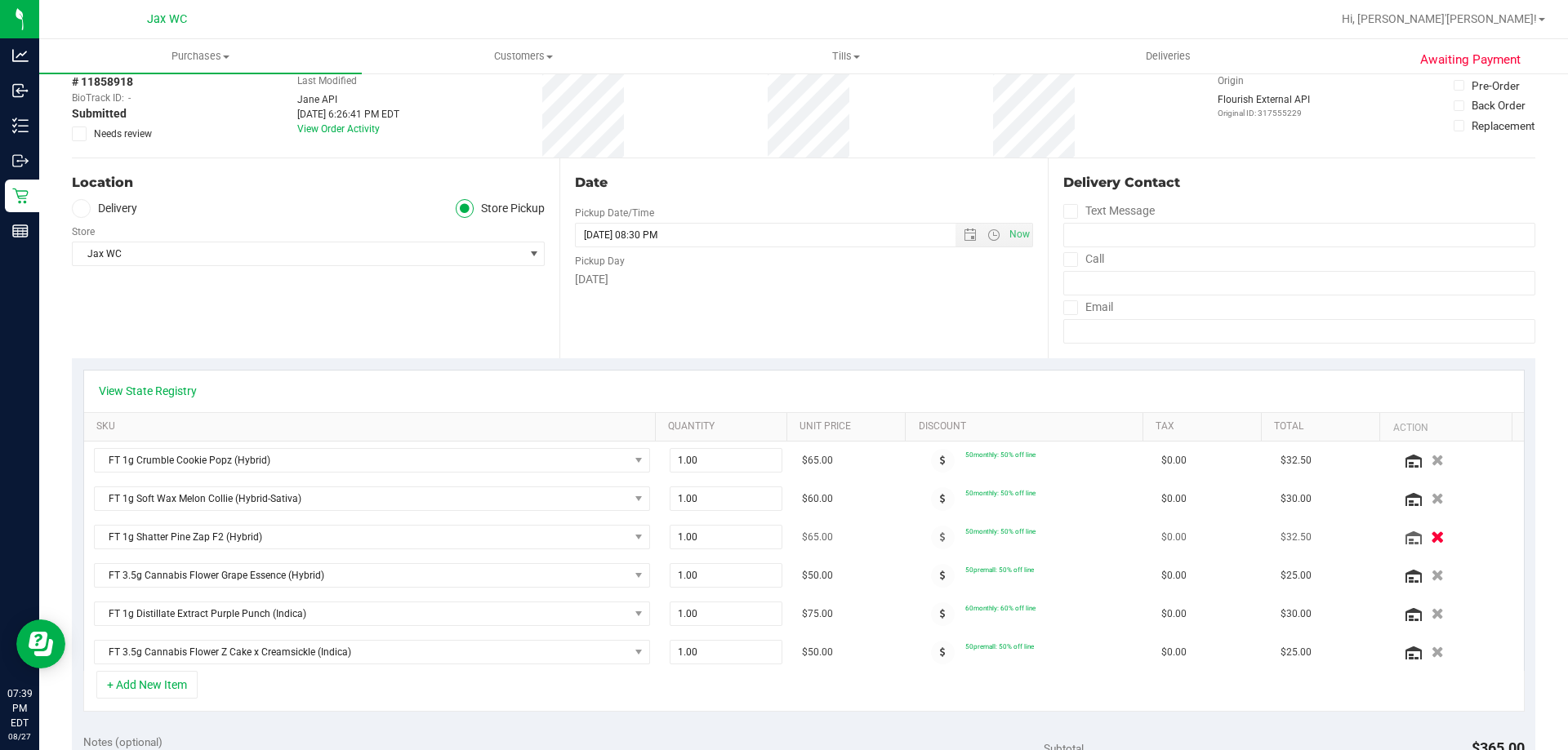
click at [1431, 535] on icon "button" at bounding box center [1438, 538] width 14 height 12
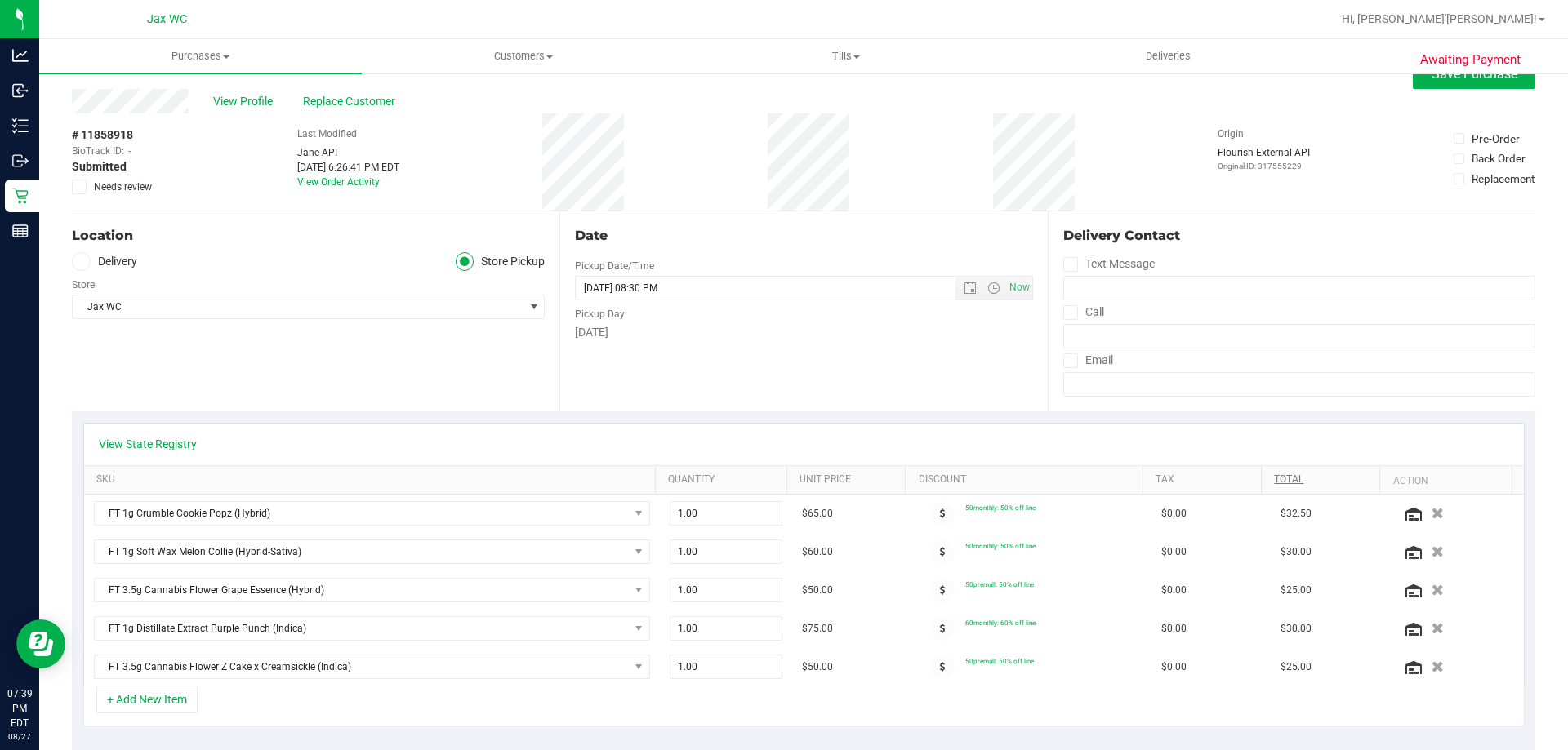
scroll to position [0, 0]
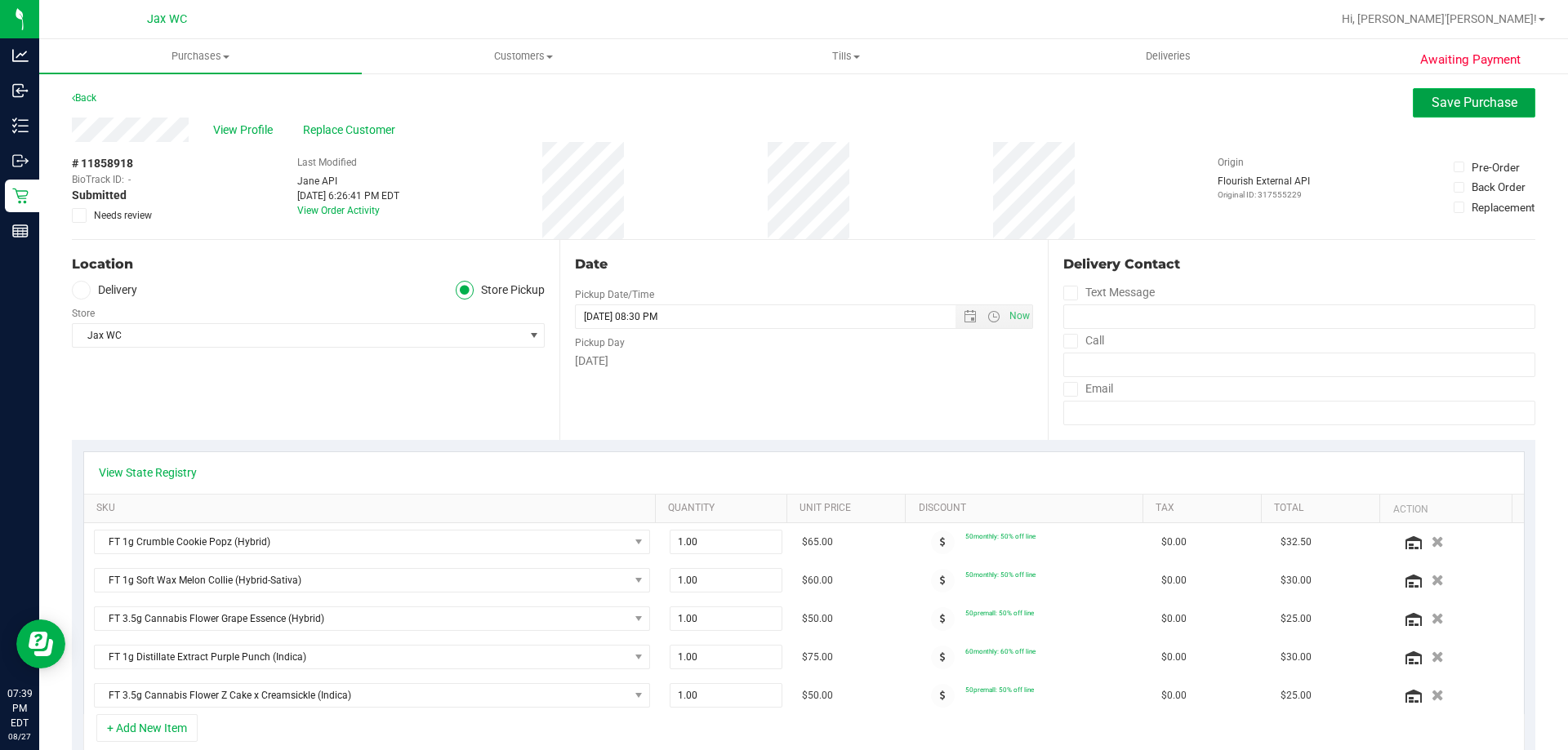
click at [1460, 91] on button "Save Purchase" at bounding box center [1474, 103] width 122 height 30
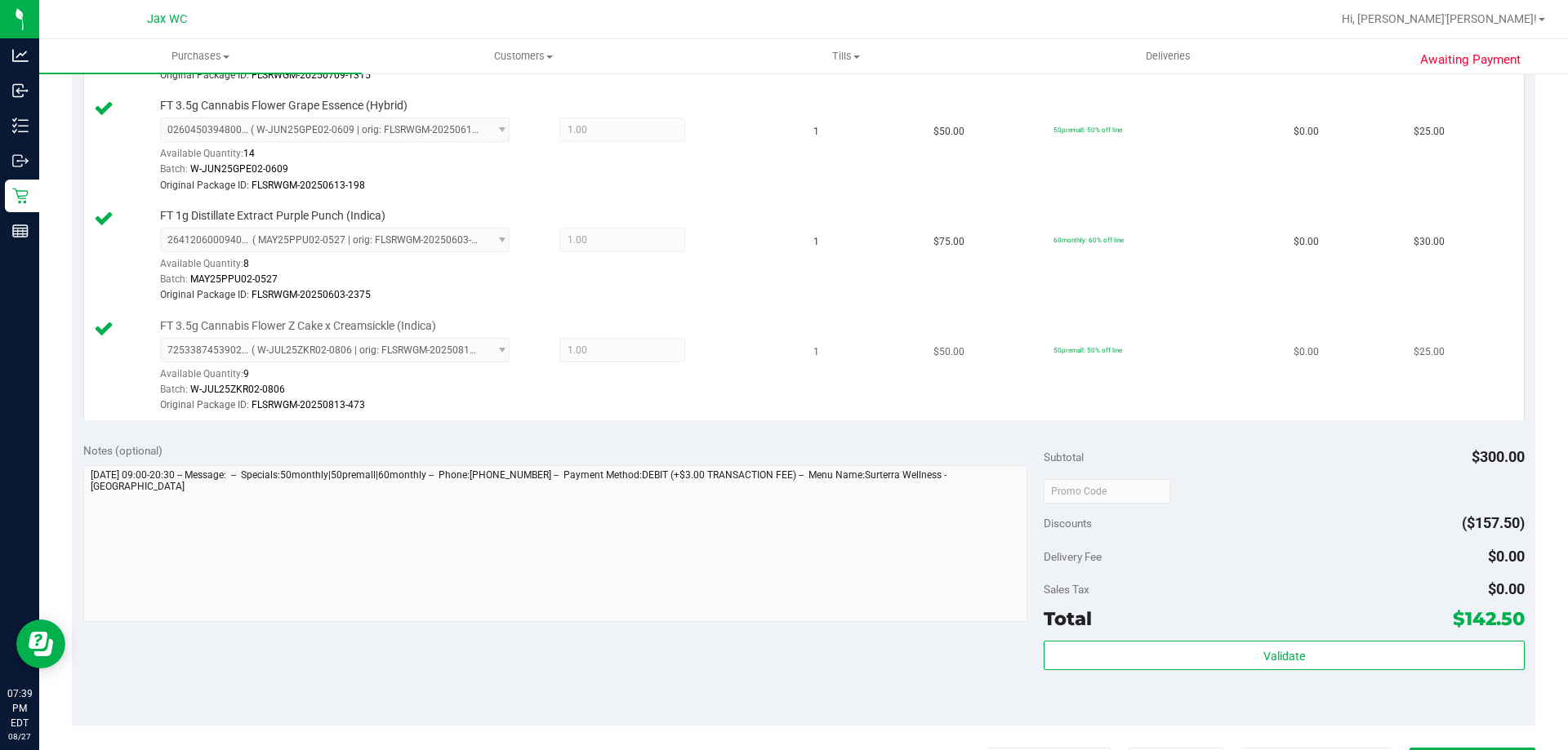
scroll to position [653, 0]
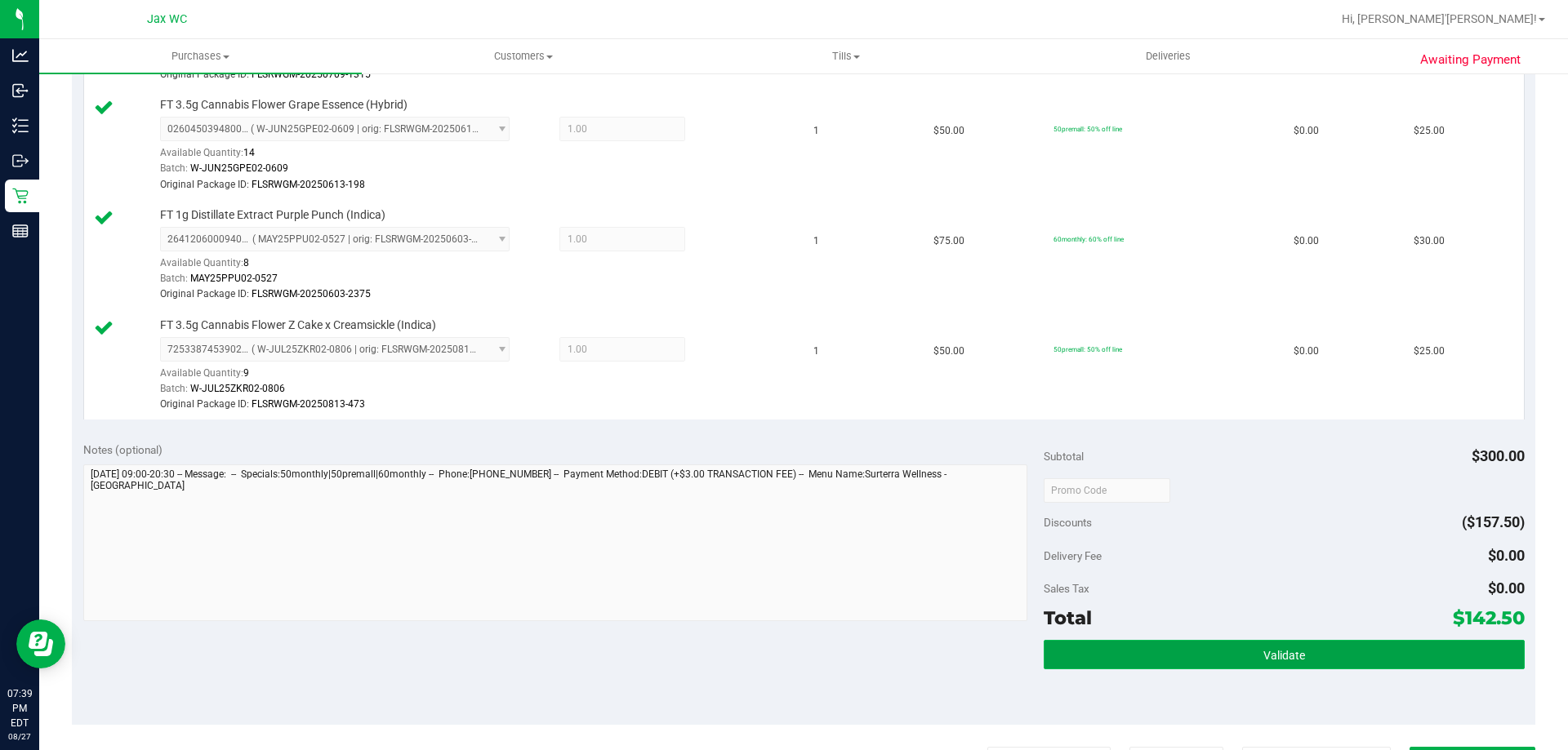
click at [1346, 649] on button "Validate" at bounding box center [1283, 655] width 480 height 30
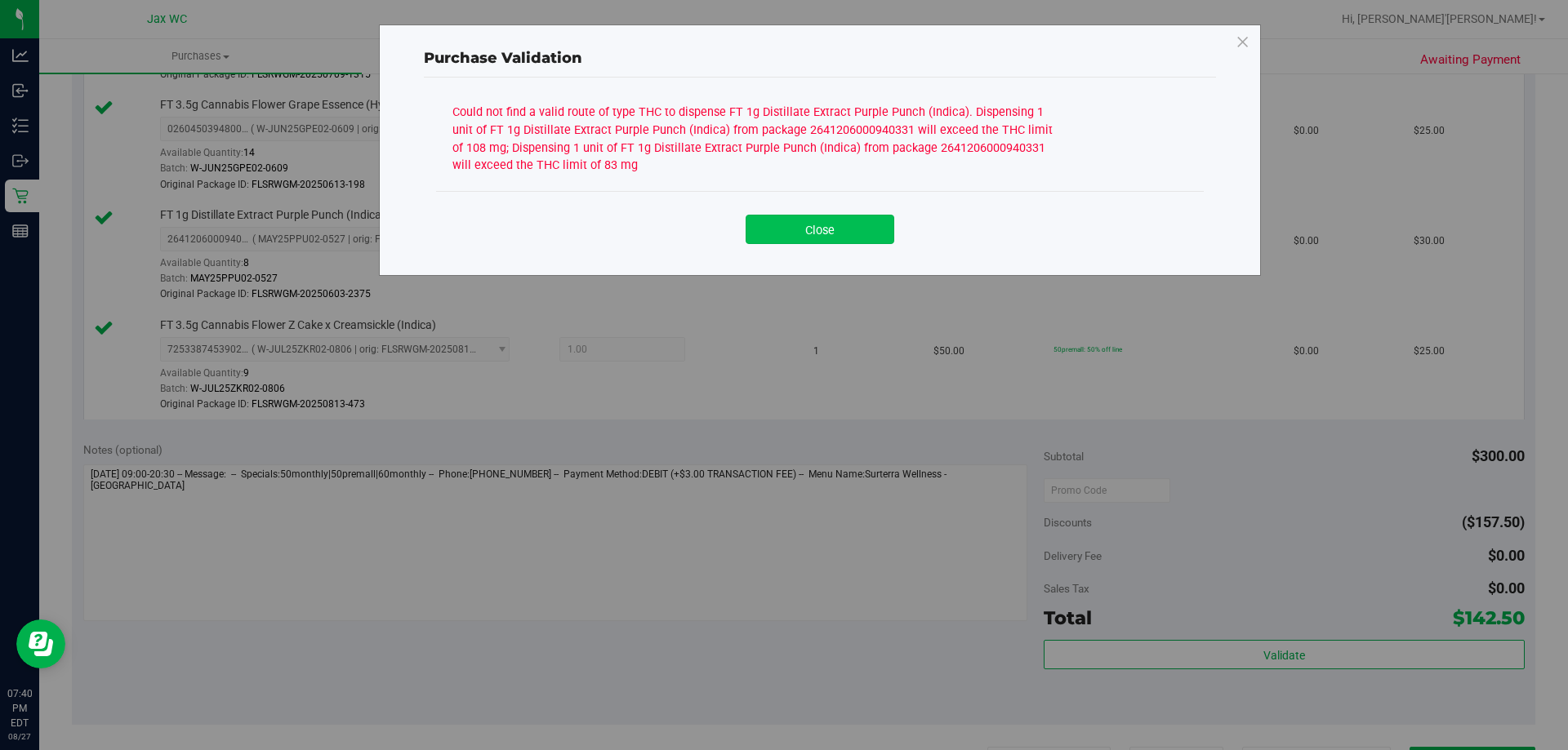
click at [867, 238] on button "Close" at bounding box center [819, 230] width 149 height 30
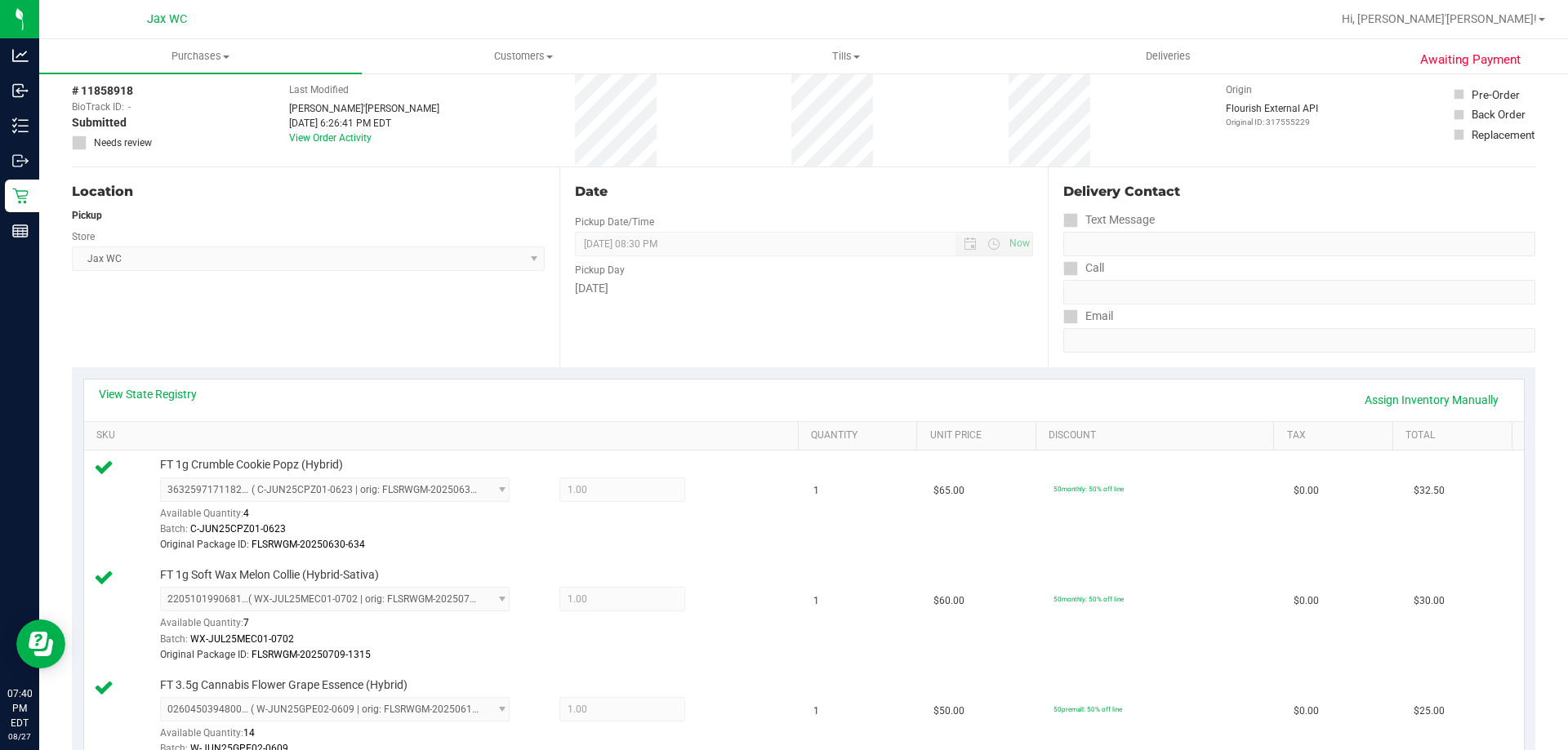
scroll to position [0, 0]
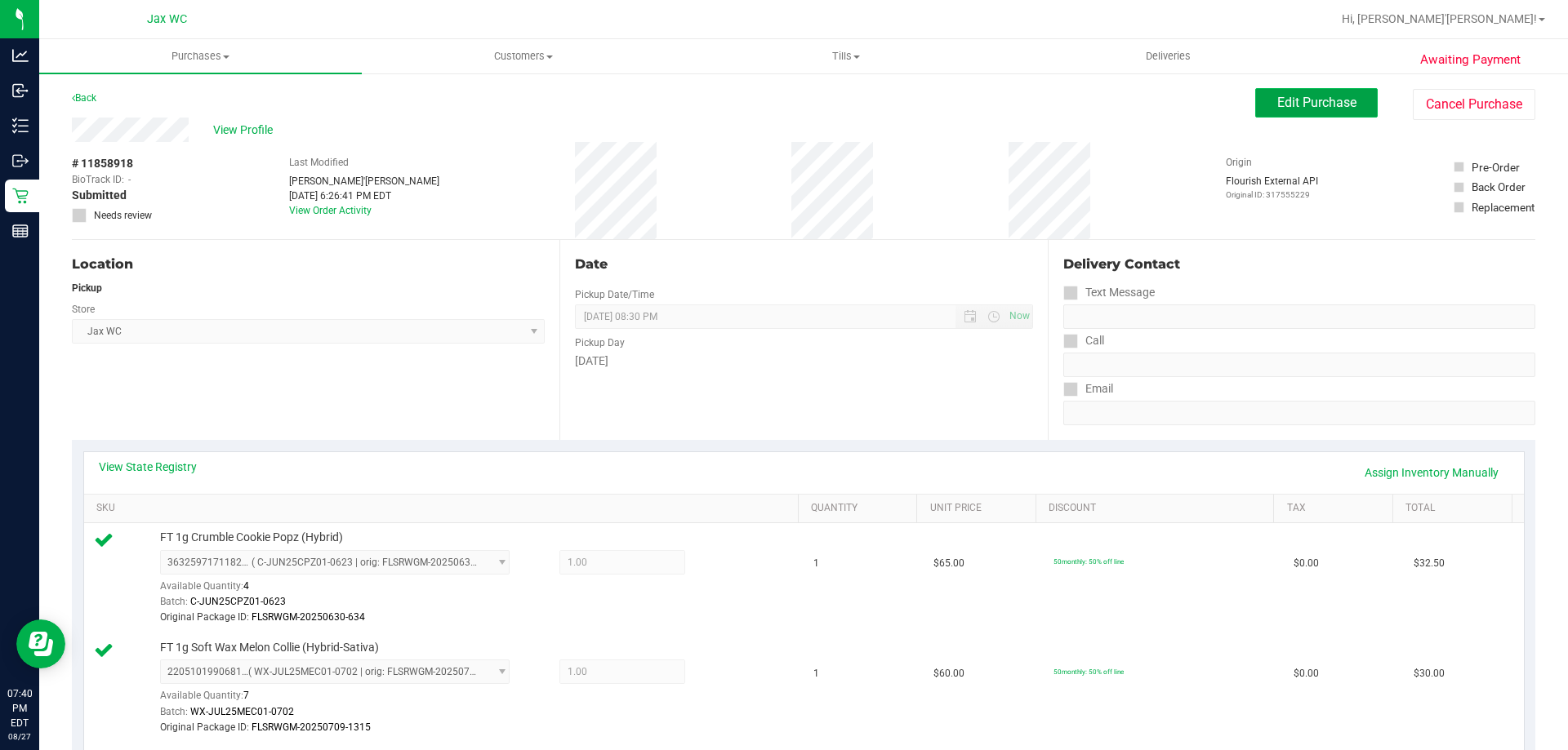
click at [1264, 98] on button "Edit Purchase" at bounding box center [1316, 103] width 122 height 30
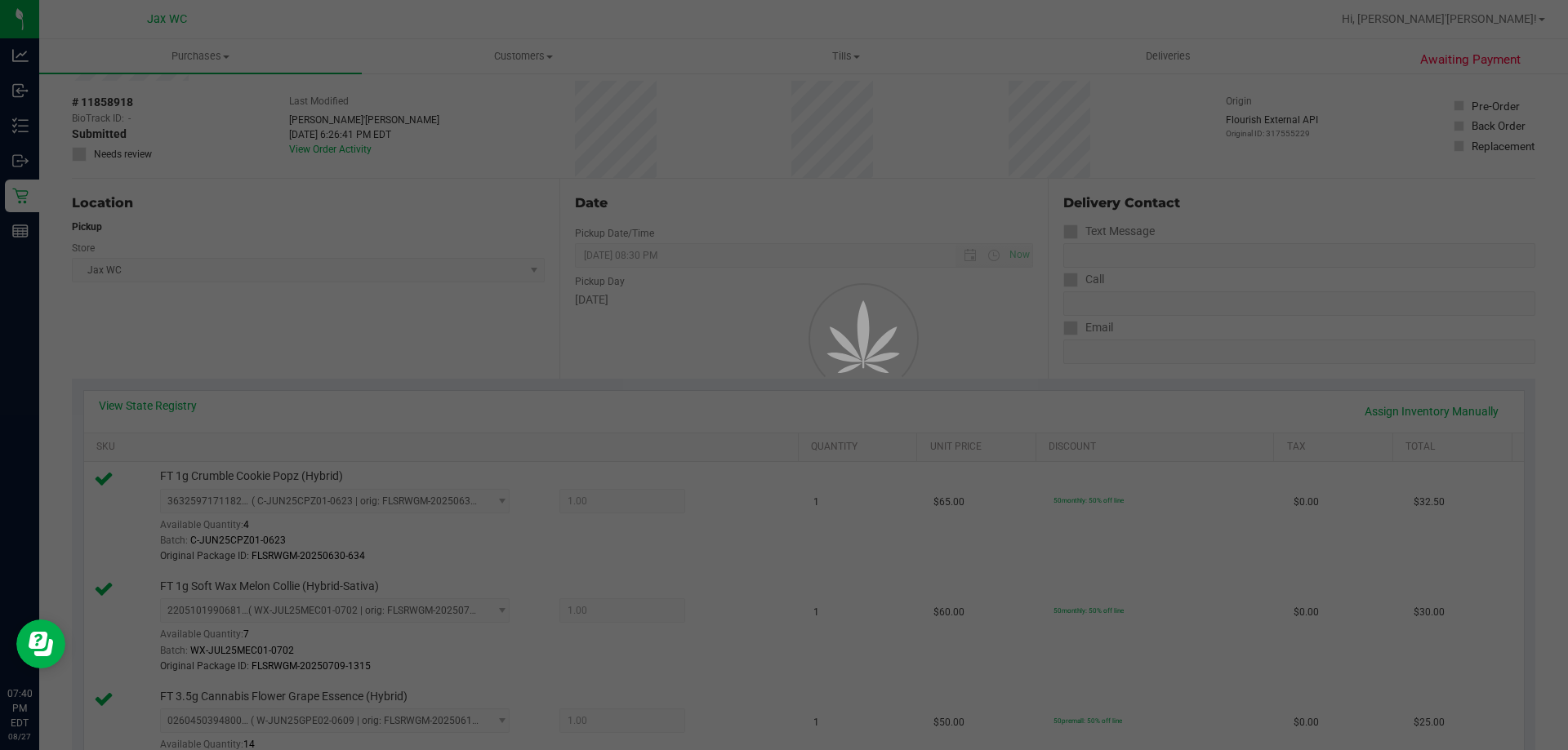
scroll to position [163, 0]
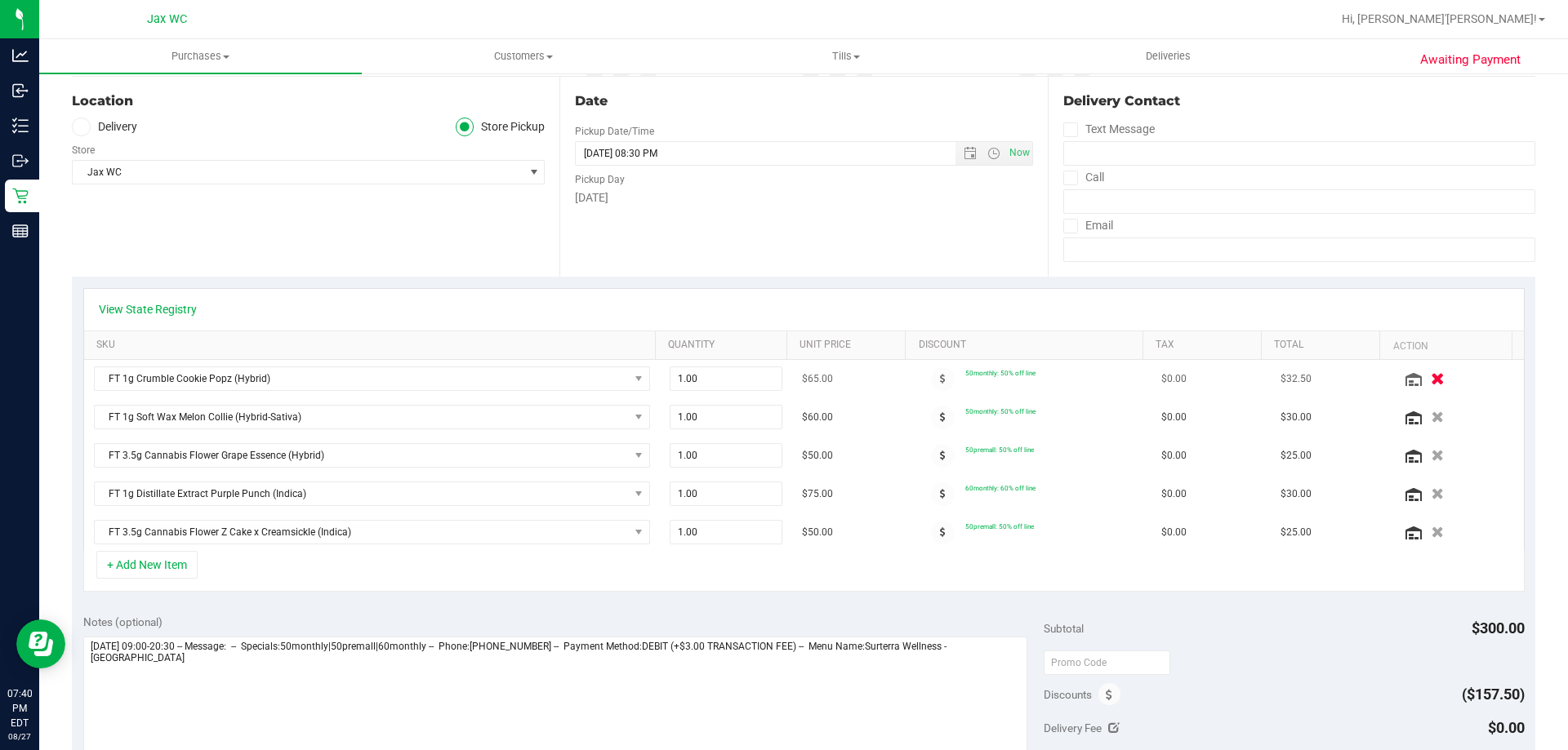
click at [1431, 377] on icon "button" at bounding box center [1438, 379] width 14 height 12
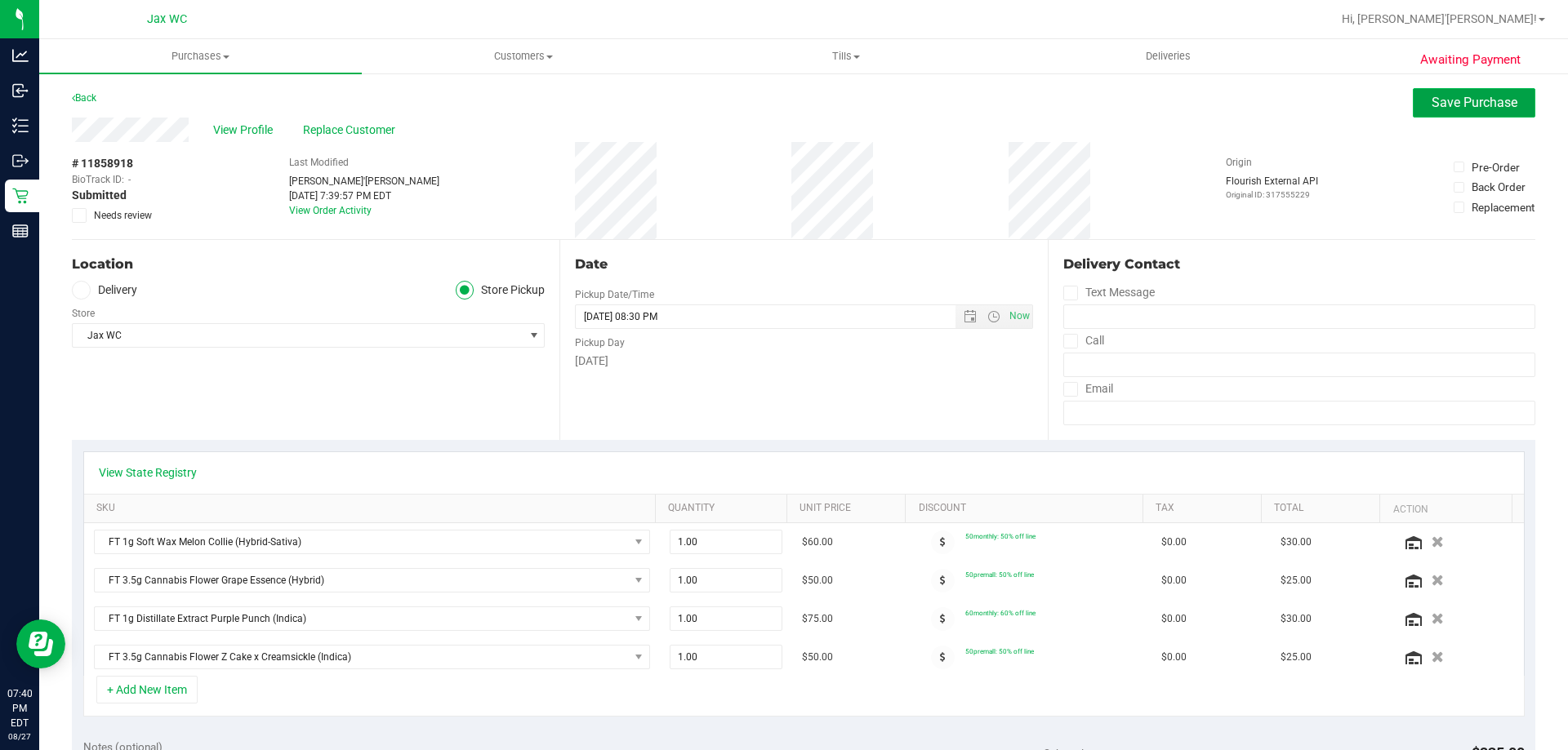
click at [1459, 104] on span "Save Purchase" at bounding box center [1474, 102] width 86 height 16
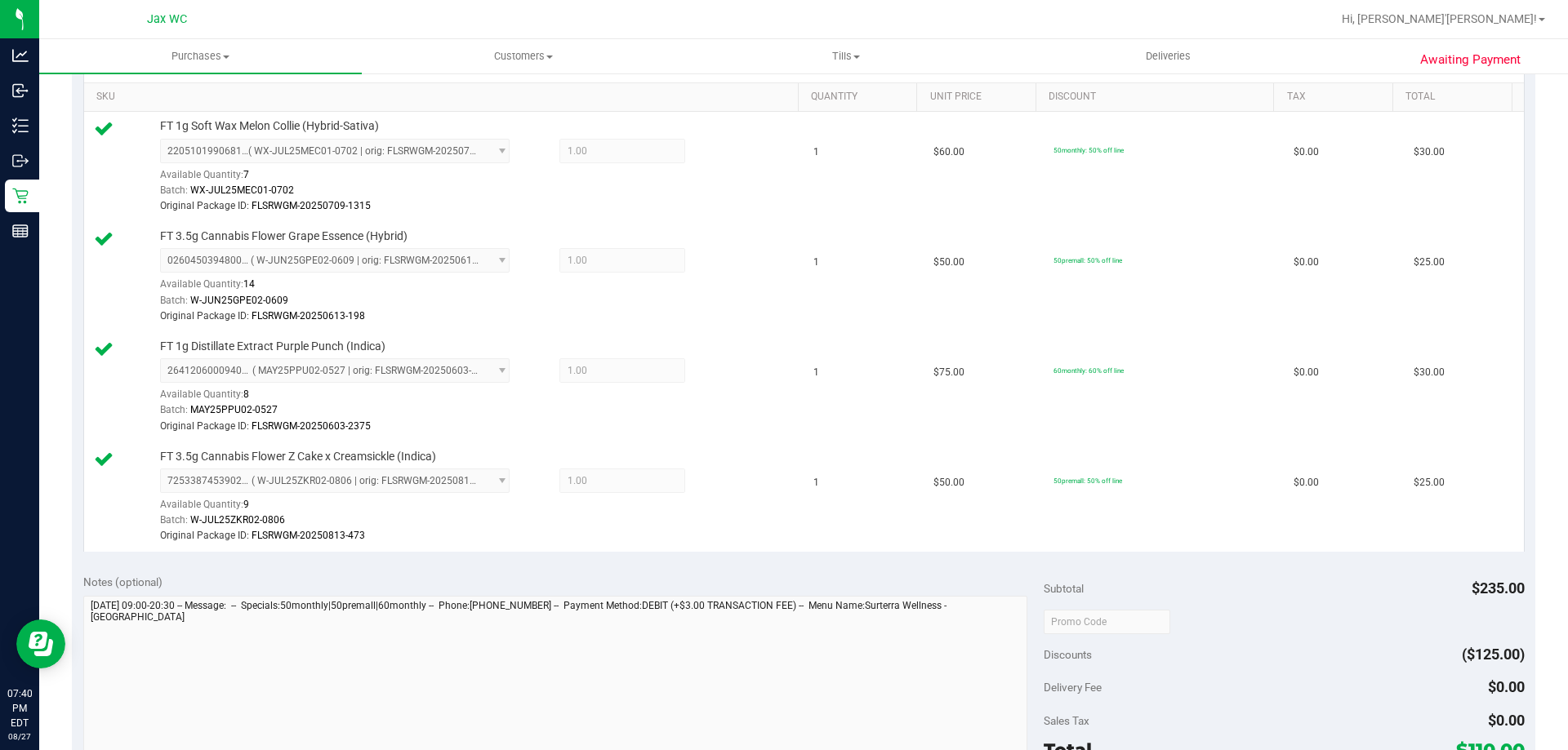
scroll to position [653, 0]
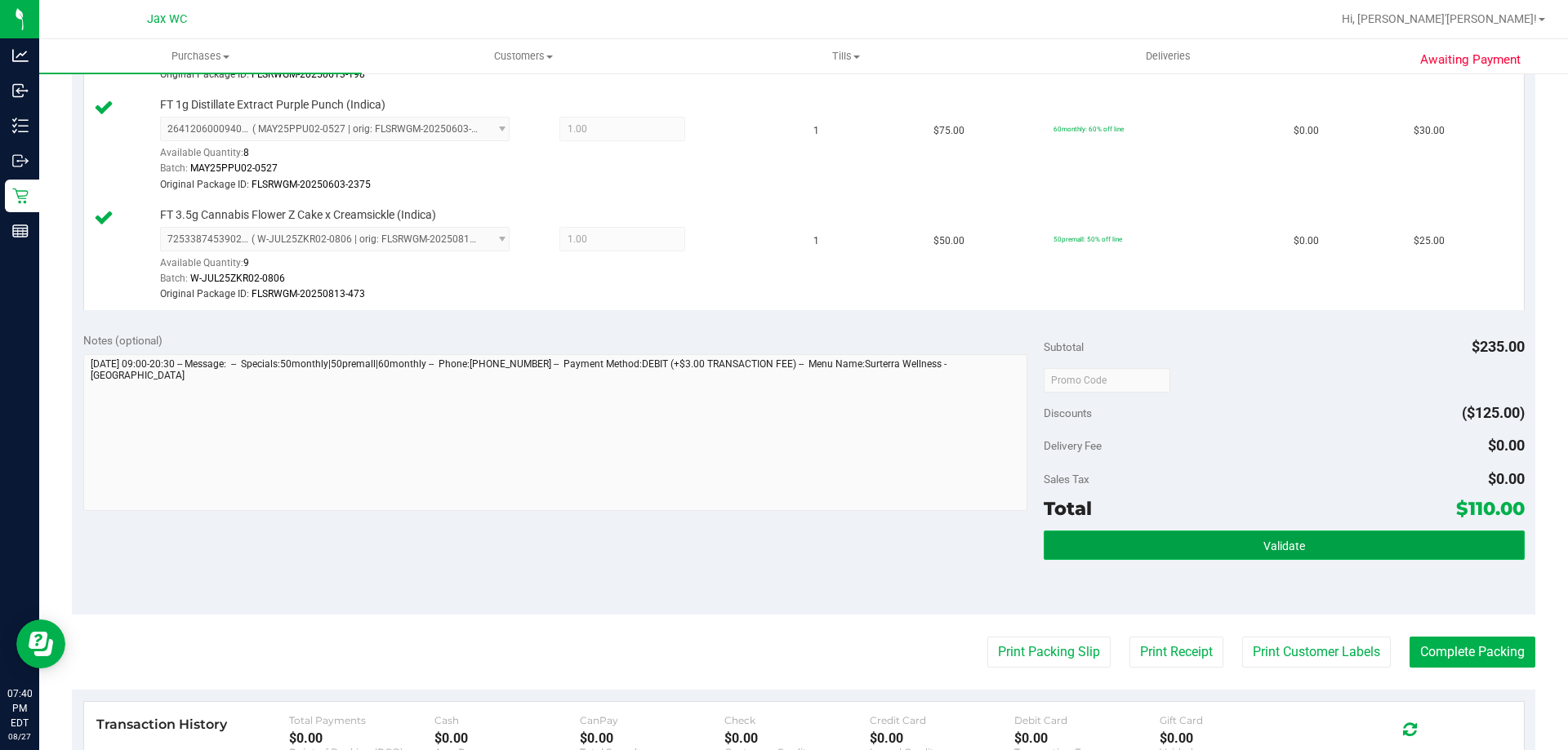
click at [1369, 547] on button "Validate" at bounding box center [1283, 545] width 480 height 30
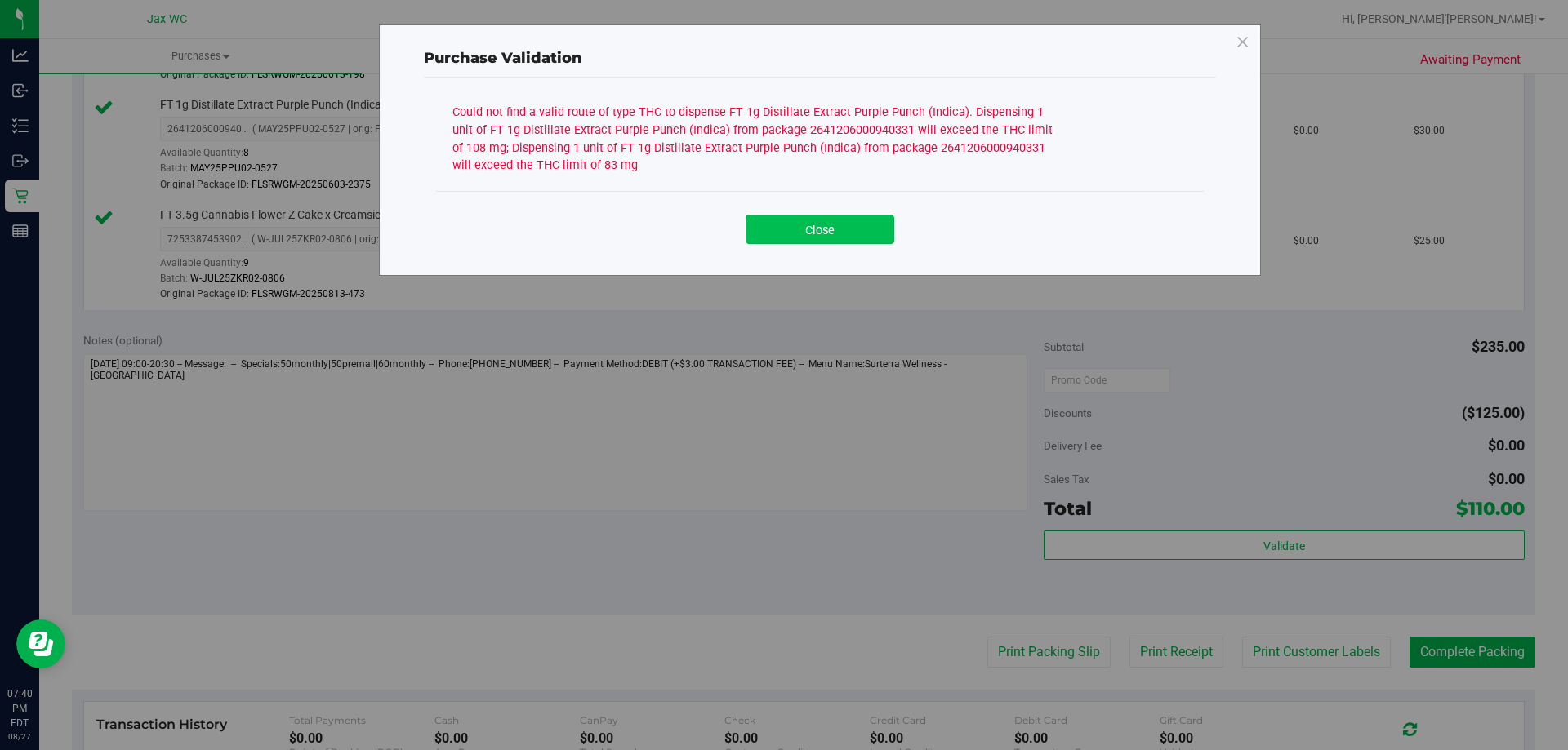
click at [823, 226] on button "Close" at bounding box center [819, 230] width 149 height 30
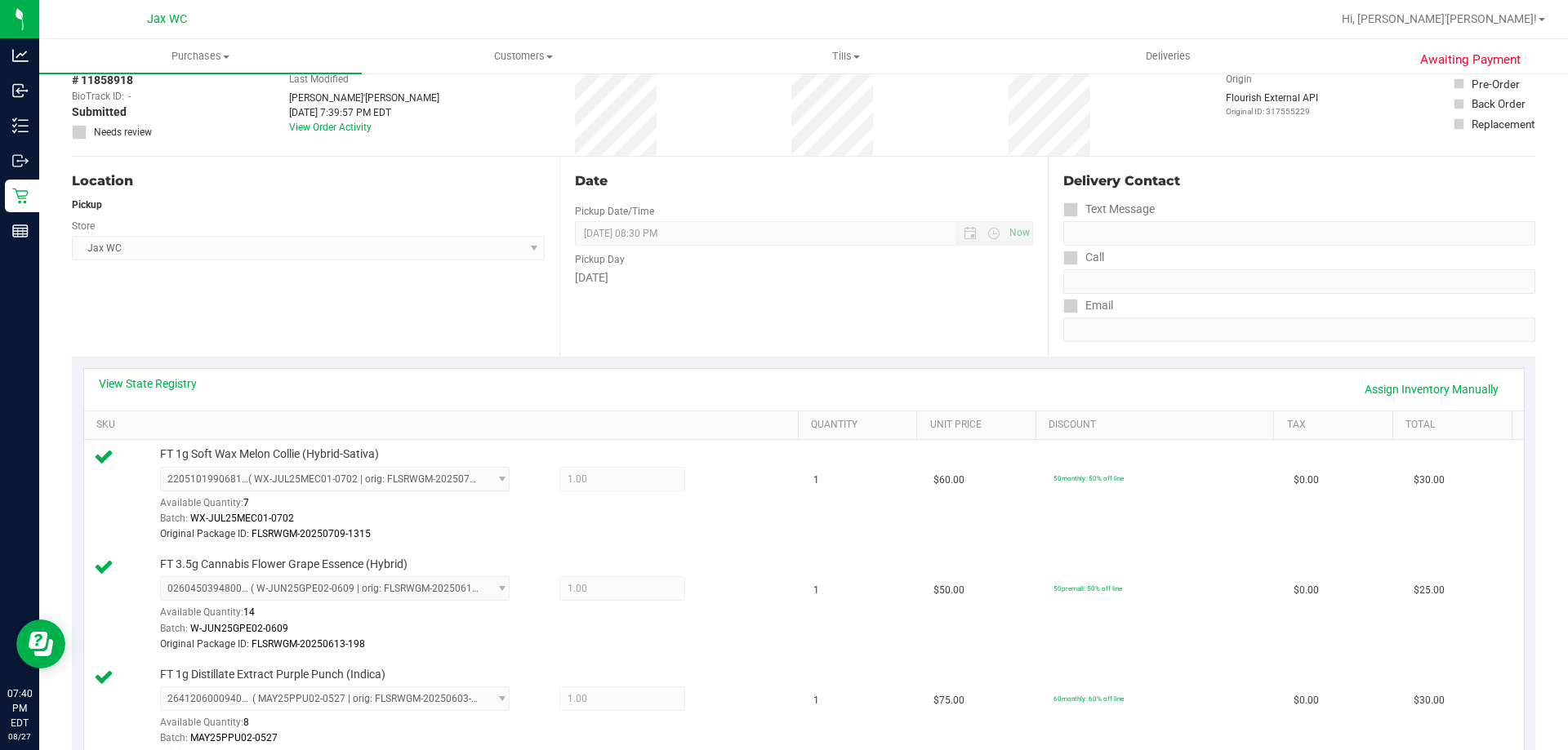
scroll to position [81, 0]
click at [146, 385] on link "View State Registry" at bounding box center [148, 385] width 98 height 17
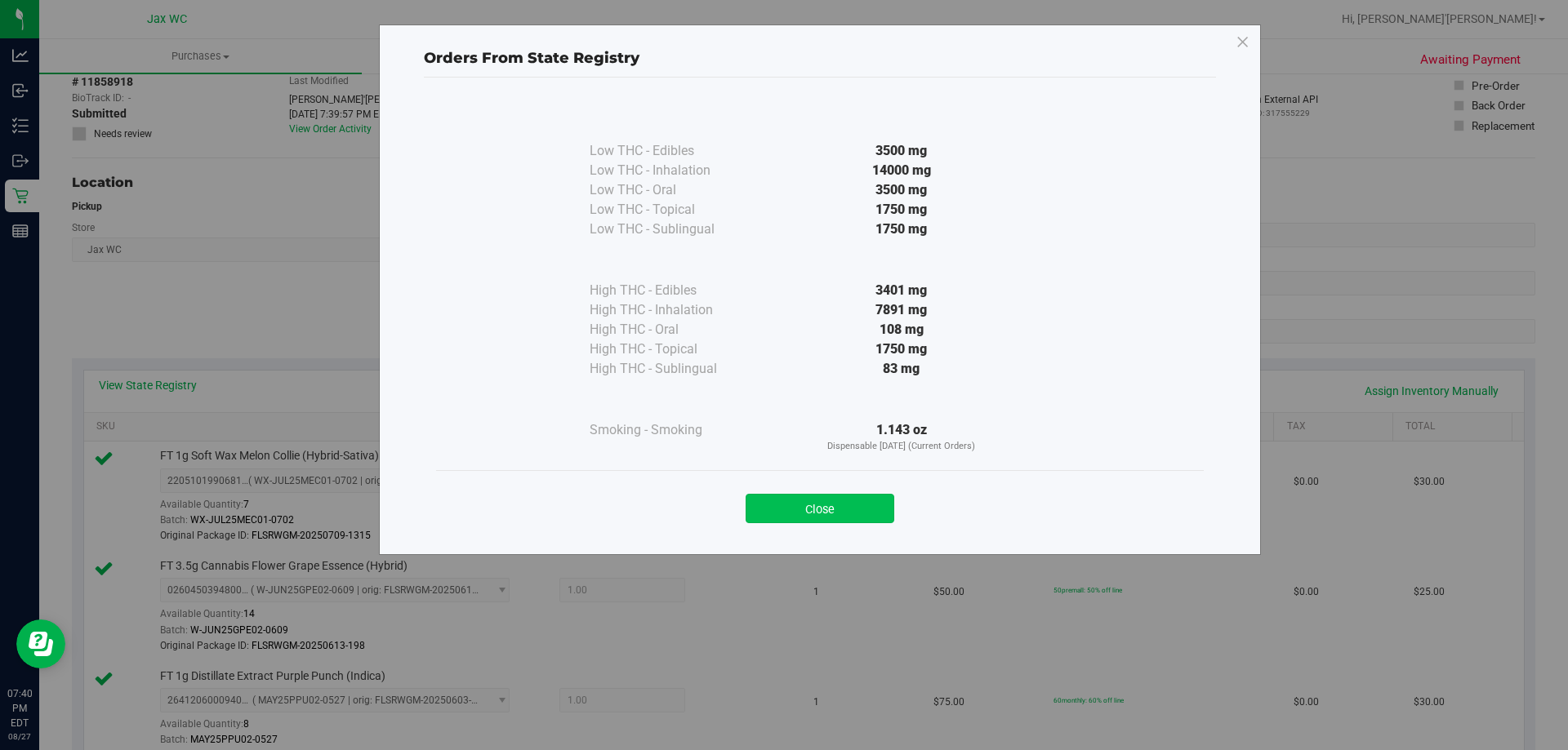
click at [812, 506] on button "Close" at bounding box center [819, 509] width 149 height 30
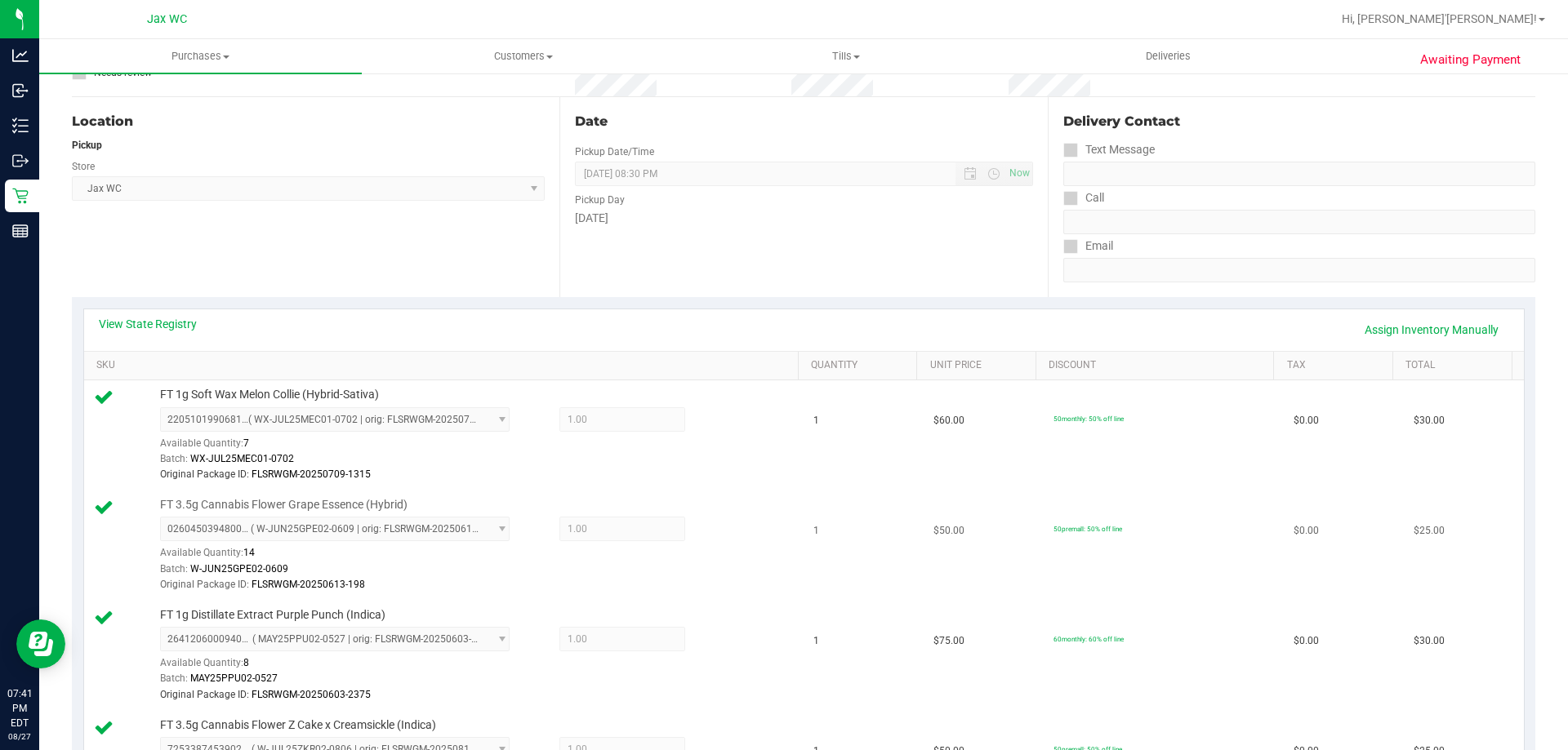
scroll to position [0, 0]
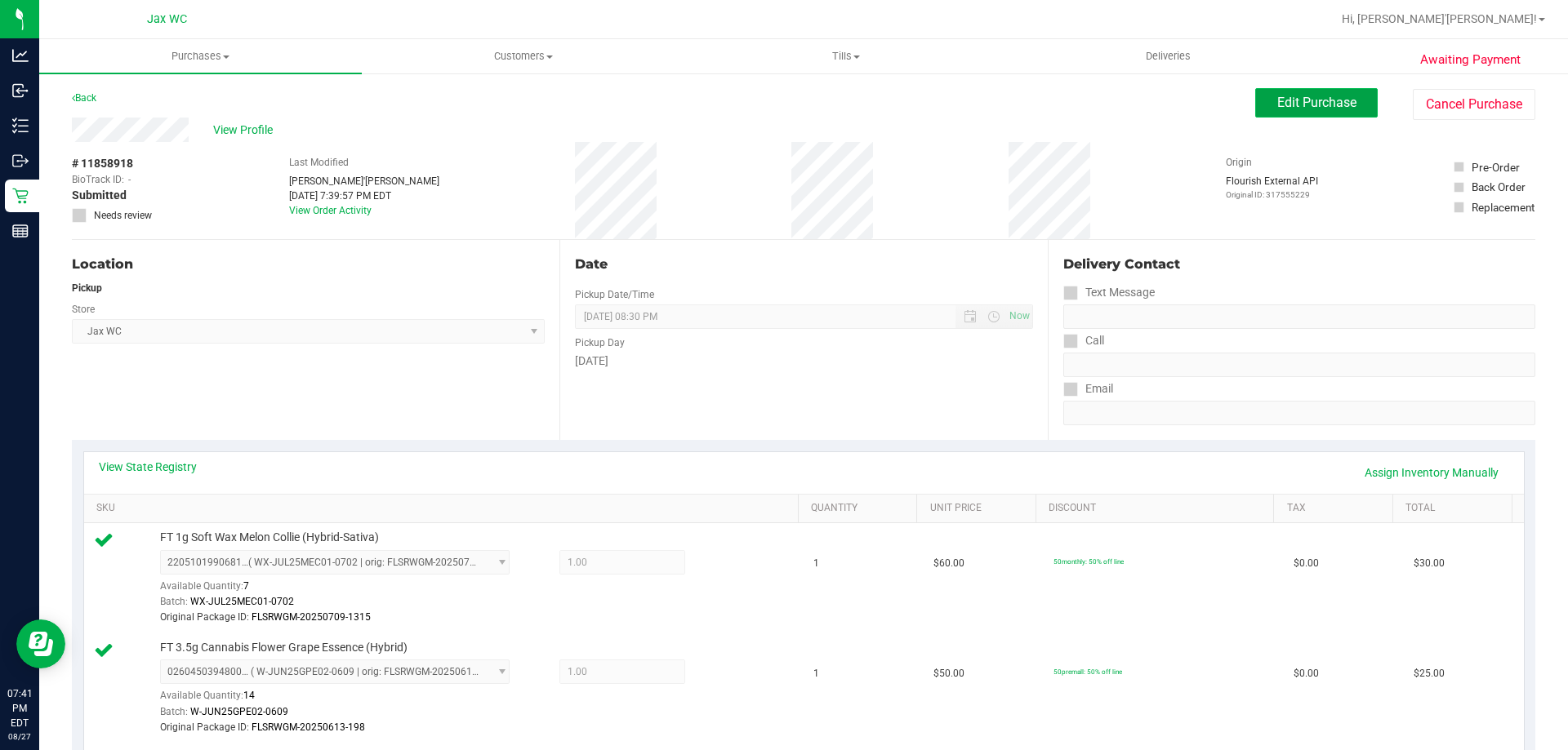
click at [1291, 102] on span "Edit Purchase" at bounding box center [1316, 102] width 80 height 16
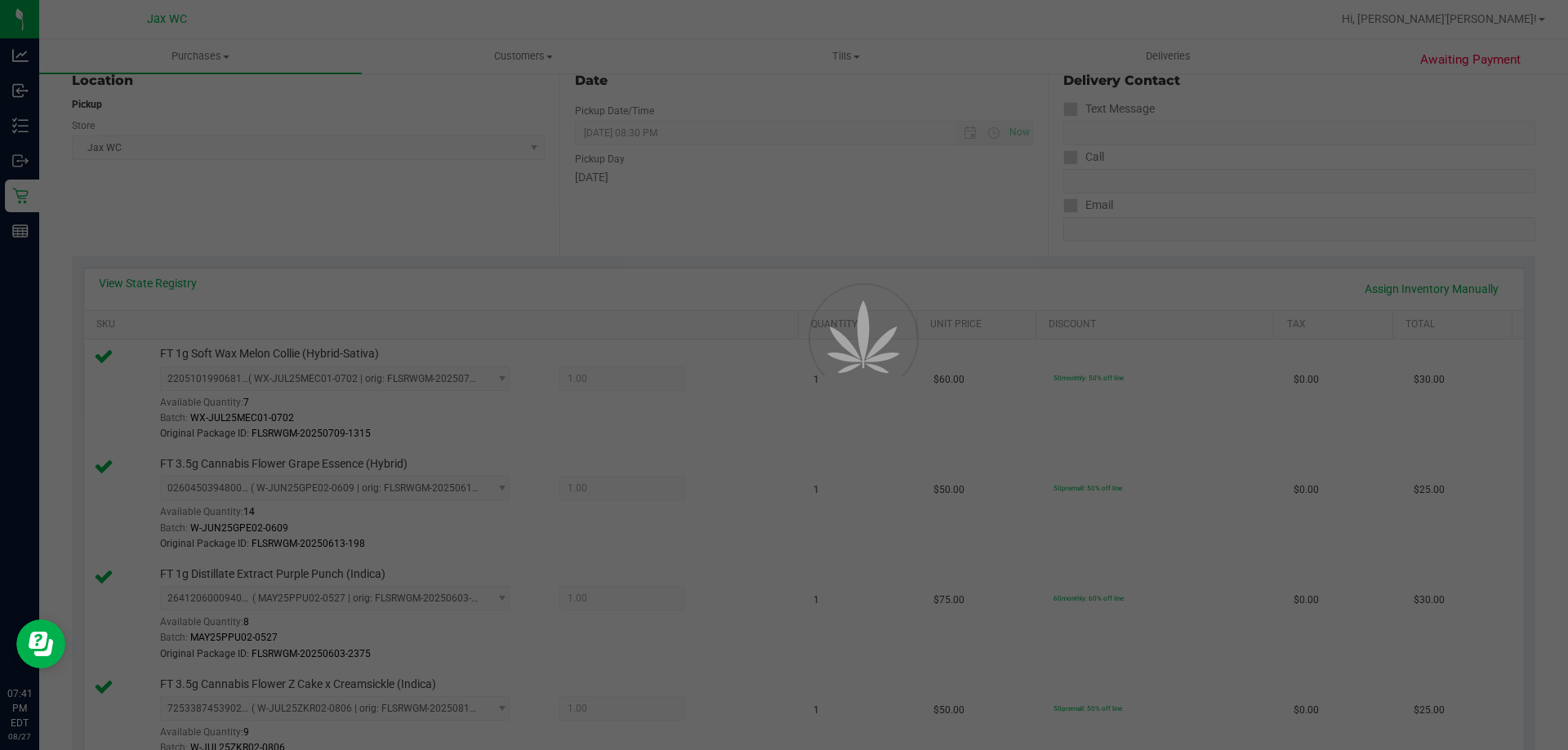
scroll to position [245, 0]
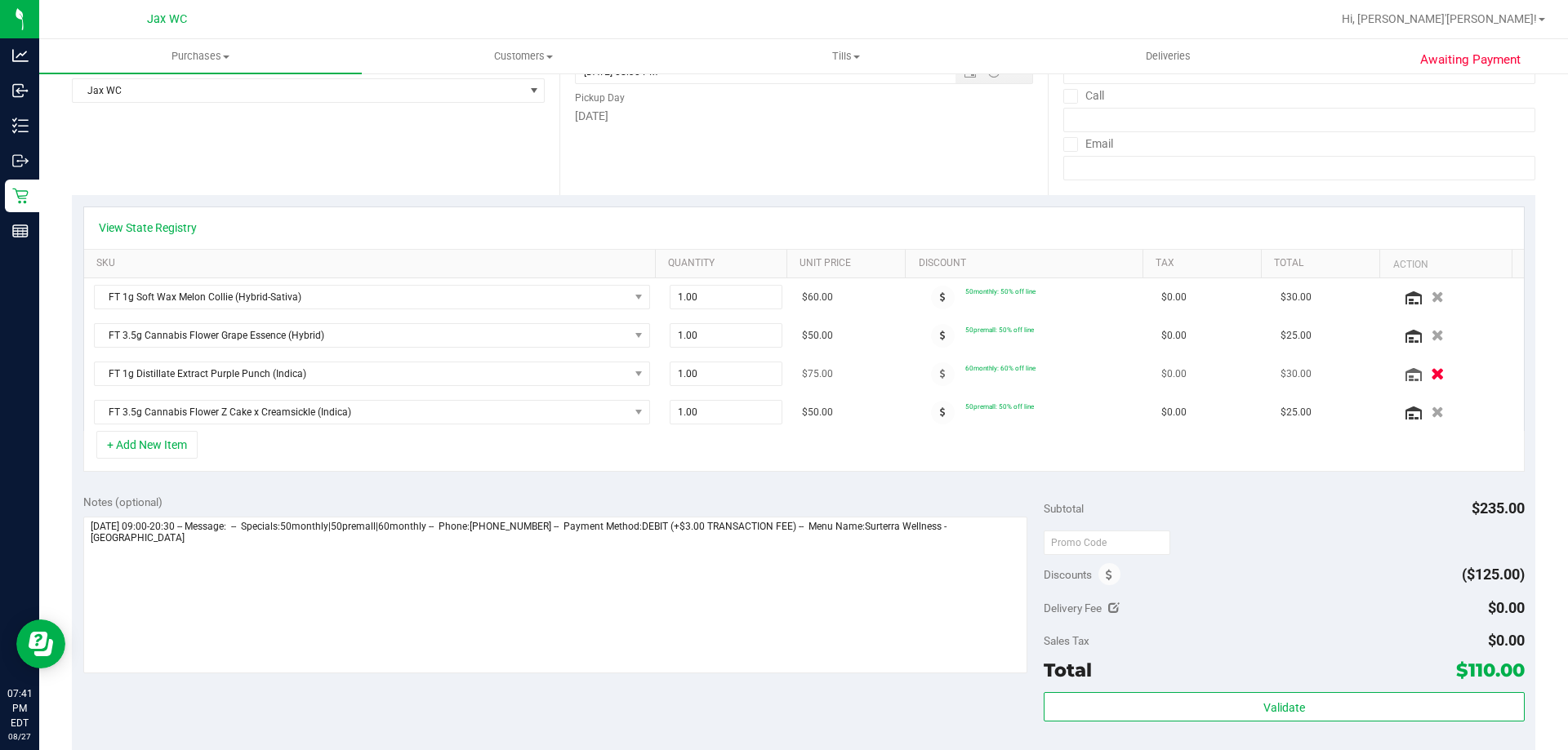
click at [1431, 380] on icon "button" at bounding box center [1438, 374] width 14 height 12
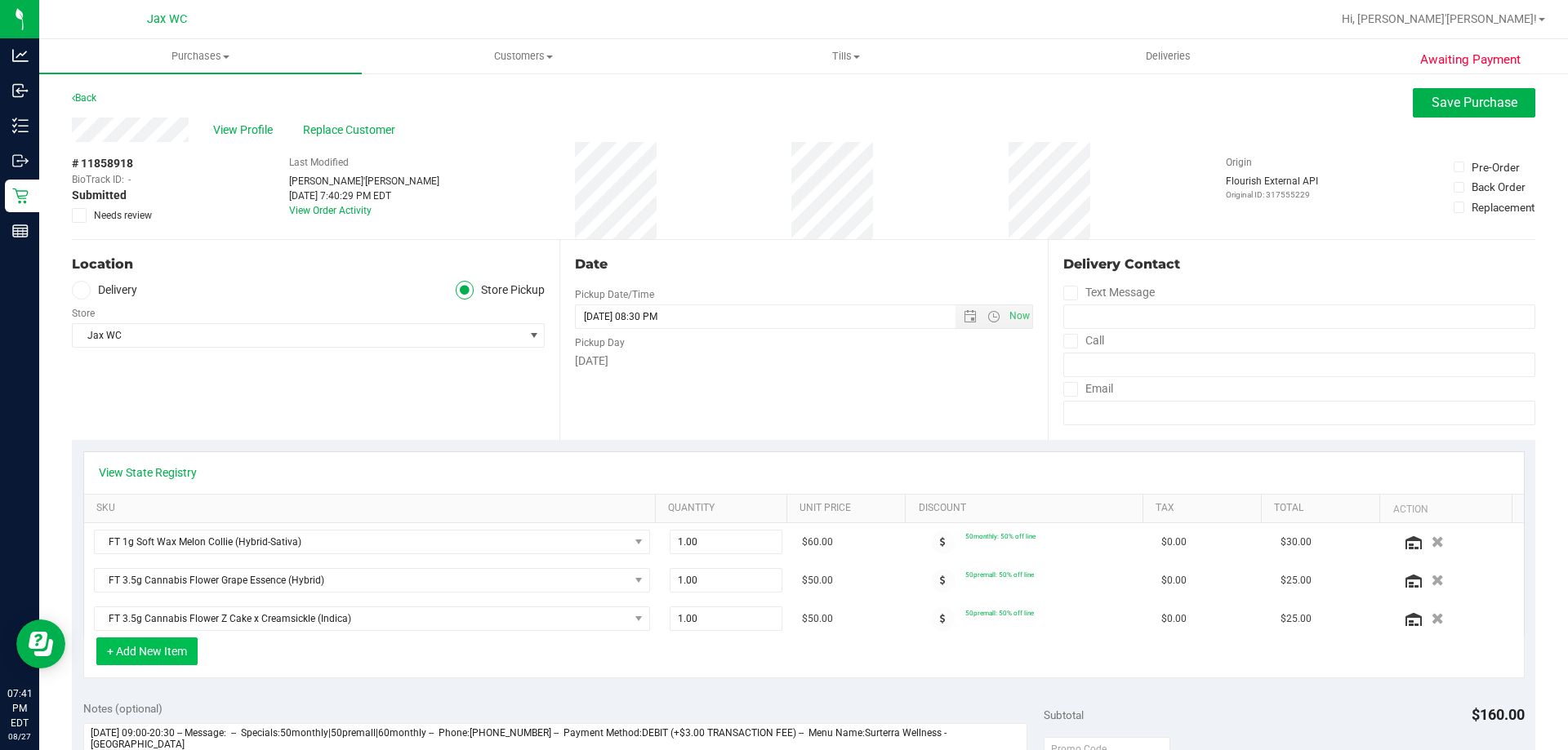
click at [177, 661] on button "+ Add New Item" at bounding box center [147, 651] width 101 height 28
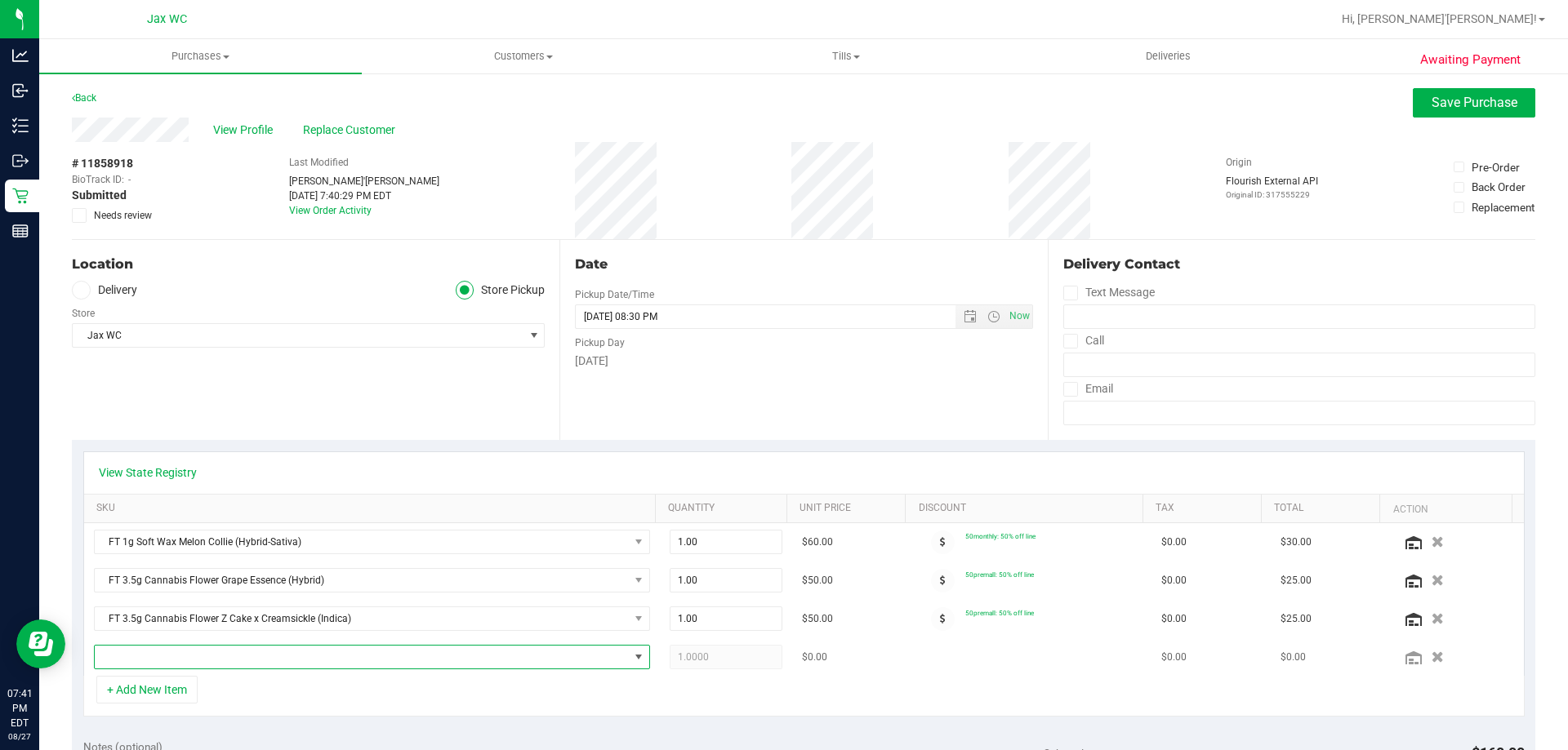
click at [219, 656] on span "NO DATA FOUND" at bounding box center [361, 656] width 534 height 23
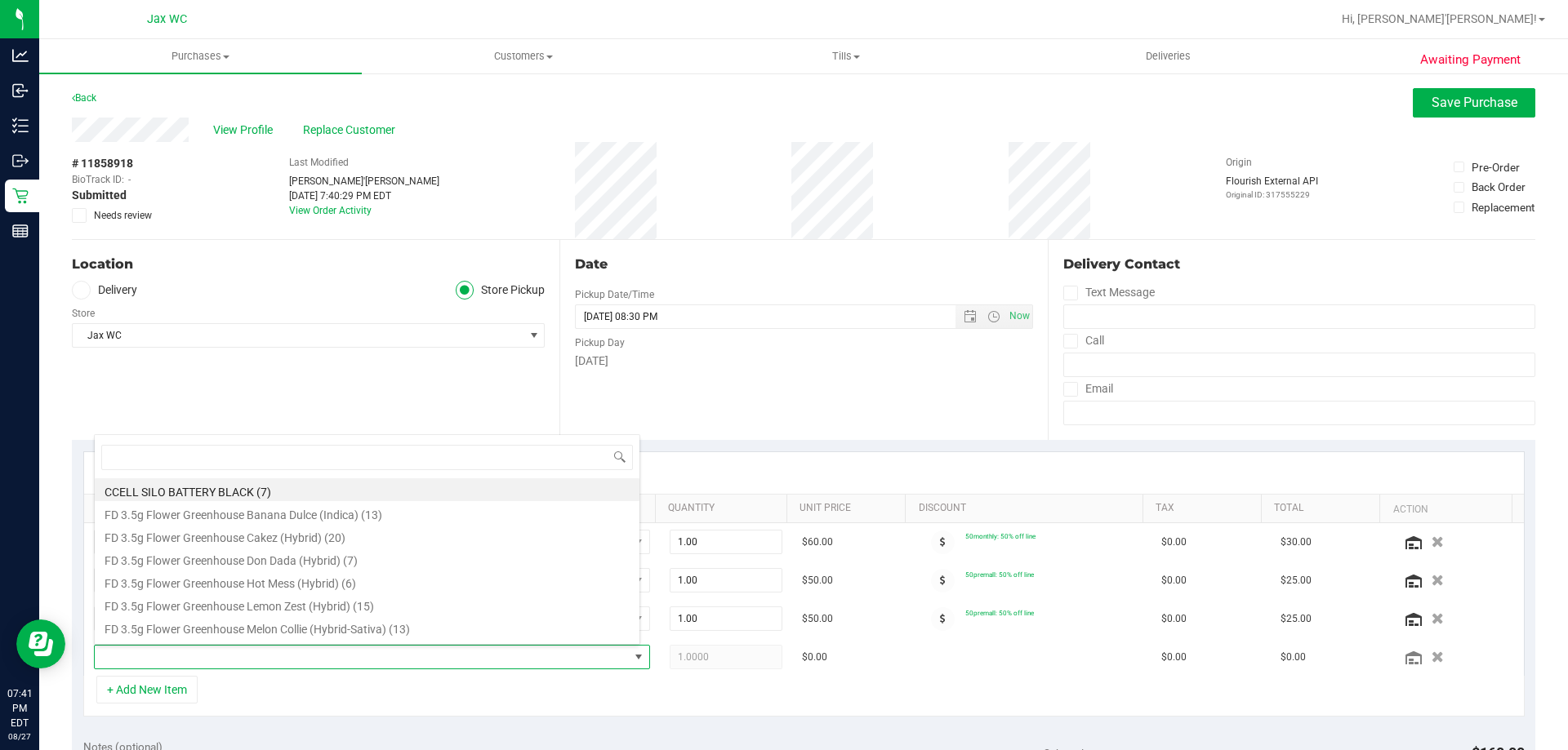
click at [856, 420] on div "Date Pickup Date/Time [DATE] Now [DATE] 08:30 PM Now Pickup Day [DATE]" at bounding box center [803, 339] width 487 height 200
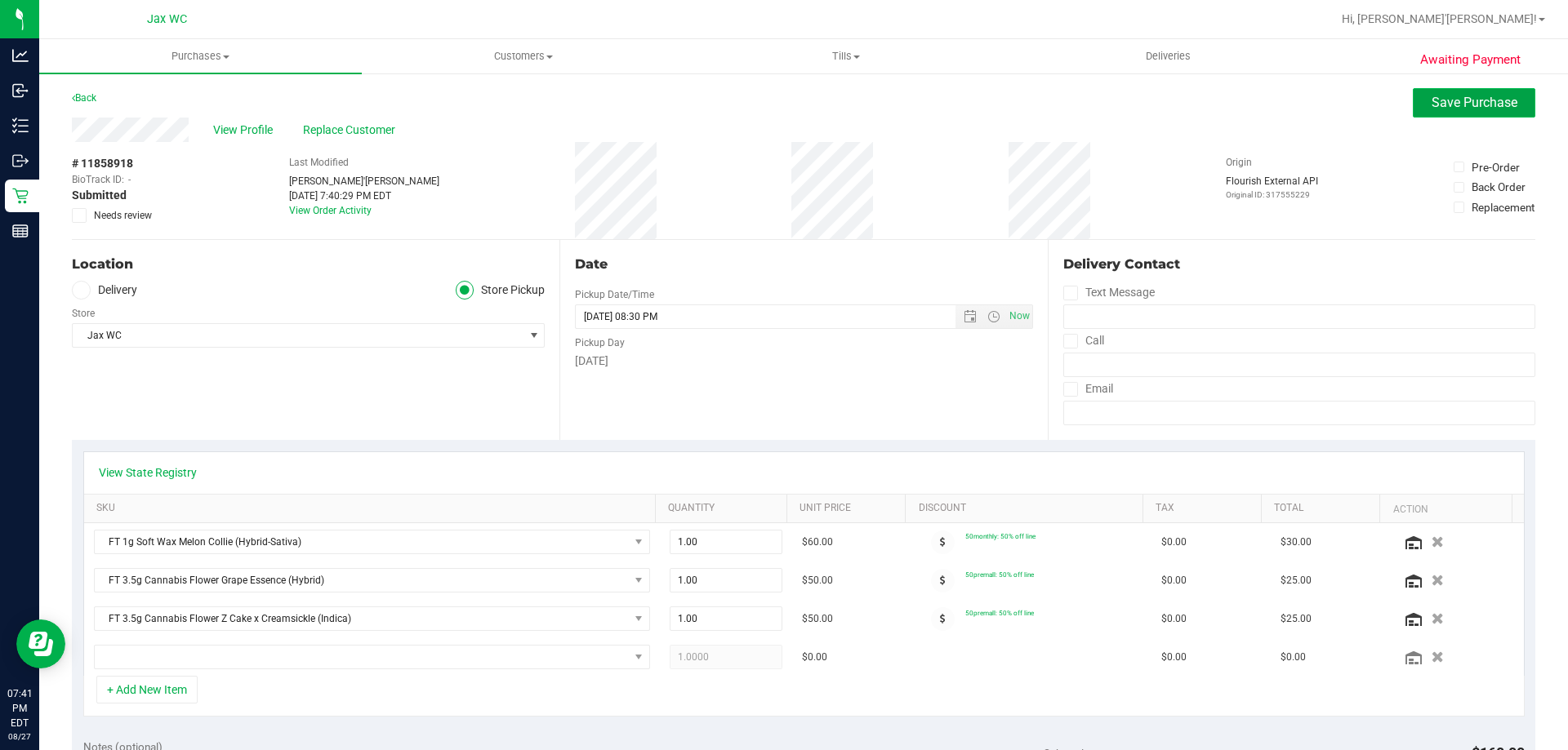
click at [1432, 98] on span "Save Purchase" at bounding box center [1474, 102] width 86 height 16
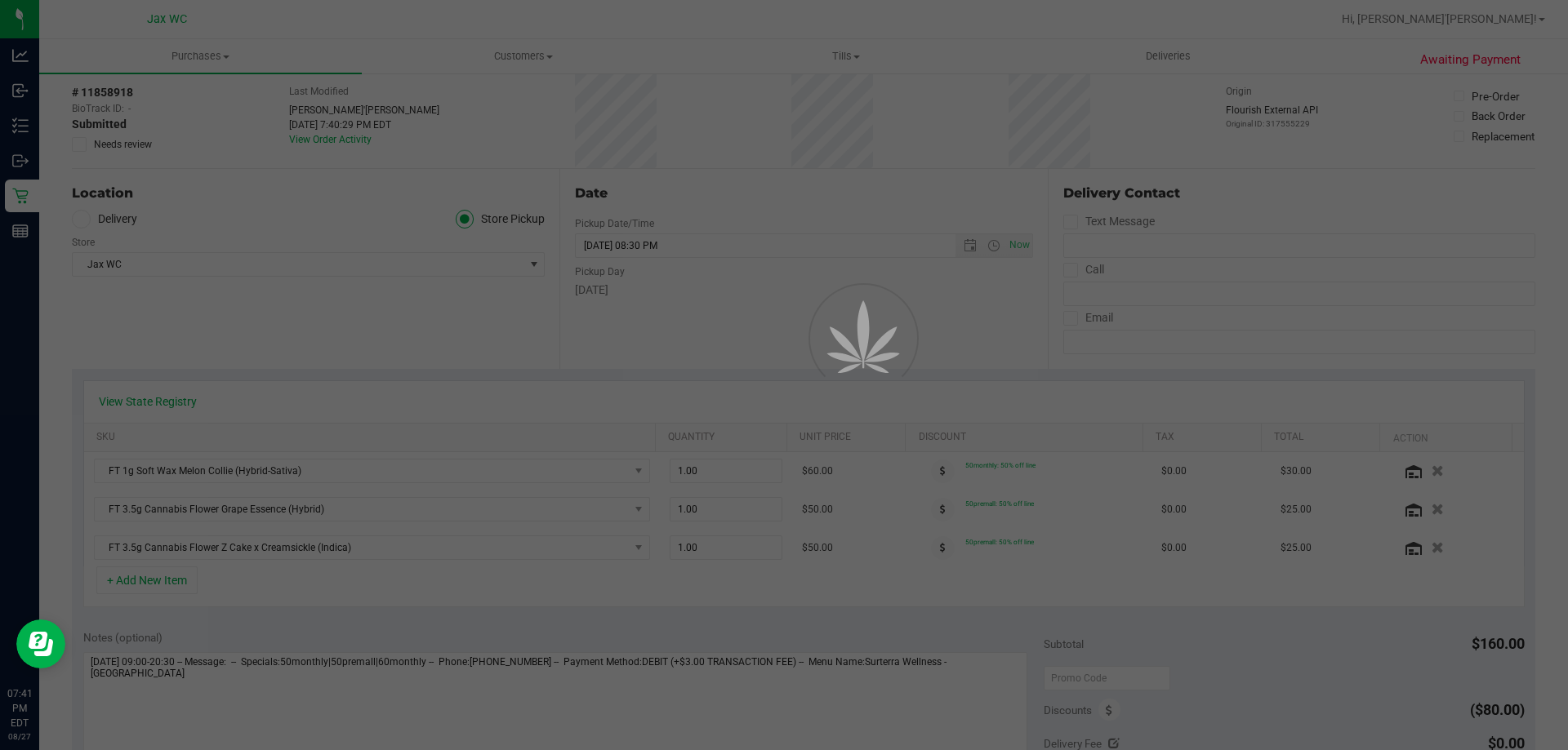
scroll to position [81, 0]
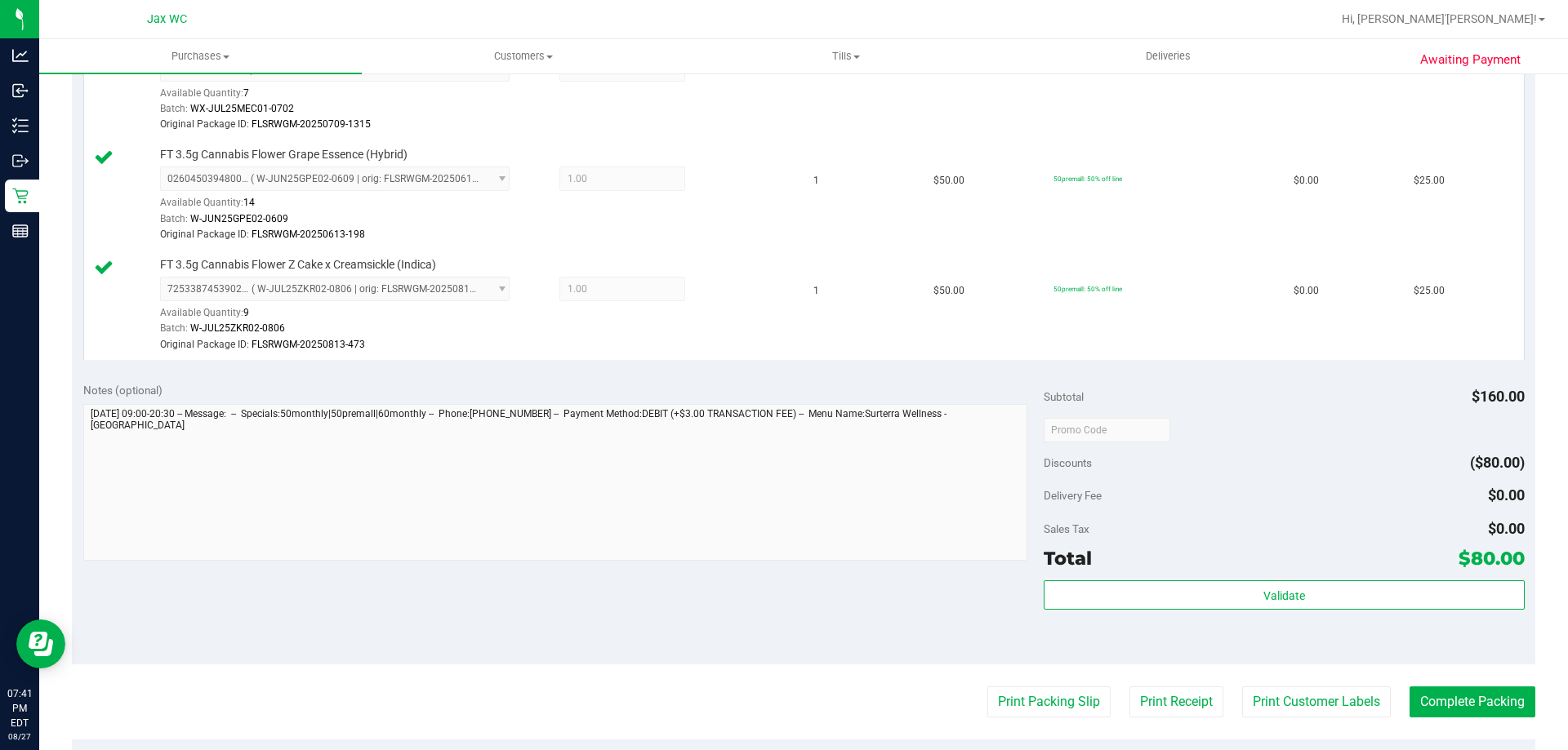
scroll to position [572, 0]
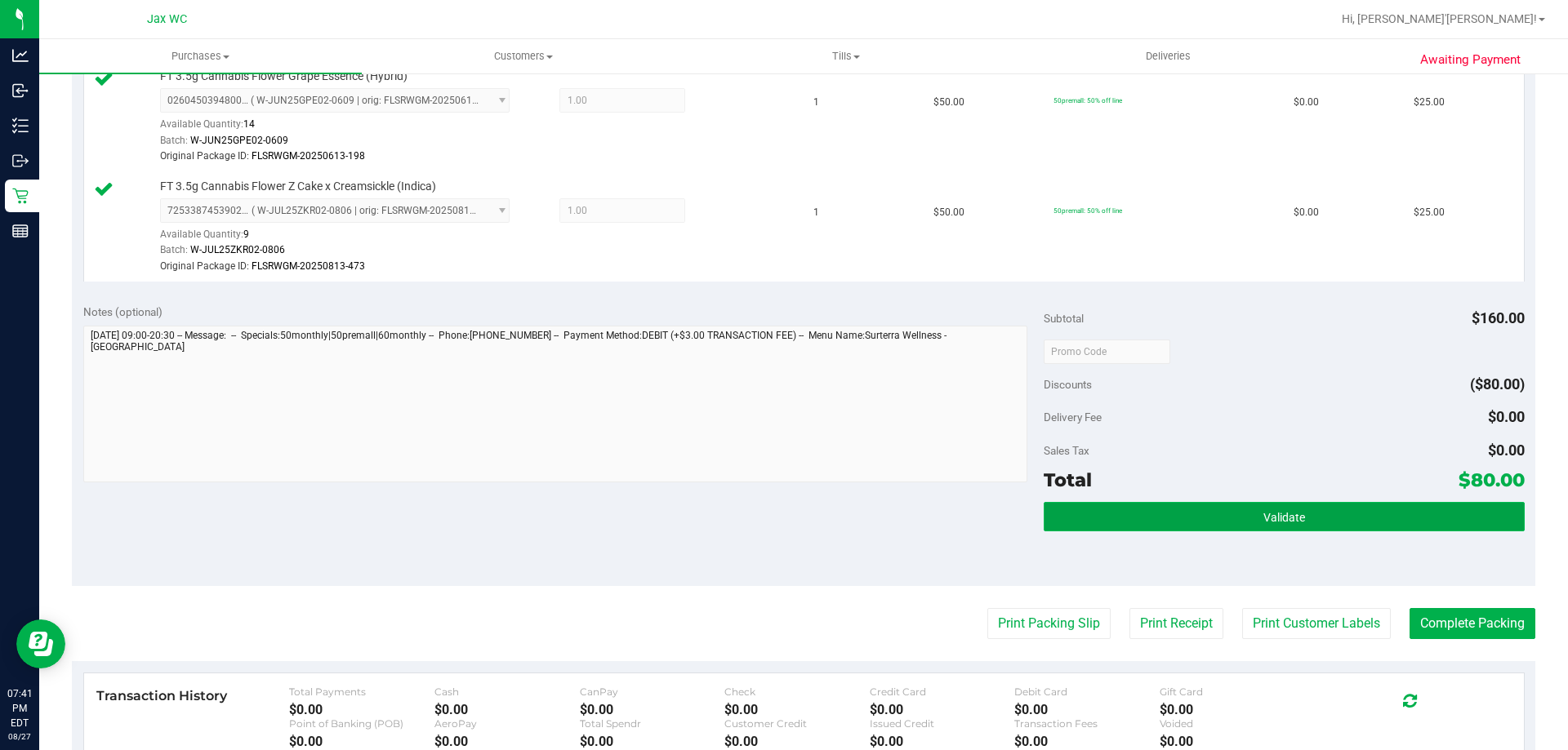
click at [1393, 517] on button "Validate" at bounding box center [1283, 517] width 480 height 30
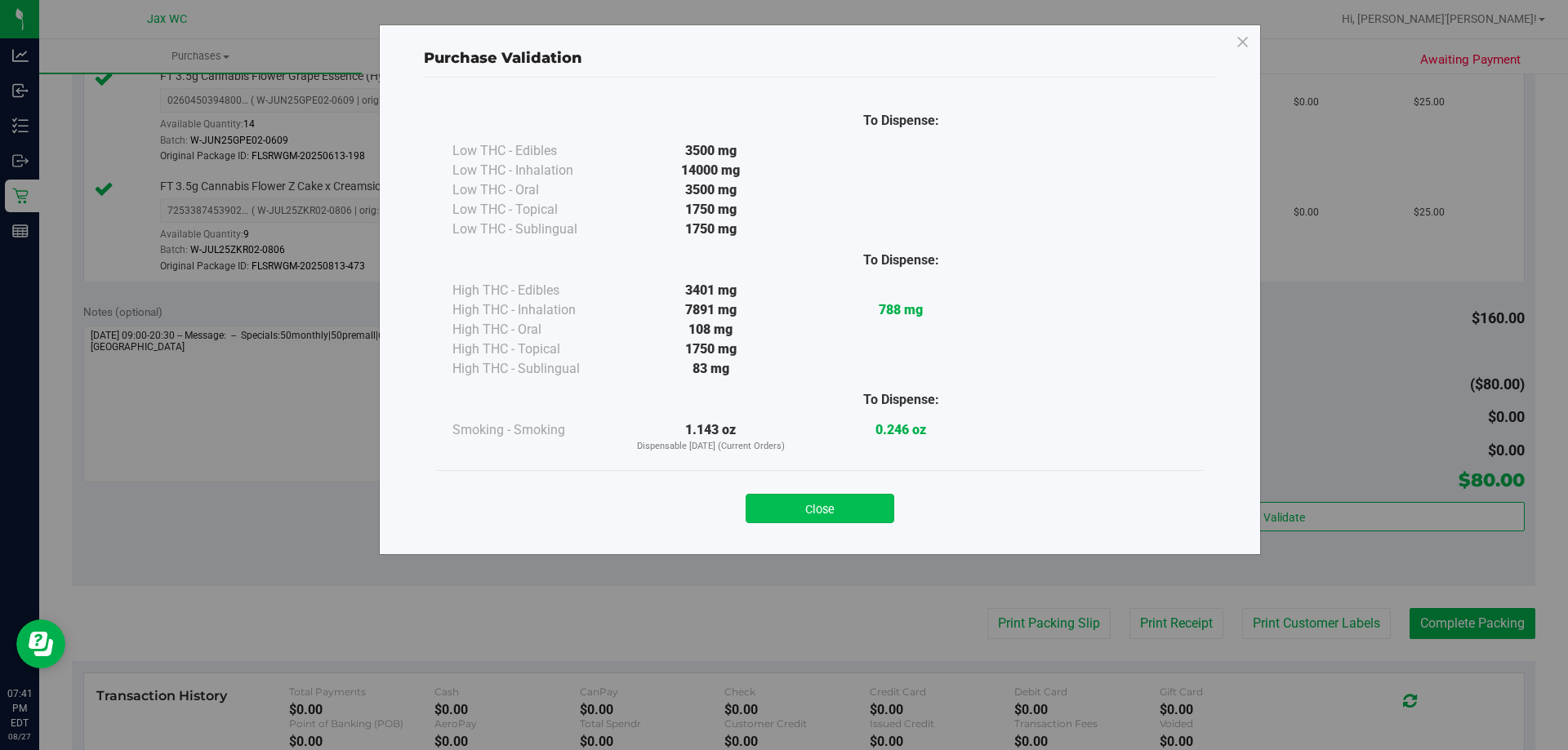
click at [848, 510] on button "Close" at bounding box center [819, 509] width 149 height 30
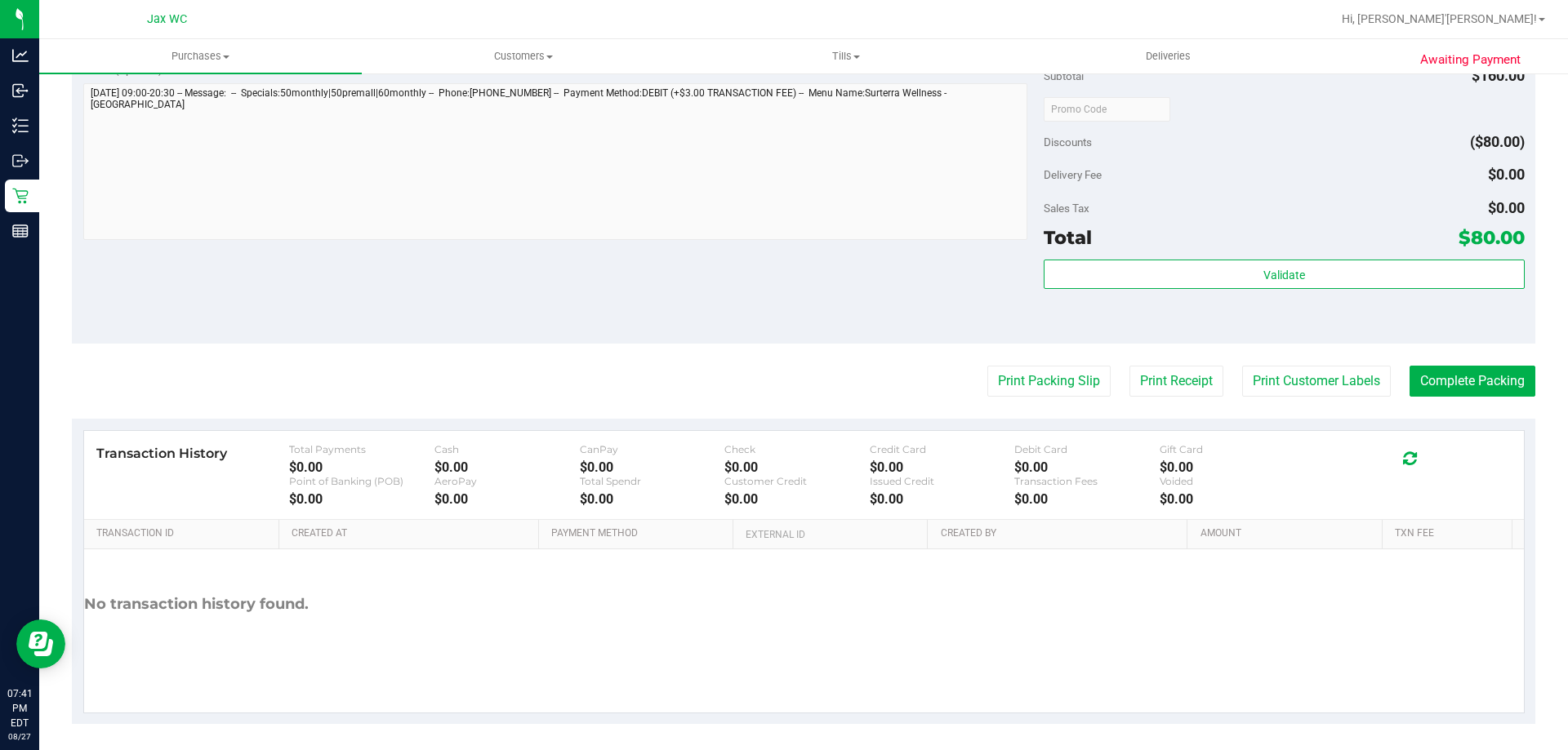
scroll to position [820, 0]
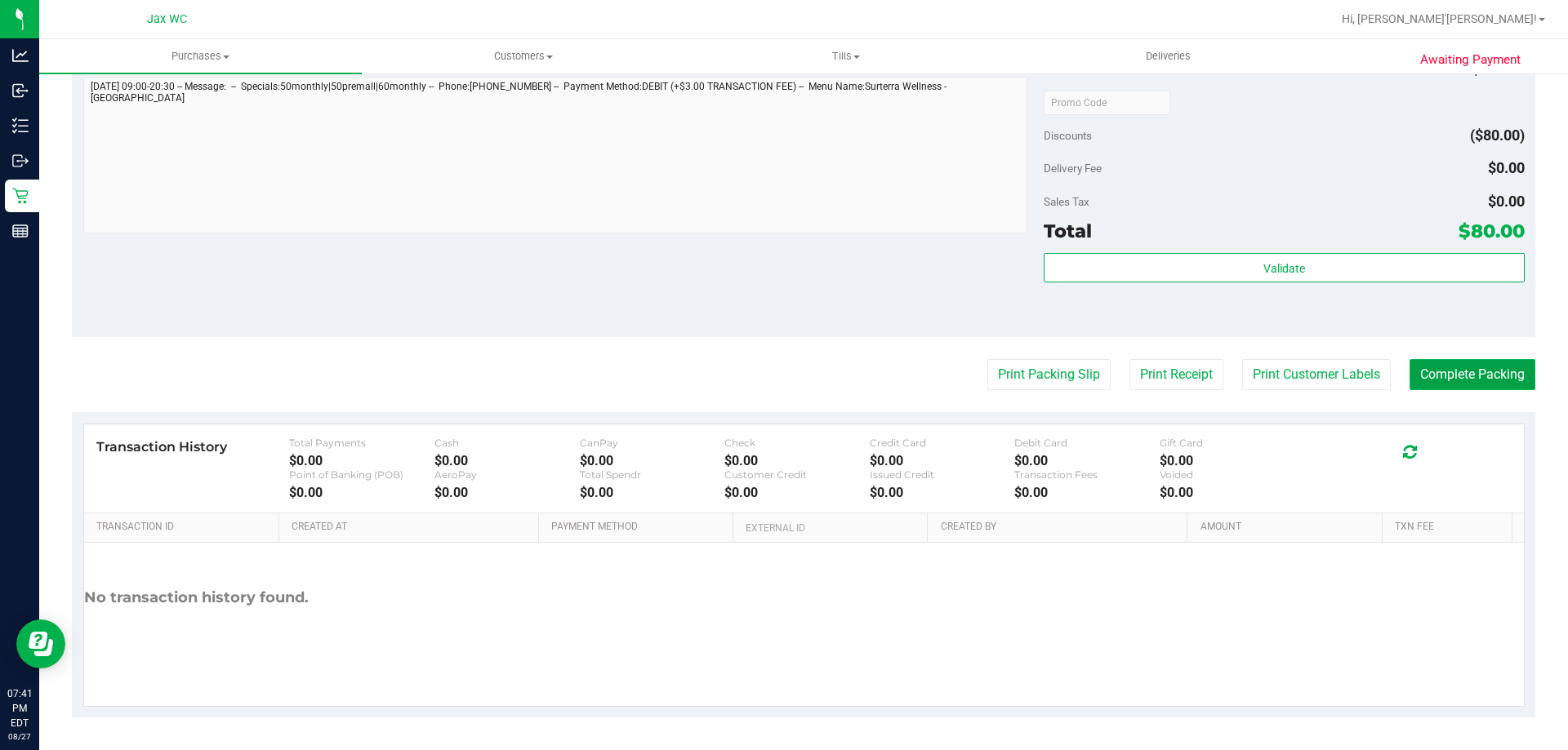
click at [1465, 374] on button "Complete Packing" at bounding box center [1472, 374] width 126 height 31
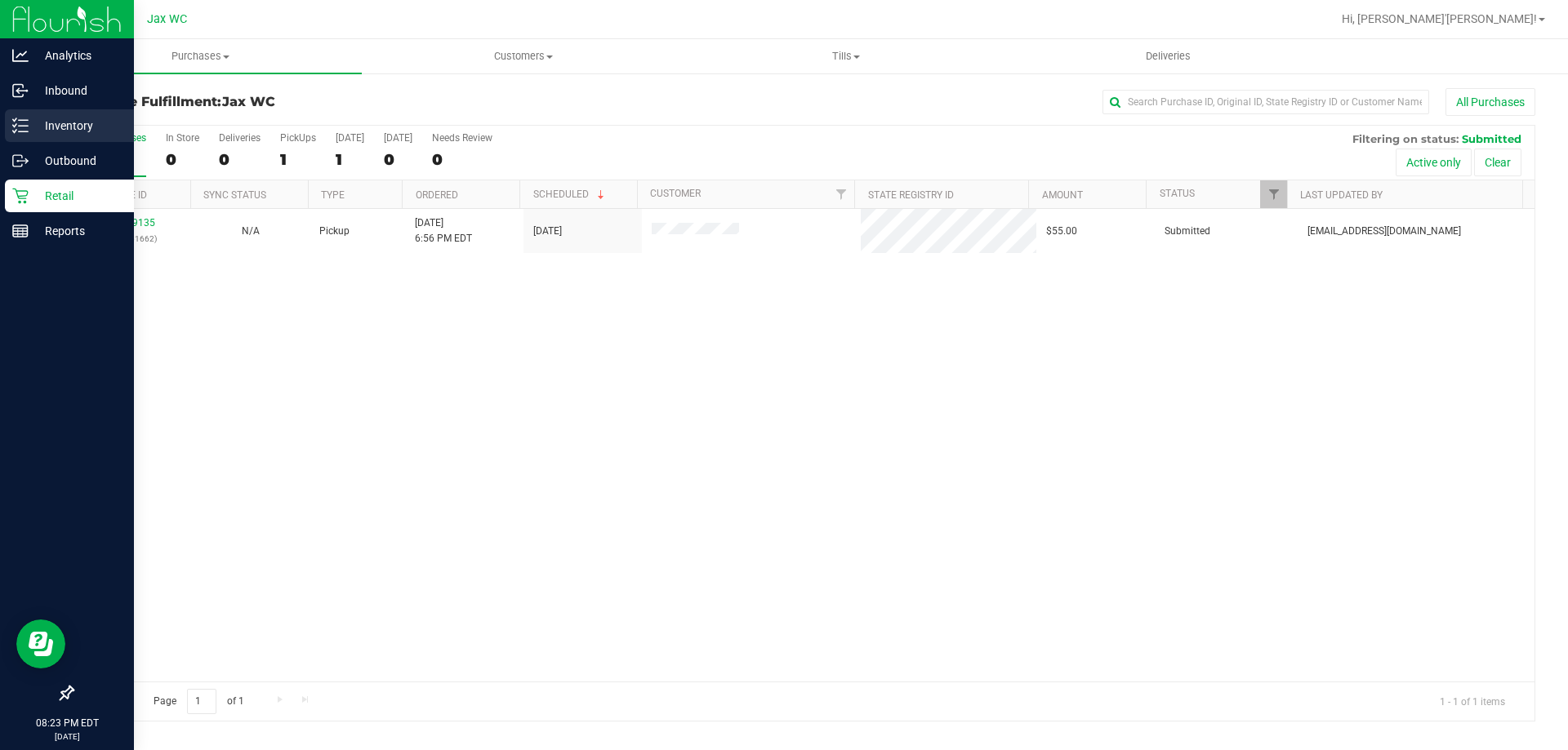
click at [22, 129] on icon at bounding box center [20, 125] width 17 height 17
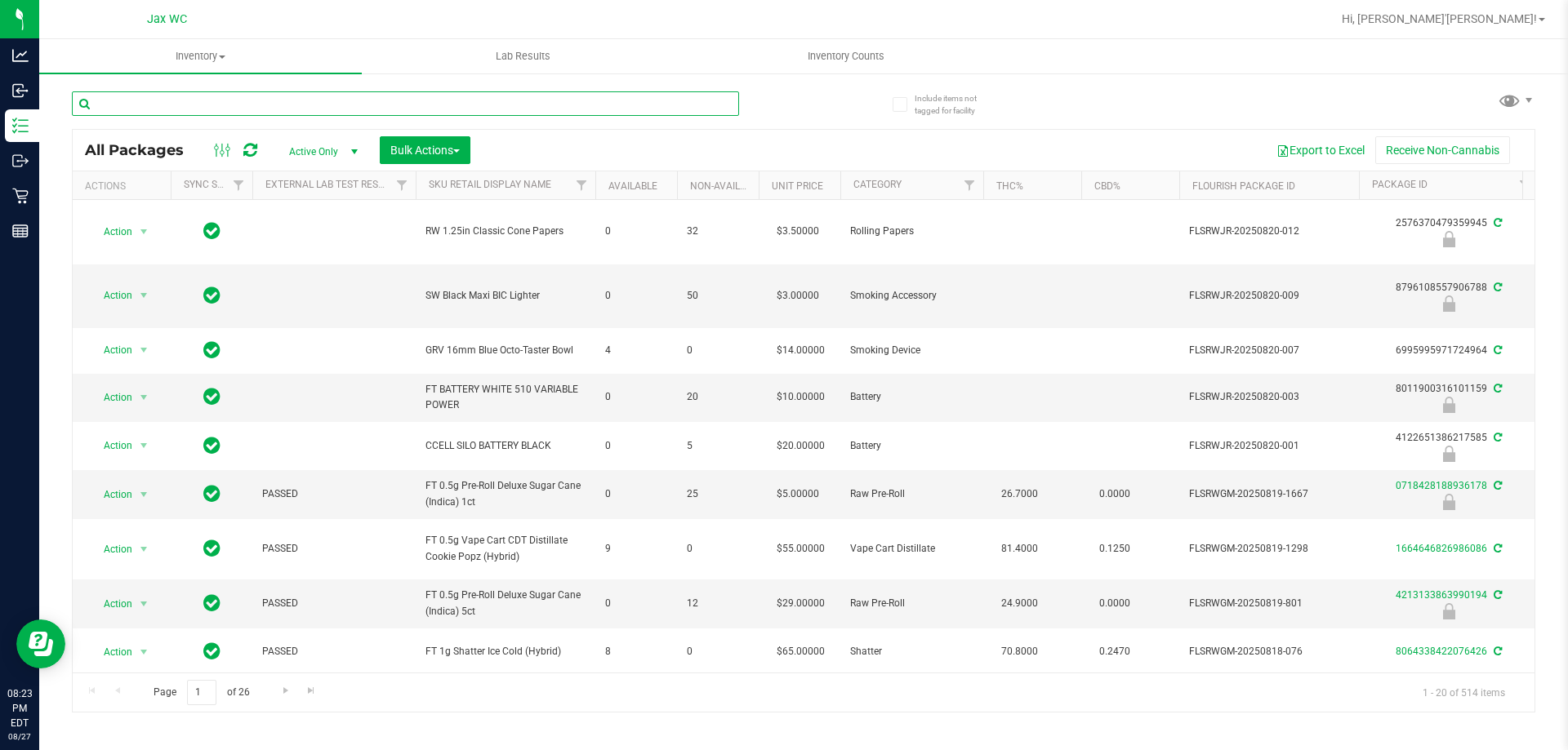
click at [230, 106] on input "text" at bounding box center [405, 104] width 667 height 24
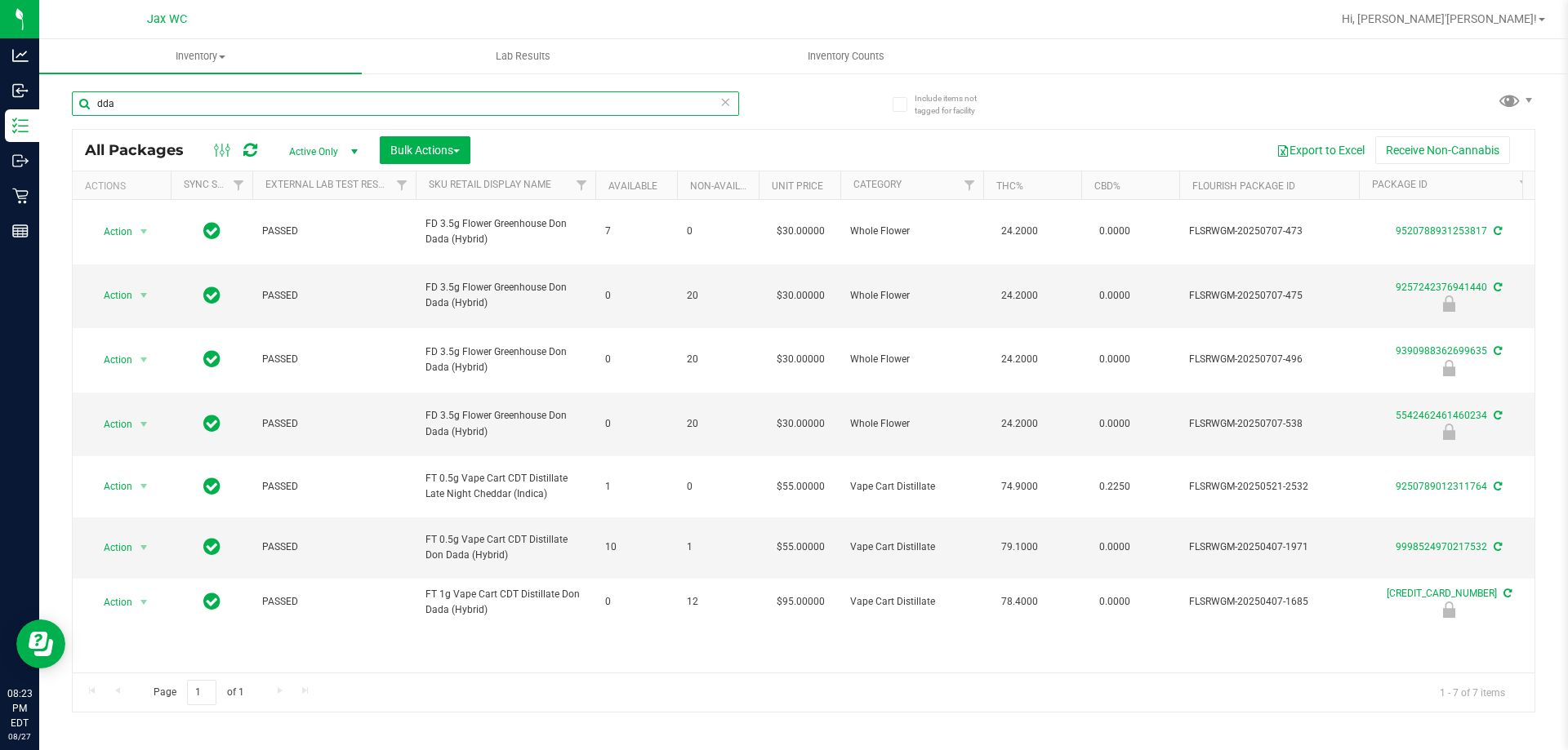
click at [137, 102] on input "dda" at bounding box center [405, 104] width 667 height 24
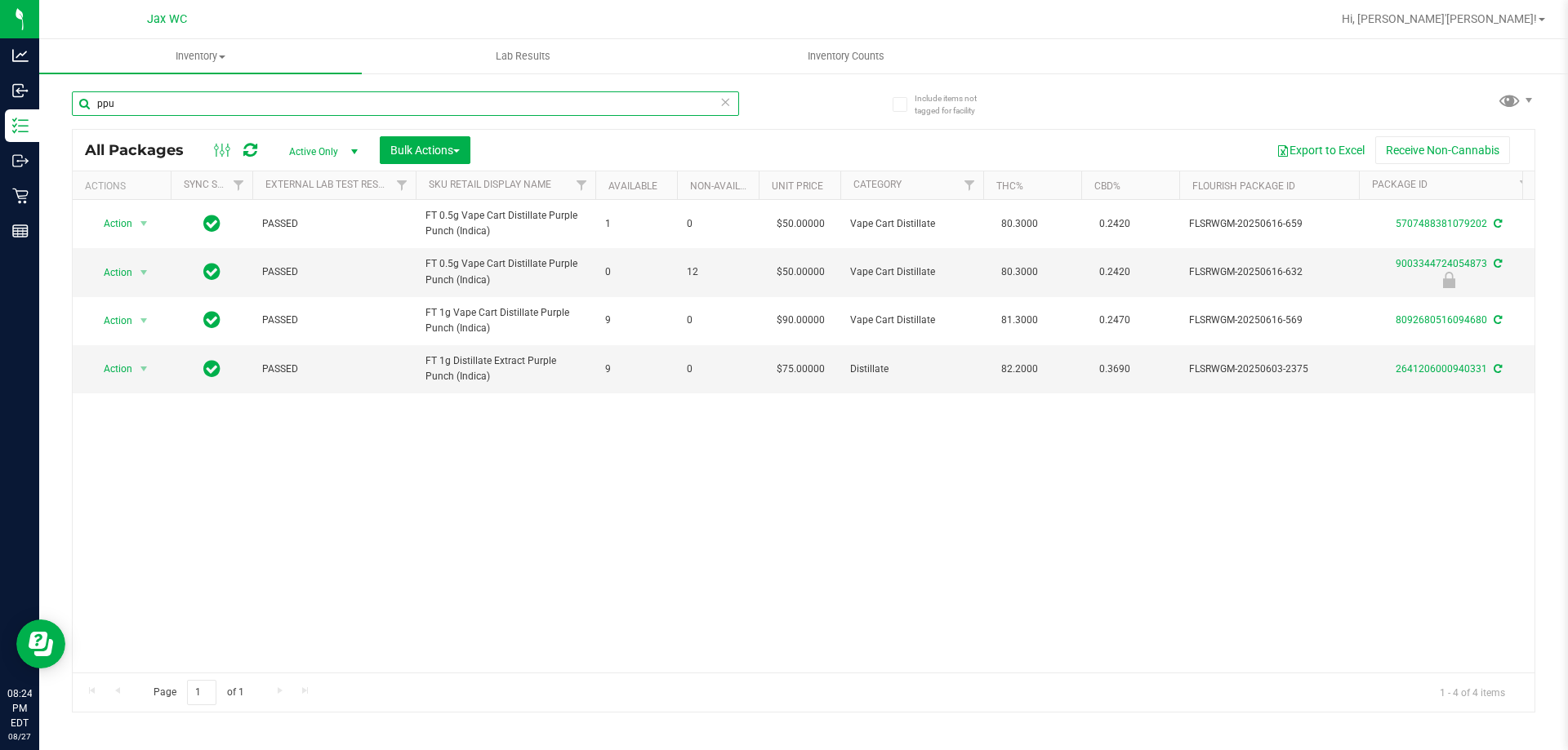
type input "ppu"
click at [1543, 25] on link "Hi, [PERSON_NAME]'[PERSON_NAME]!" at bounding box center [1442, 19] width 216 height 17
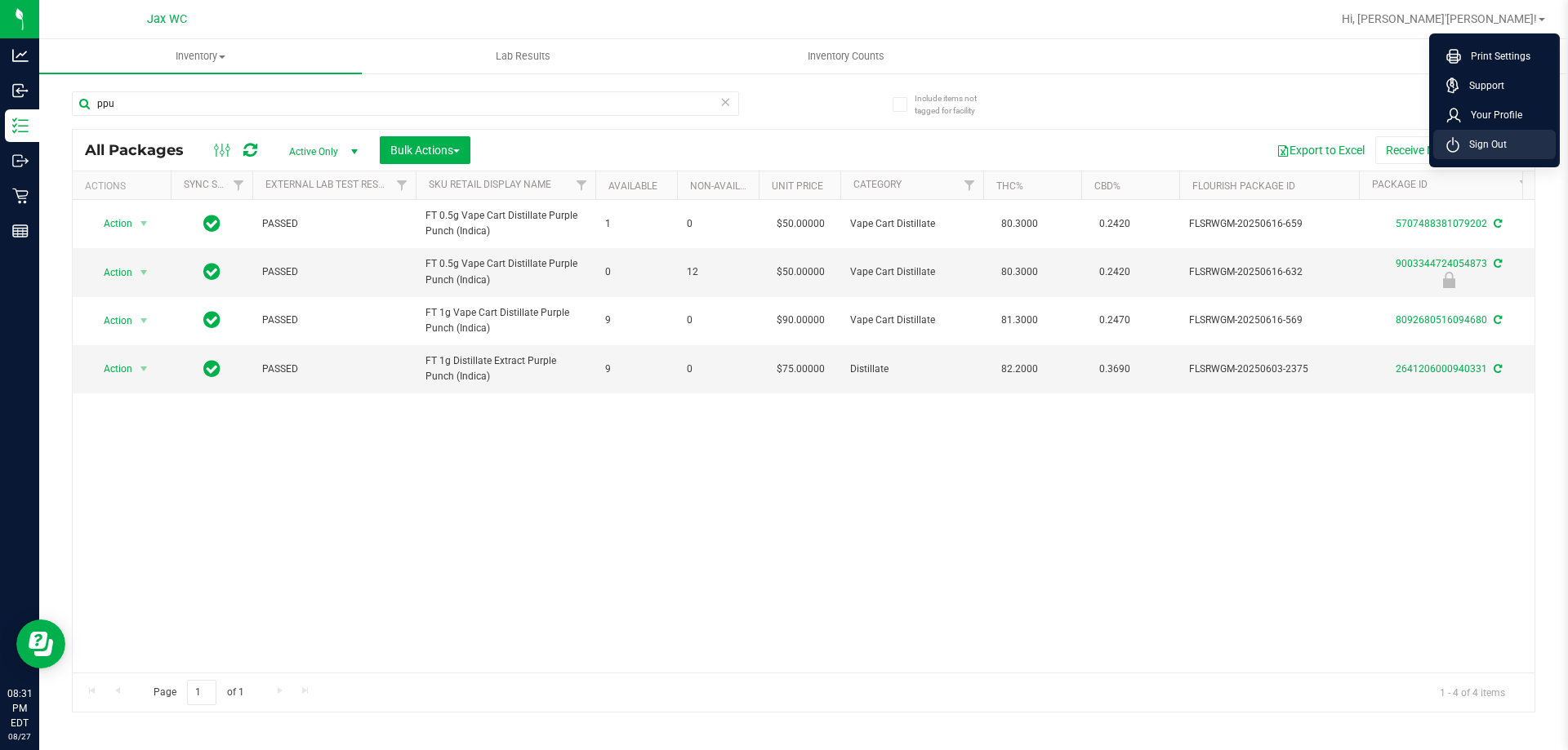
drag, startPoint x: 1488, startPoint y: 149, endPoint x: 871, endPoint y: 11, distance: 632.2
click at [1487, 149] on span "Sign Out" at bounding box center [1482, 144] width 47 height 17
